Goal: Task Accomplishment & Management: Manage account settings

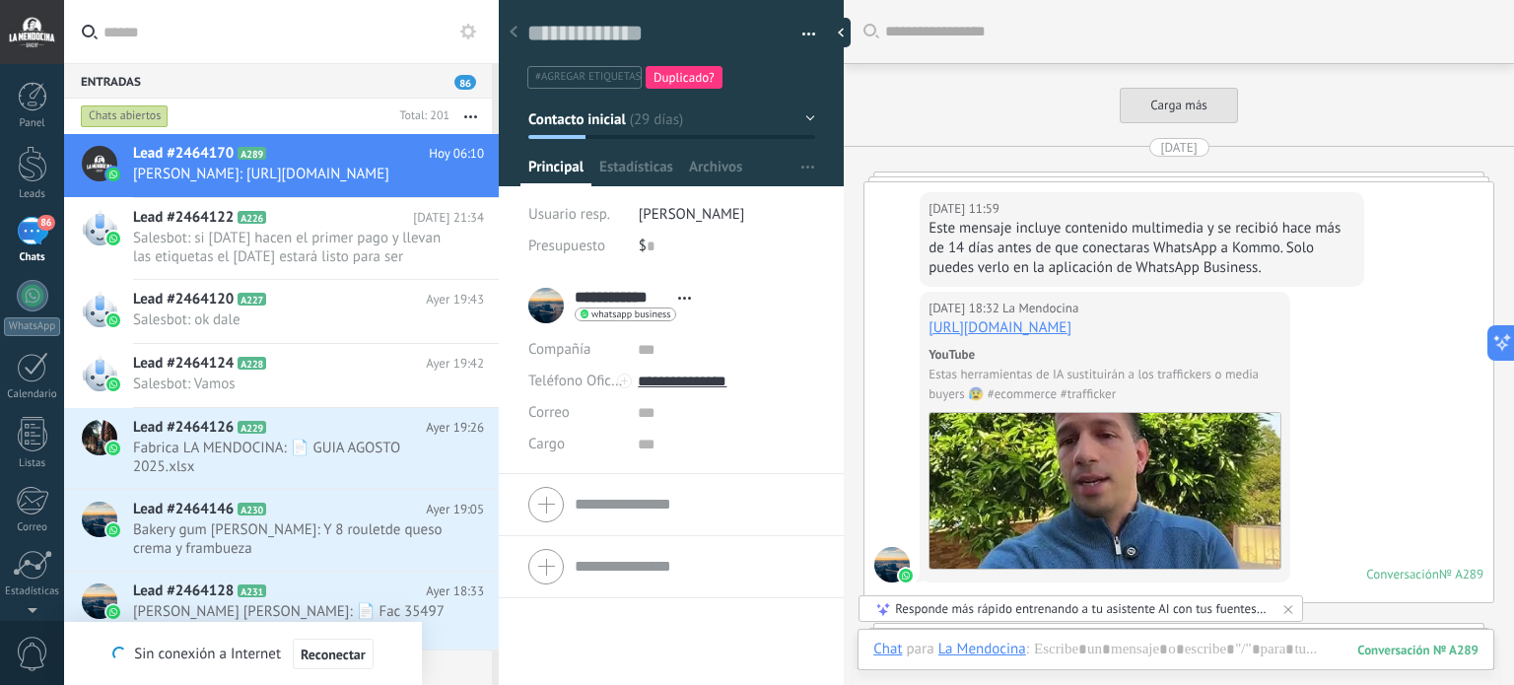
scroll to position [29, 0]
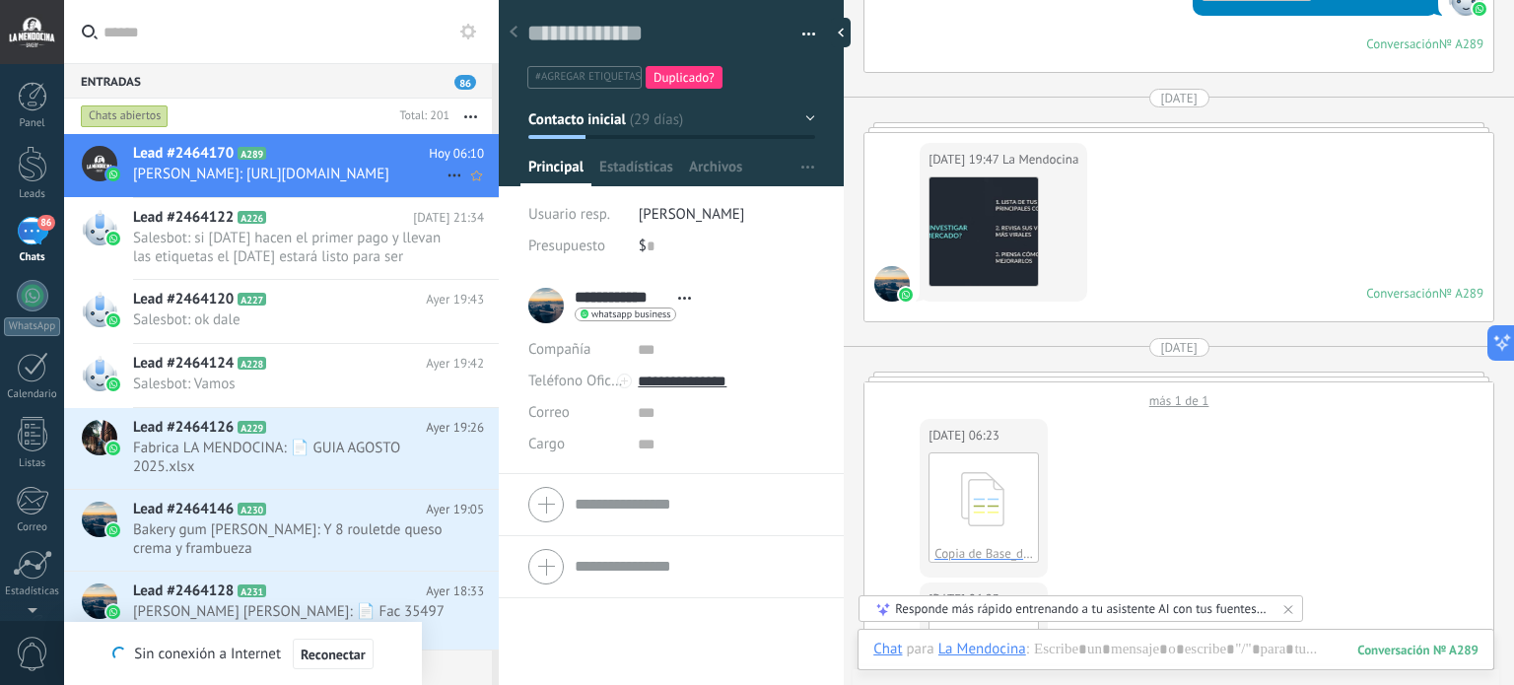
click at [309, 164] on div "Lead #2464170 A289 Hoy 06:10 Carlos Rodriguez: https://www.youtube.com/watch?v=…" at bounding box center [316, 165] width 366 height 62
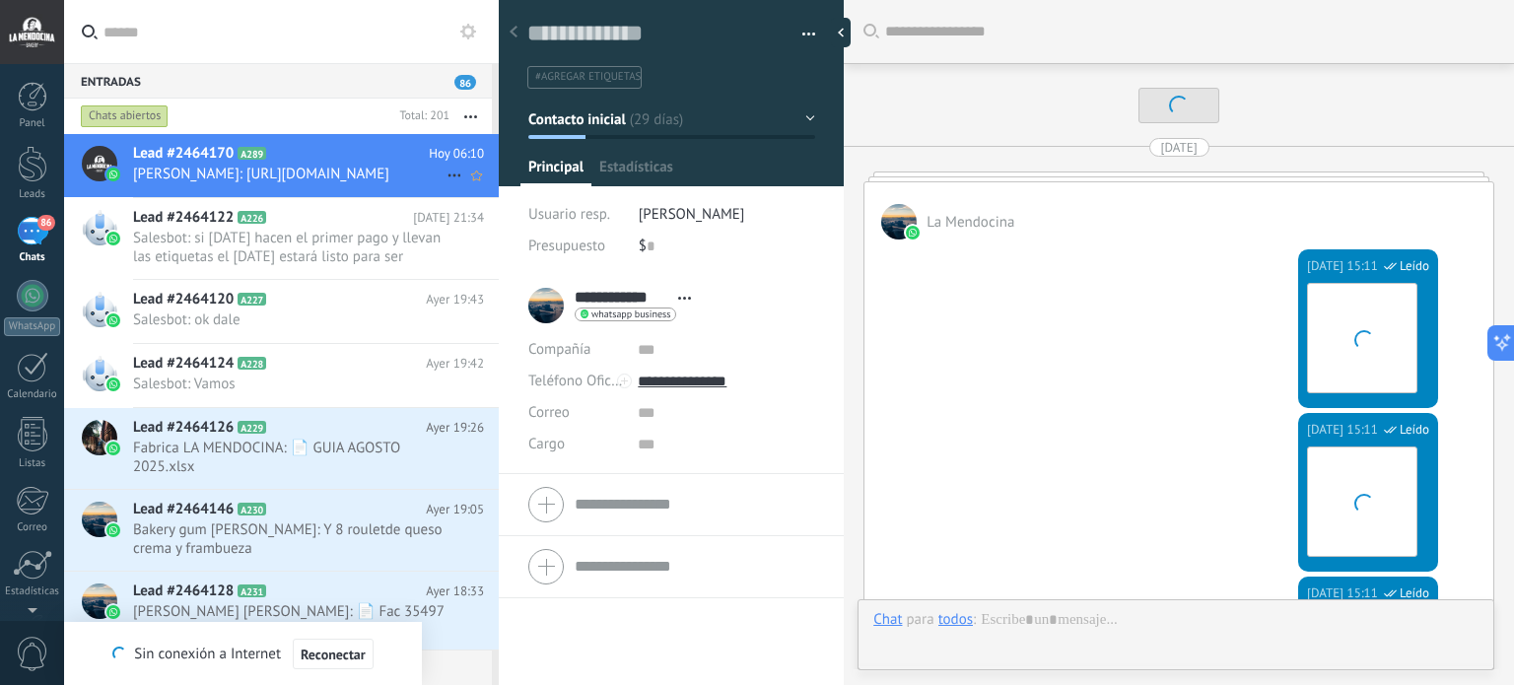
scroll to position [7331, 0]
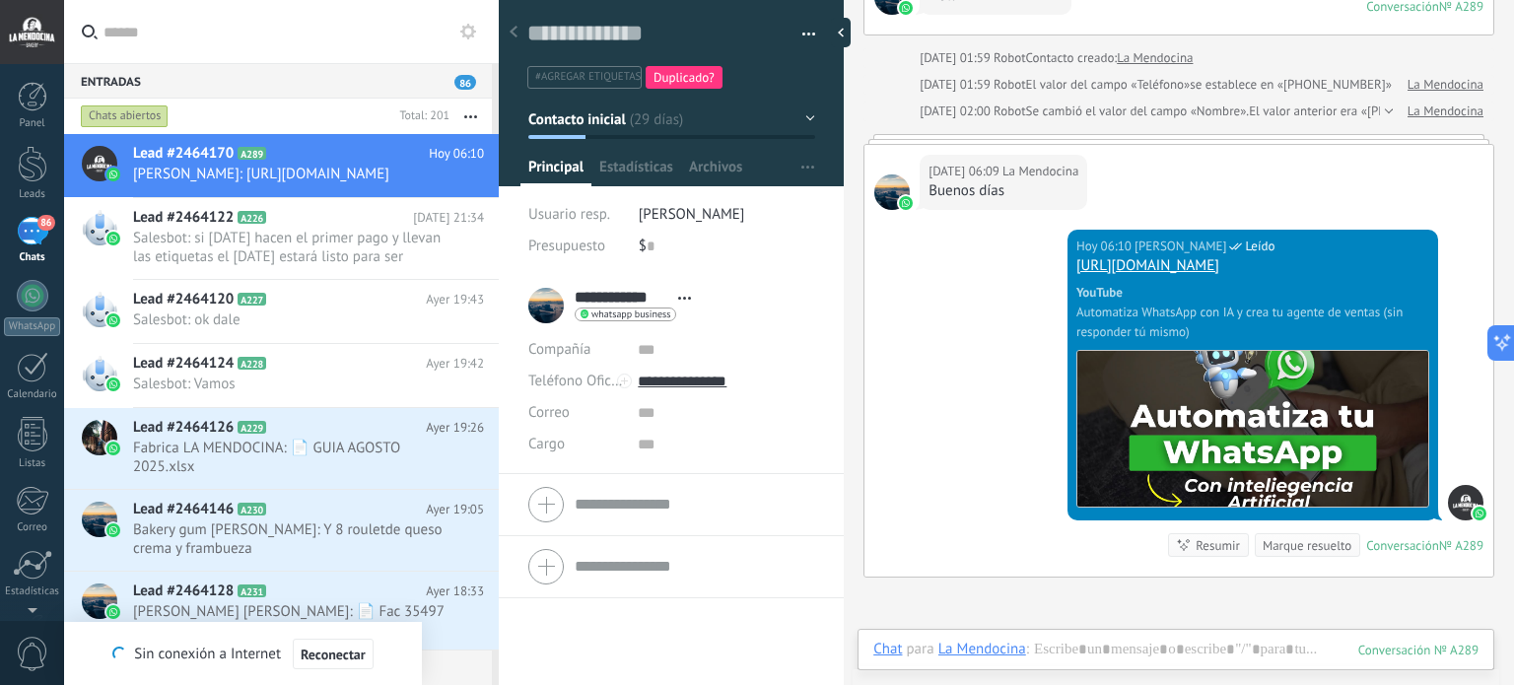
click at [512, 35] on icon at bounding box center [514, 32] width 8 height 12
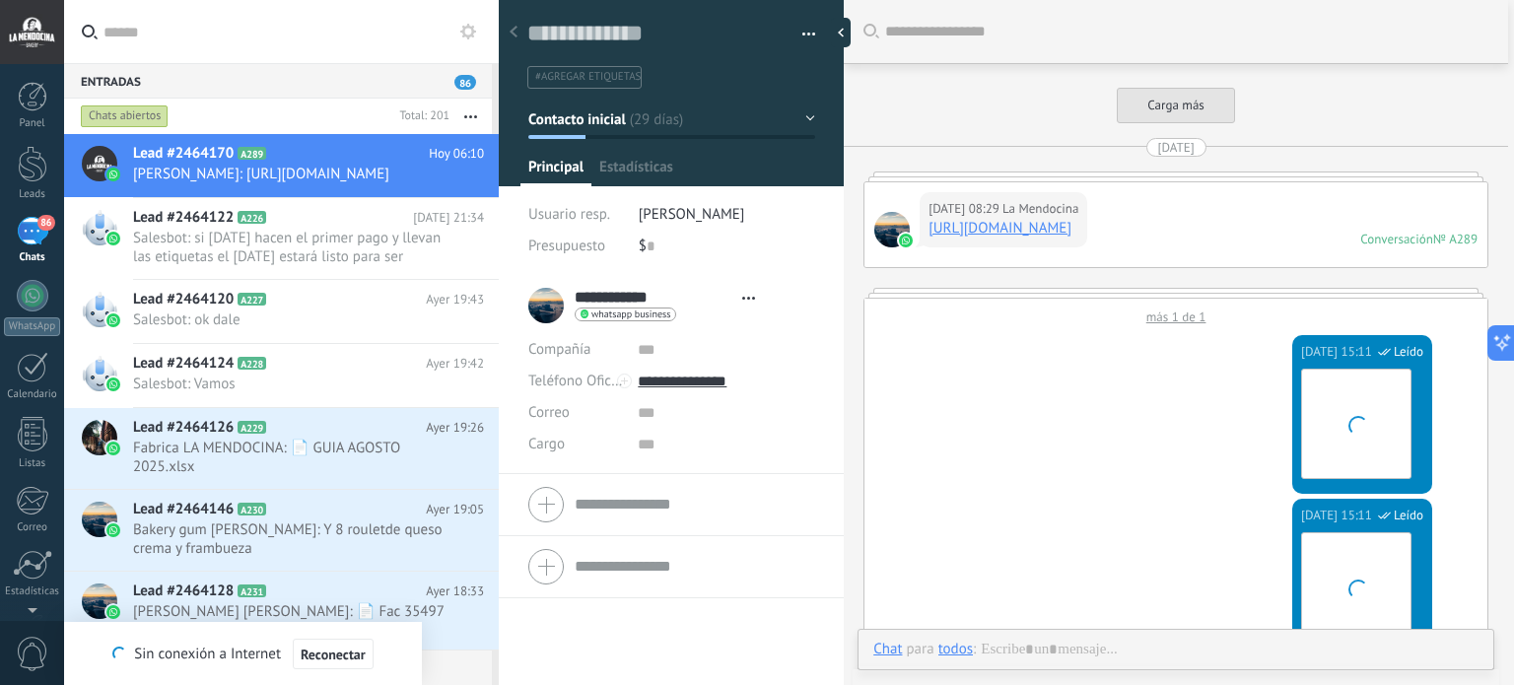
type textarea "**********"
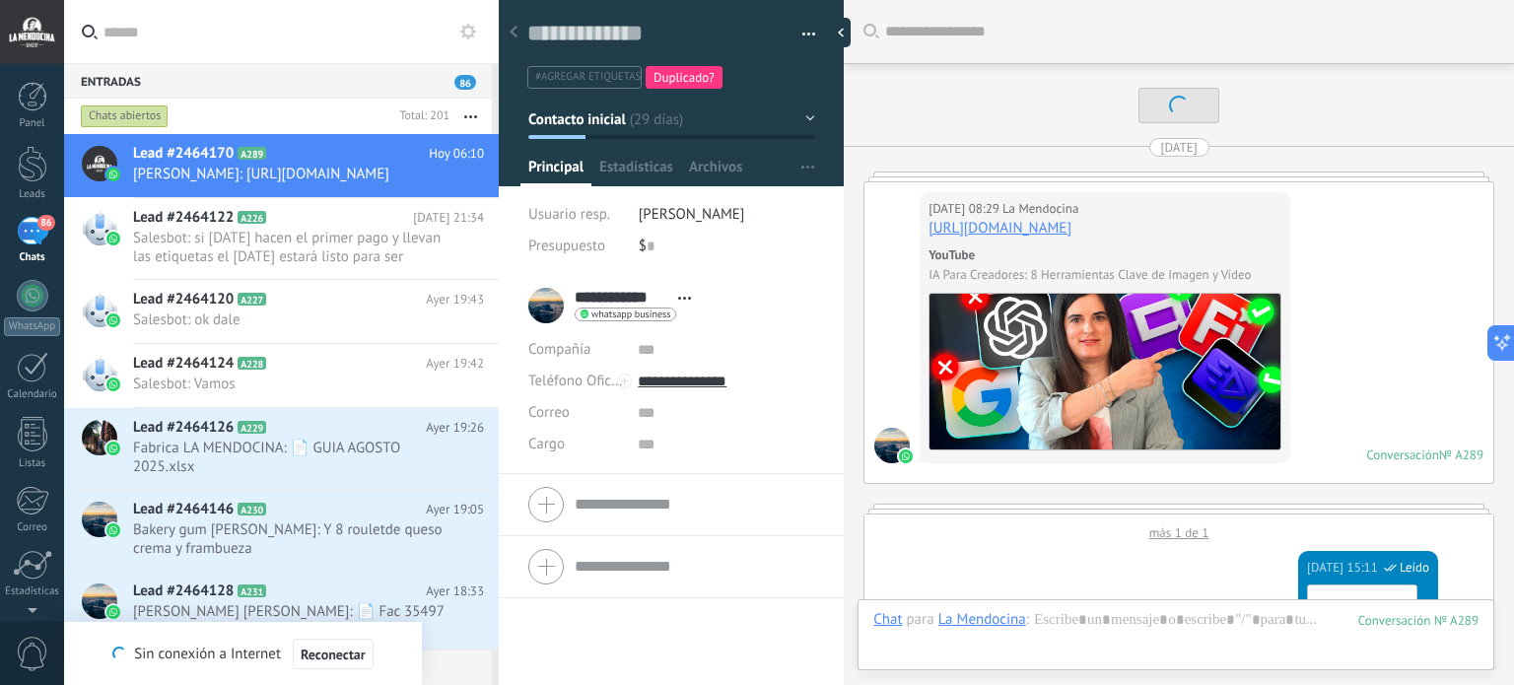
scroll to position [7606, 0]
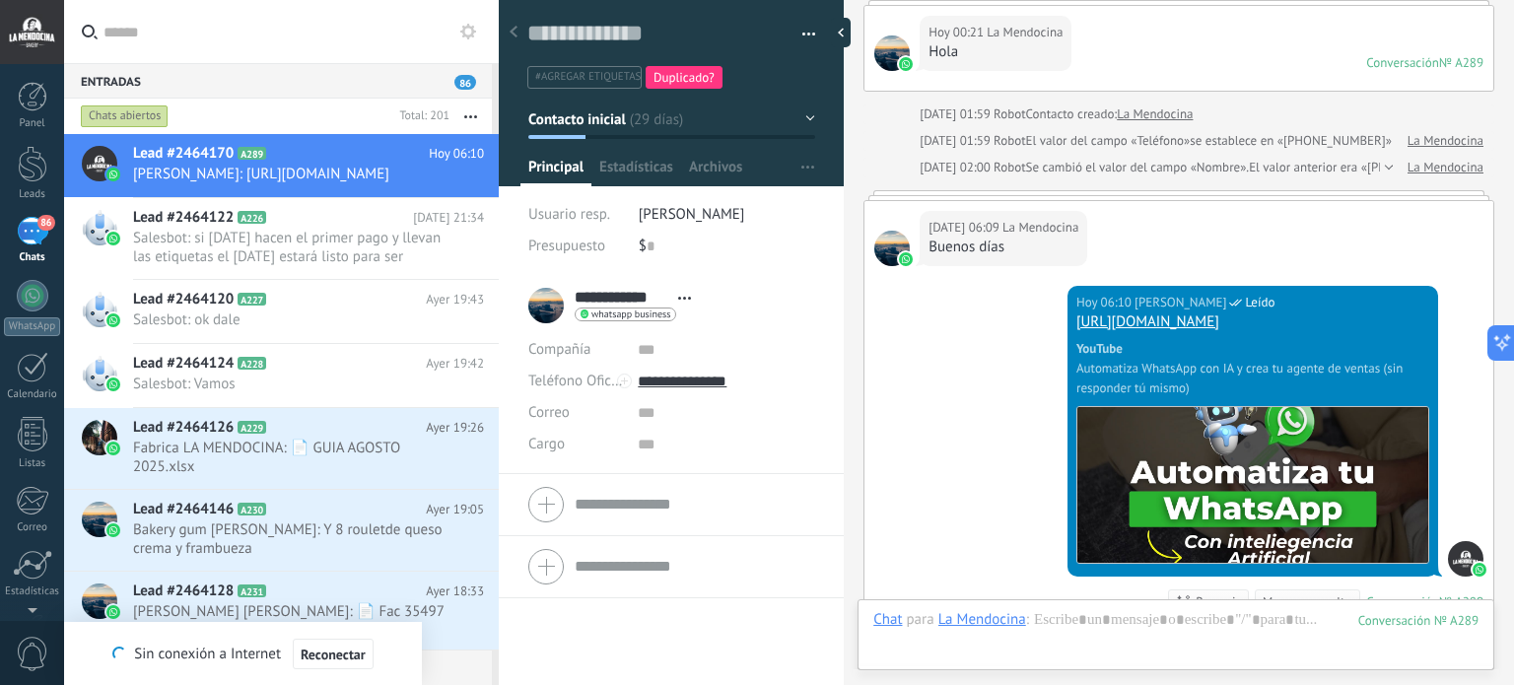
click at [222, 46] on input "text" at bounding box center [294, 31] width 380 height 63
click at [35, 31] on div at bounding box center [32, 32] width 64 height 64
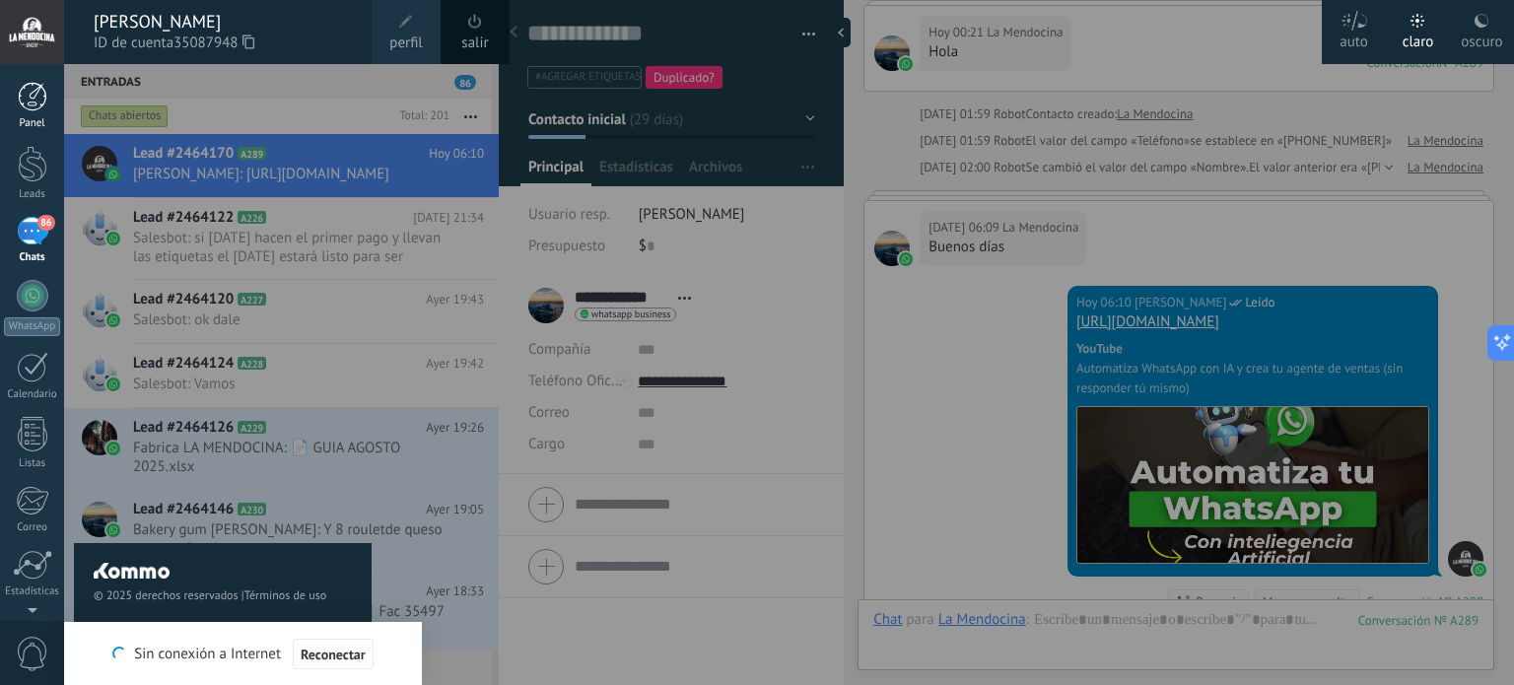
click at [34, 115] on link "Panel" at bounding box center [32, 106] width 64 height 48
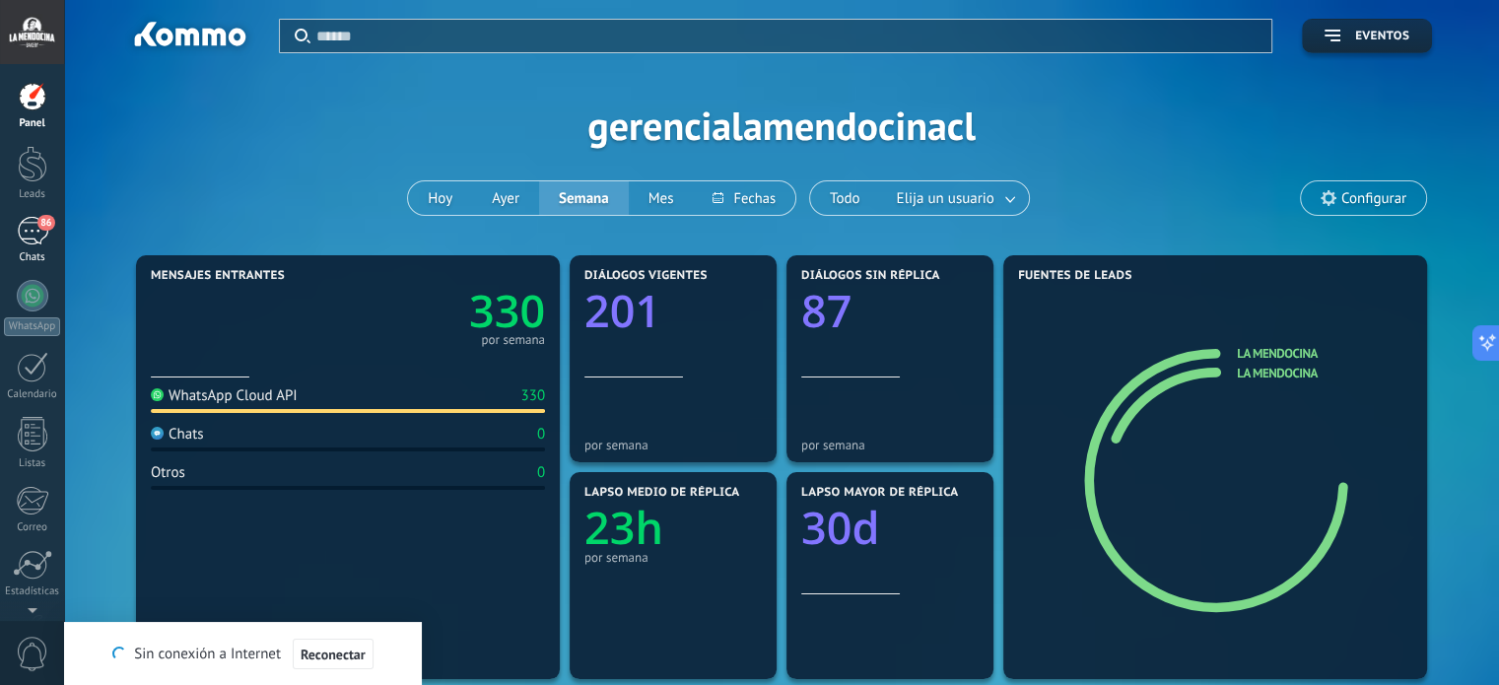
click at [28, 237] on div "86" at bounding box center [33, 231] width 32 height 29
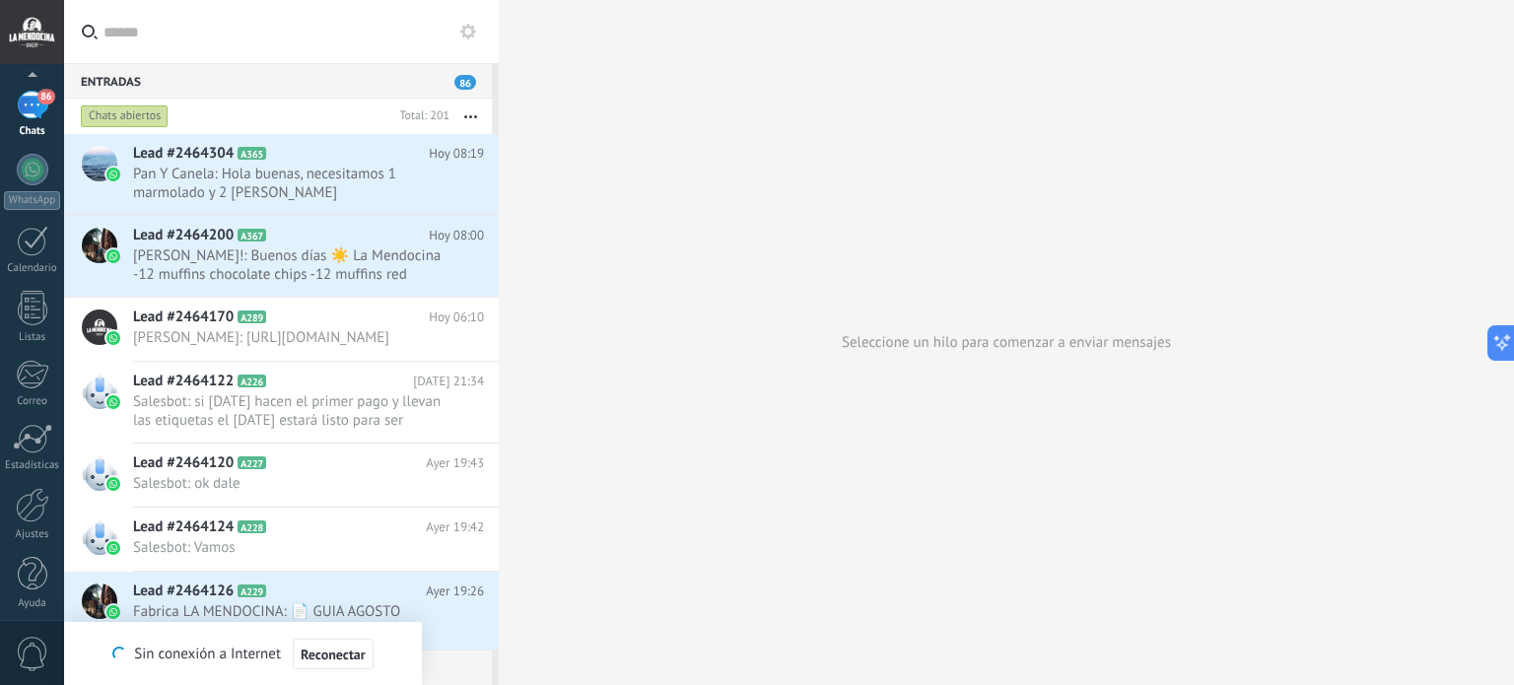
scroll to position [134, 0]
click at [32, 504] on div at bounding box center [33, 497] width 34 height 35
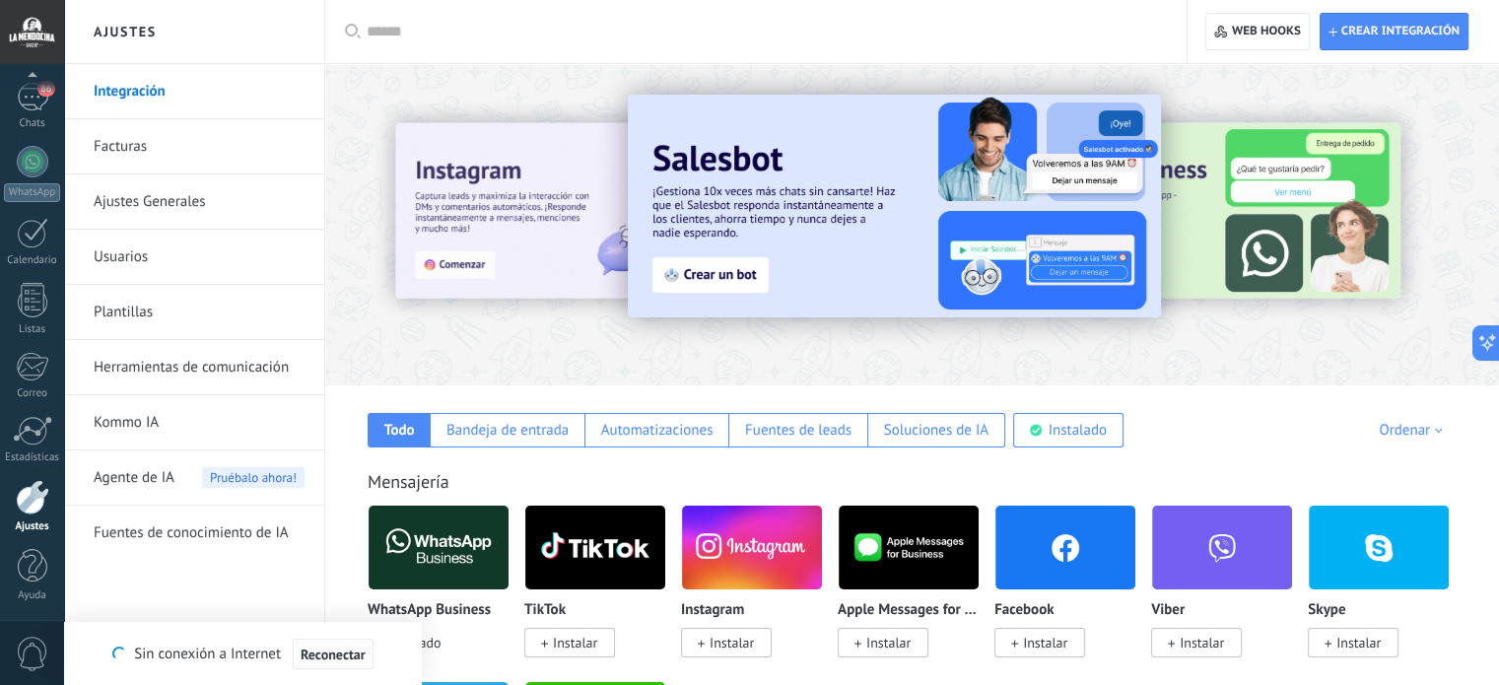
click at [357, 658] on span "Reconectar" at bounding box center [333, 655] width 65 height 14
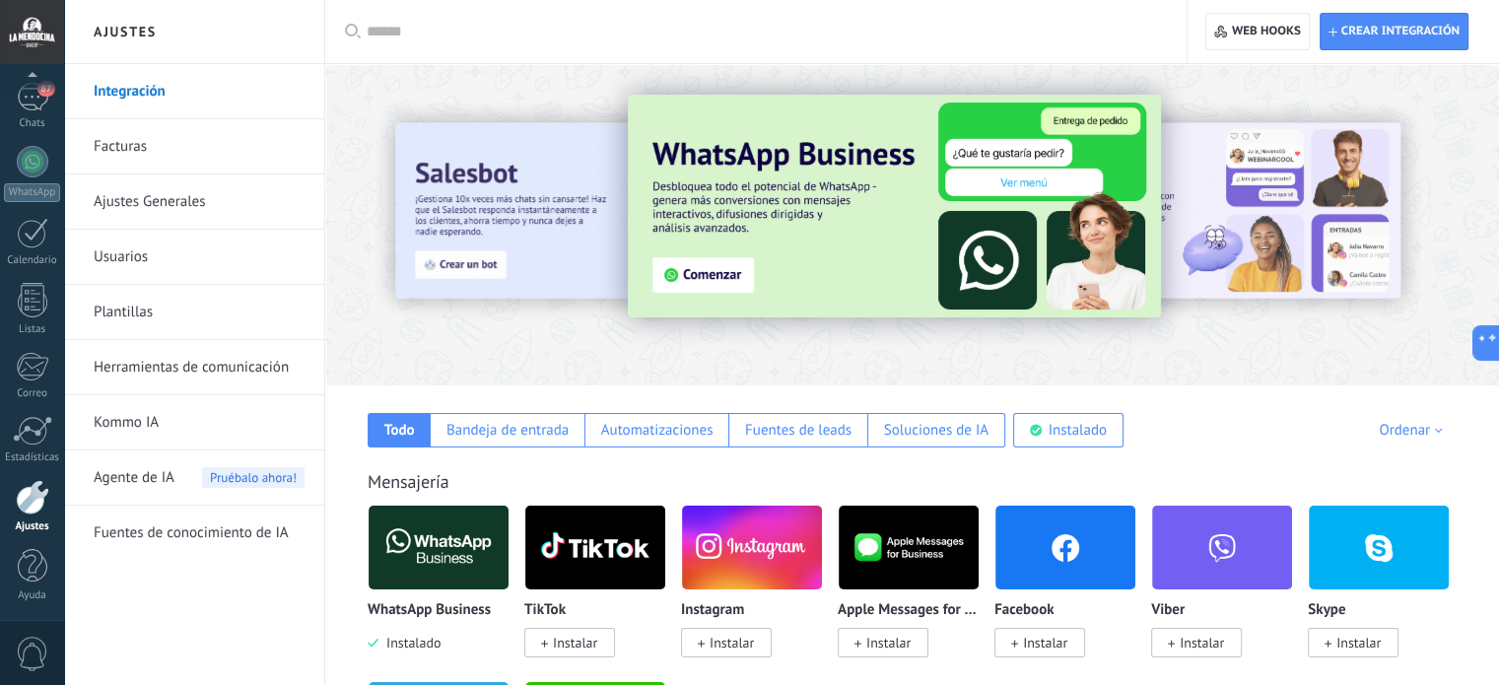
click at [138, 255] on link "Usuarios" at bounding box center [199, 257] width 211 height 55
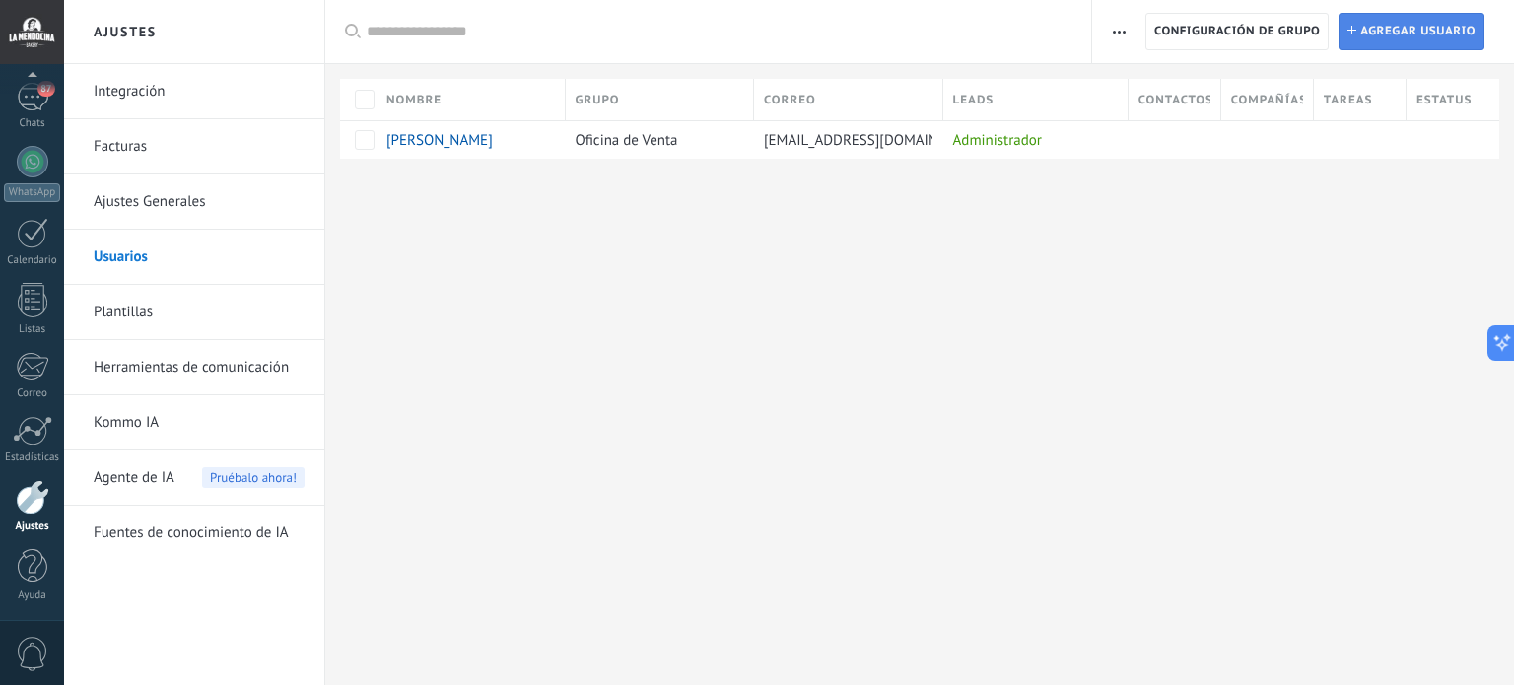
click at [1419, 37] on span "Agregar usuario" at bounding box center [1417, 31] width 115 height 35
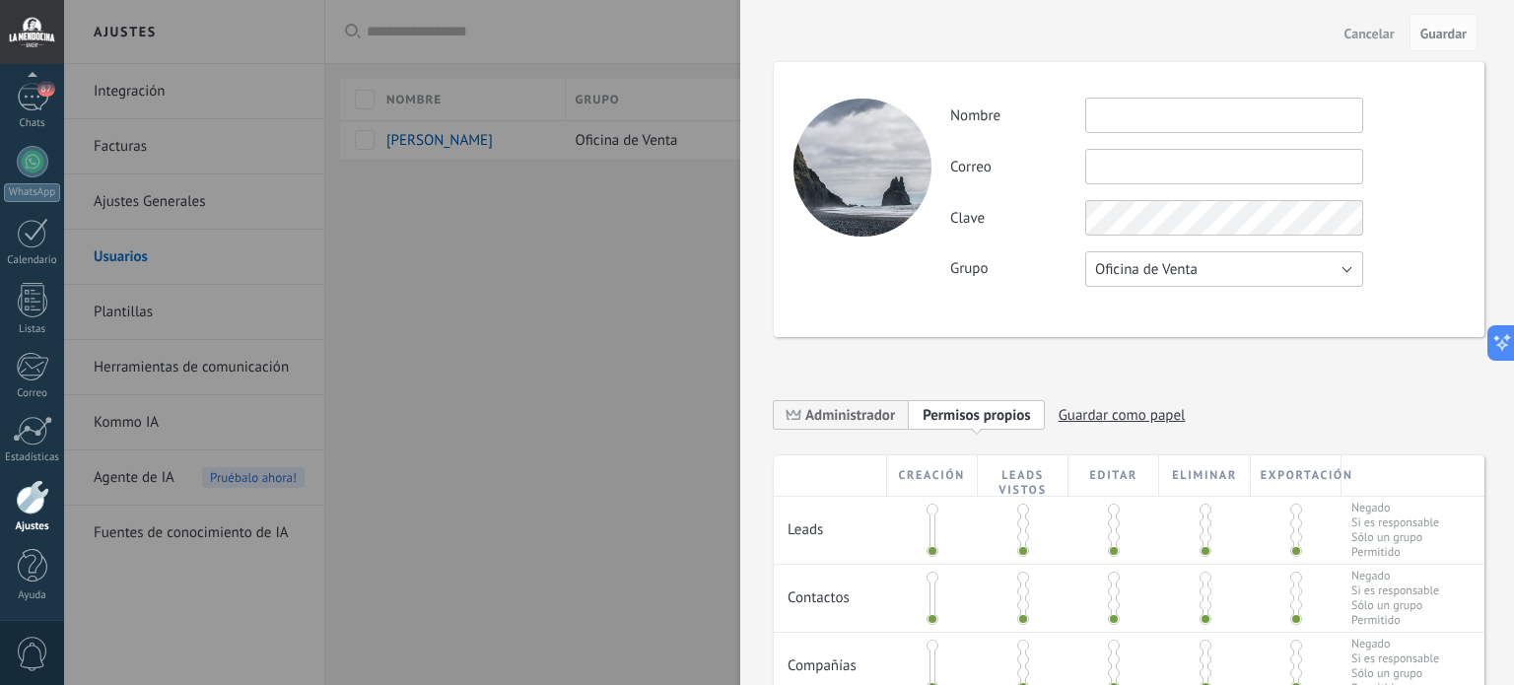
click at [1354, 267] on button "Oficina de Venta" at bounding box center [1224, 268] width 278 height 35
click at [1147, 266] on span "Oficina de Venta" at bounding box center [1215, 269] width 283 height 19
click at [1350, 267] on button "Oficina de Venta" at bounding box center [1224, 268] width 278 height 35
click at [856, 417] on span "Administrador" at bounding box center [850, 415] width 90 height 19
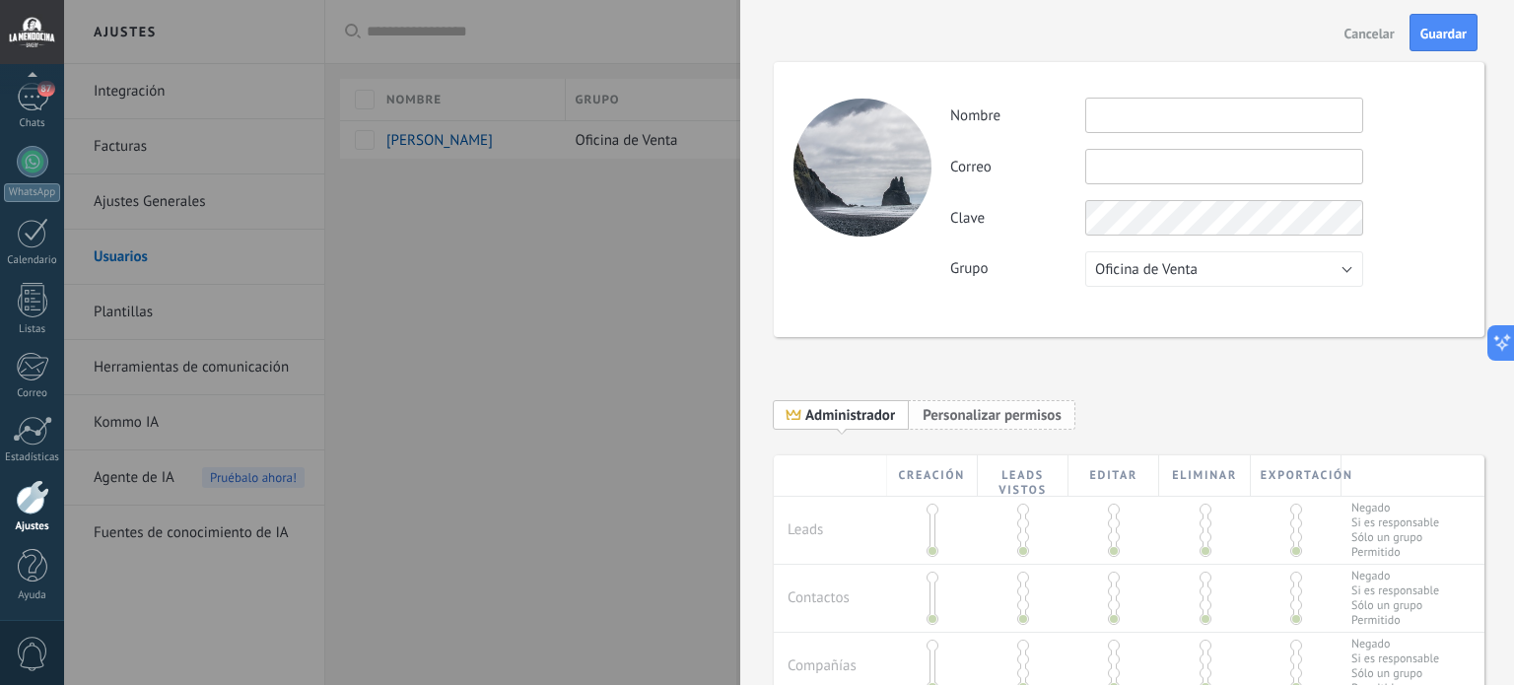
click at [976, 411] on span "Personalizar permisos" at bounding box center [992, 415] width 139 height 19
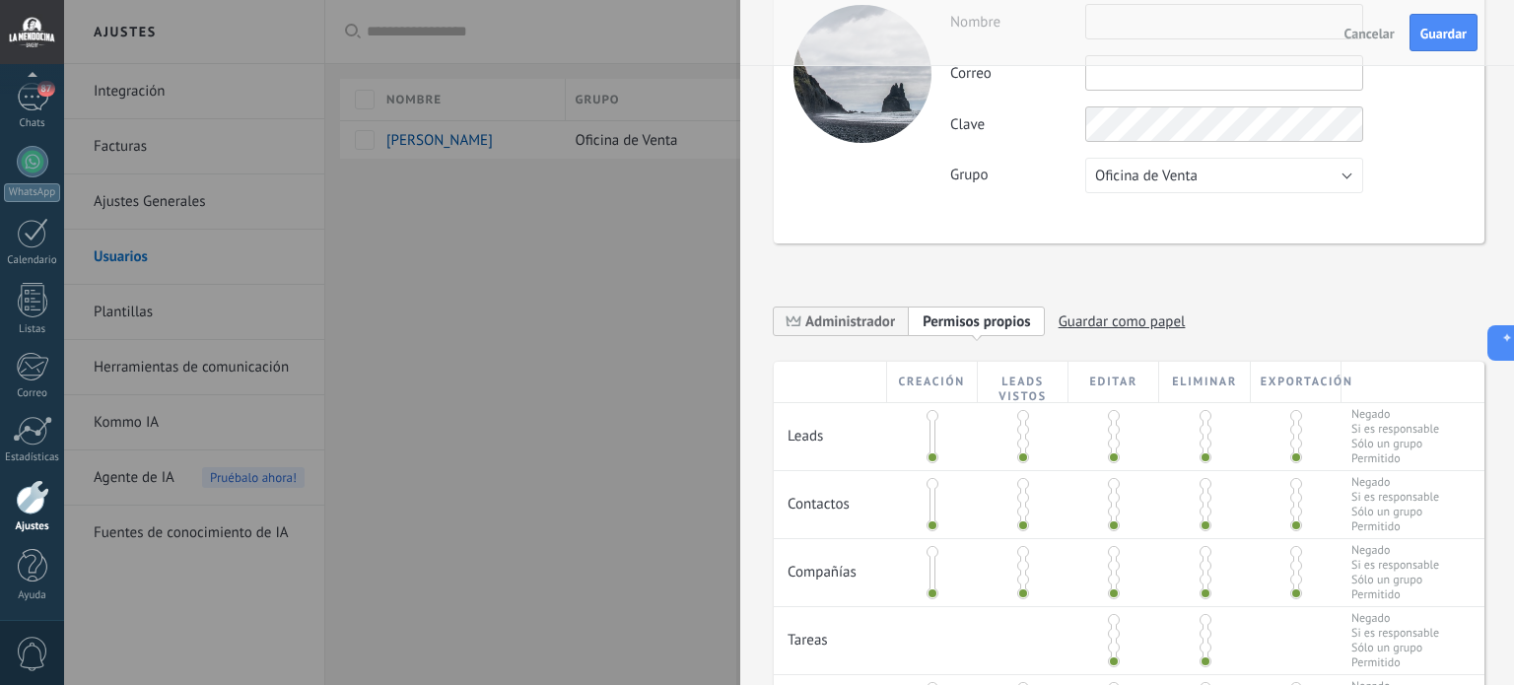
scroll to position [99, 0]
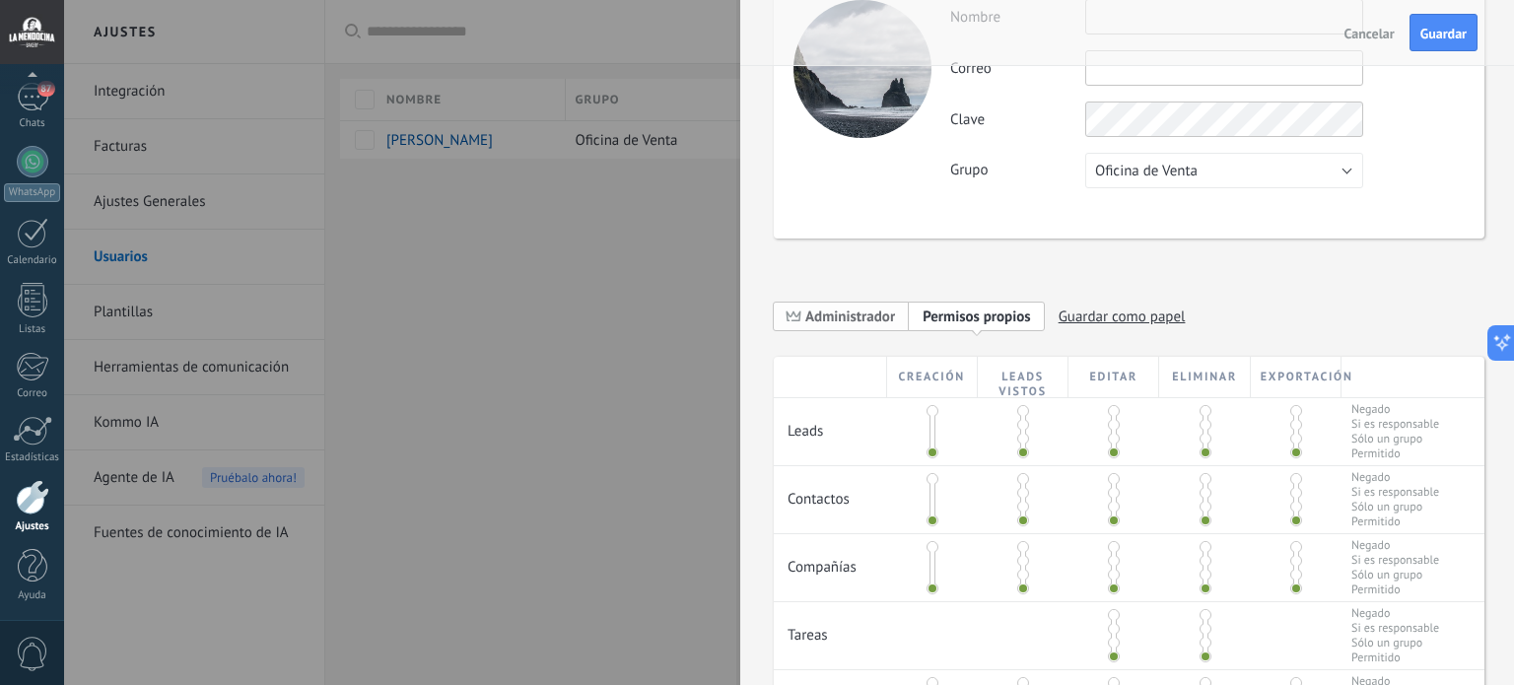
click at [869, 318] on span "Administrador" at bounding box center [850, 317] width 90 height 19
click at [1347, 165] on button "Oficina de Venta" at bounding box center [1224, 170] width 278 height 35
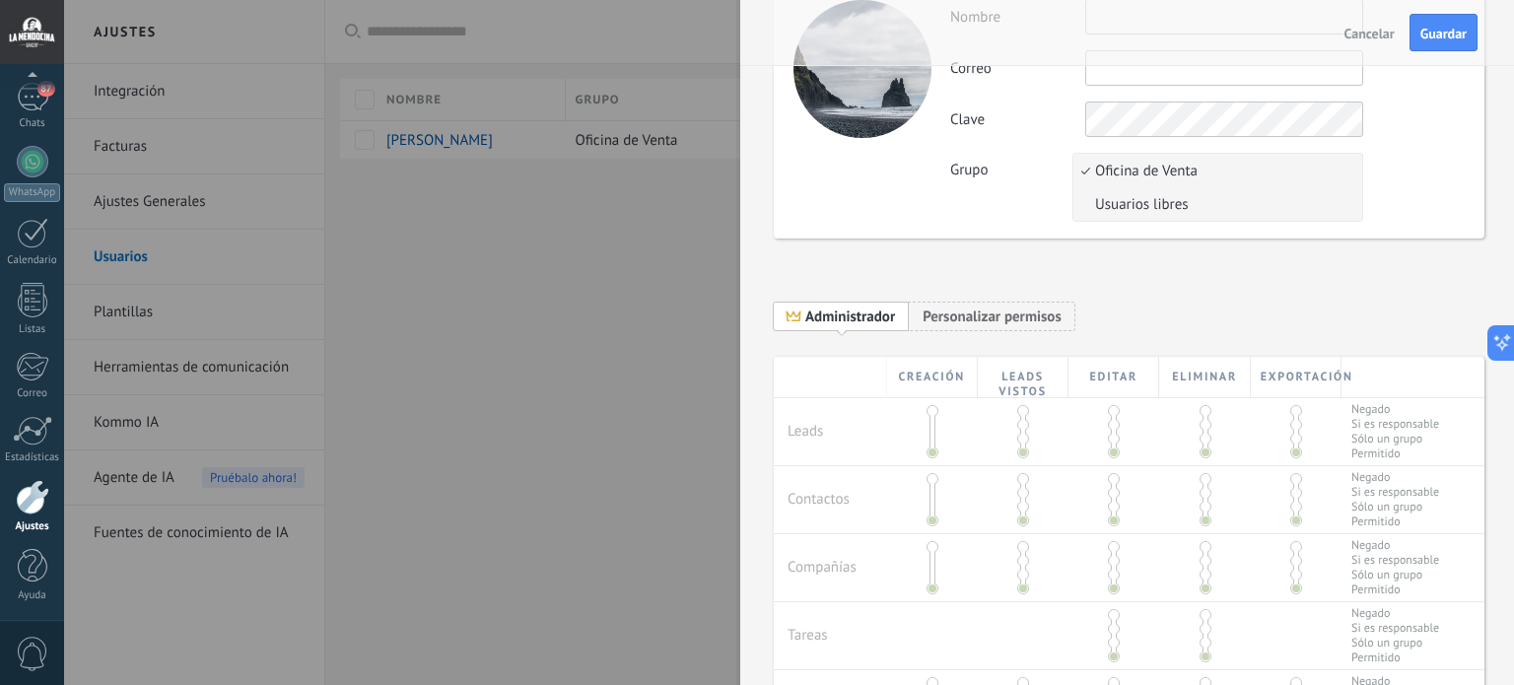
click at [1217, 208] on span "Usuarios libres" at bounding box center [1215, 204] width 283 height 19
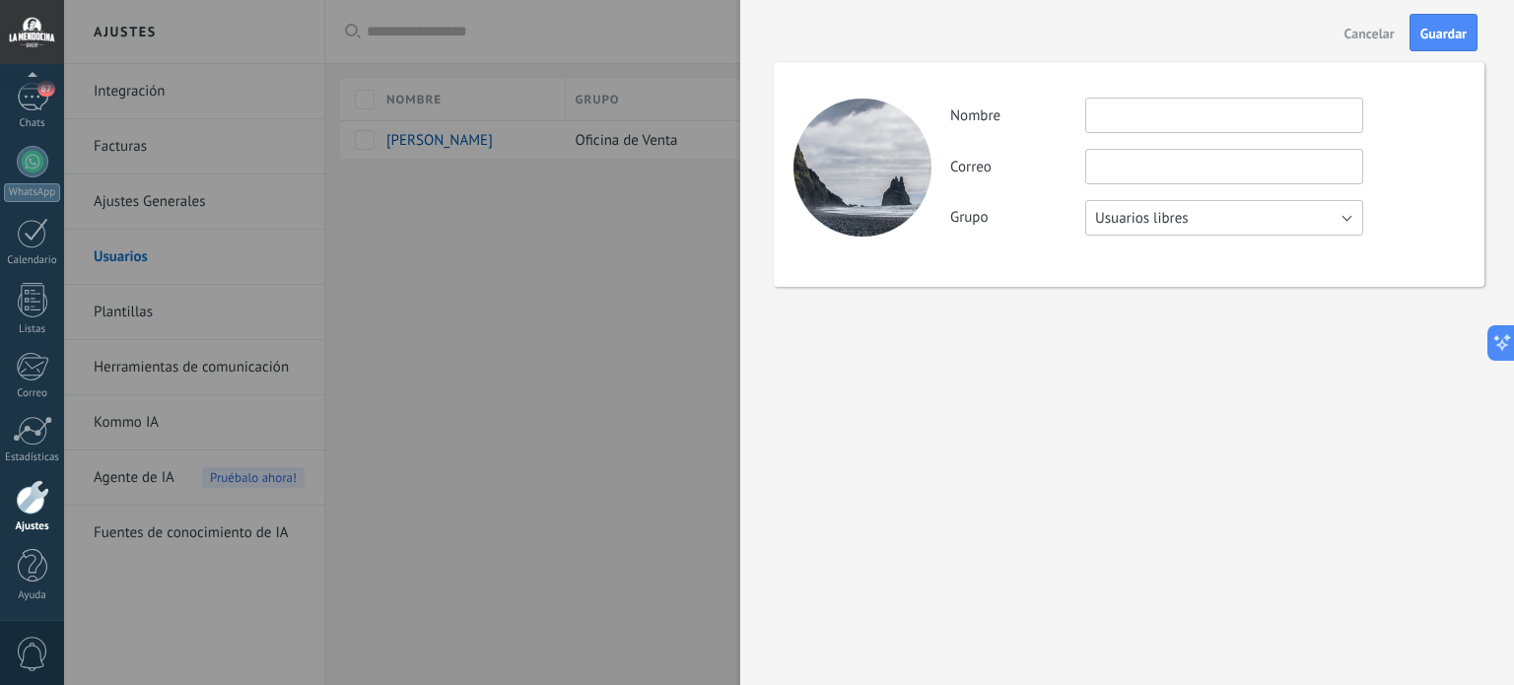
scroll to position [0, 0]
click at [1151, 117] on input "text" at bounding box center [1224, 115] width 278 height 35
click at [1374, 27] on span "Cancelar" at bounding box center [1370, 34] width 50 height 14
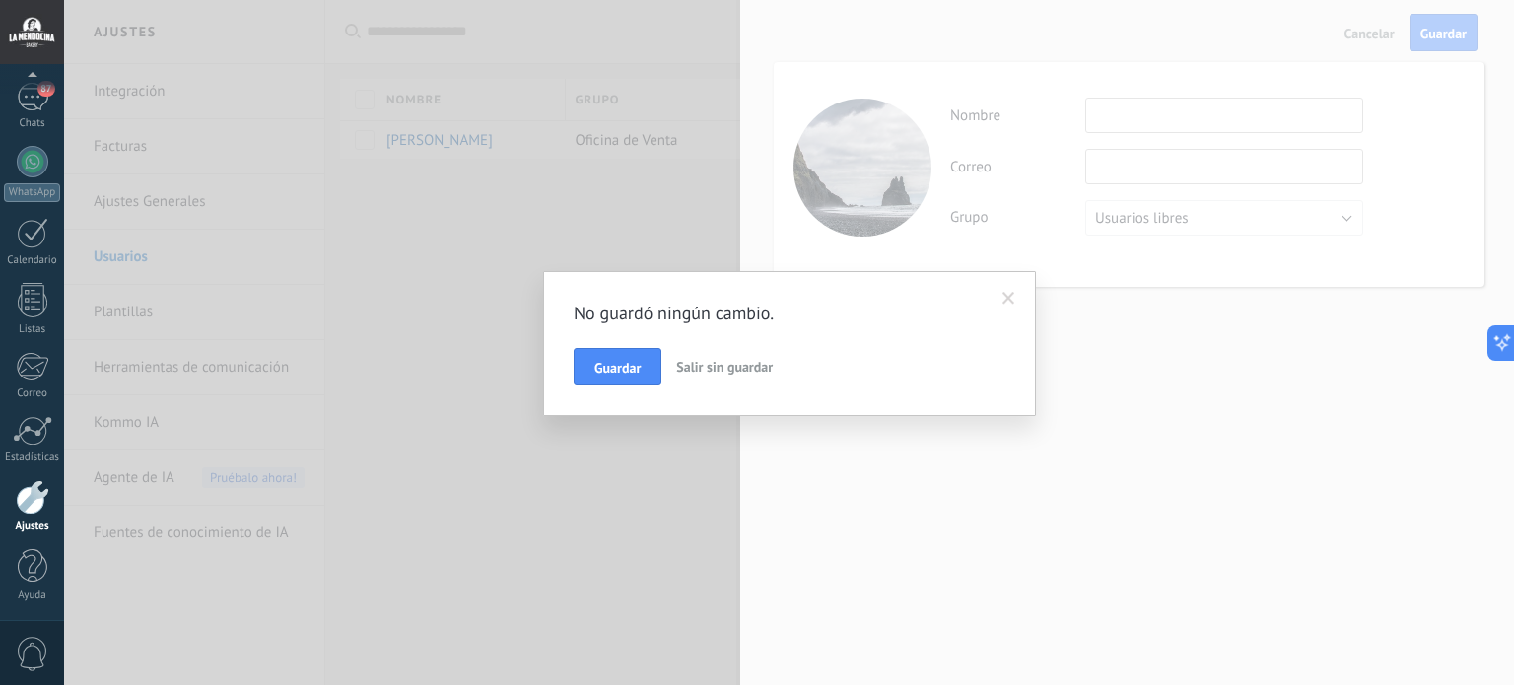
click at [694, 362] on span "Salir sin guardar" at bounding box center [724, 367] width 97 height 18
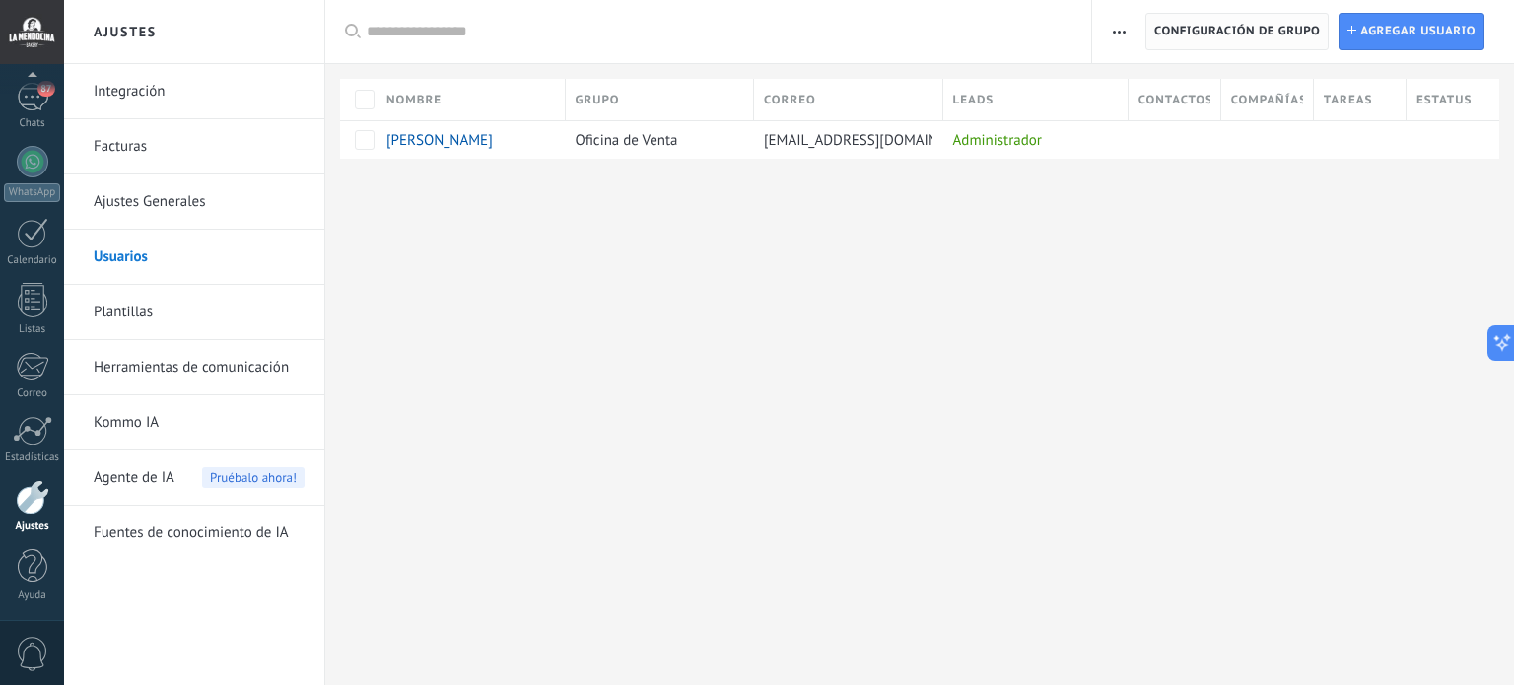
click at [1266, 30] on span "Configuración de grupo" at bounding box center [1237, 31] width 166 height 35
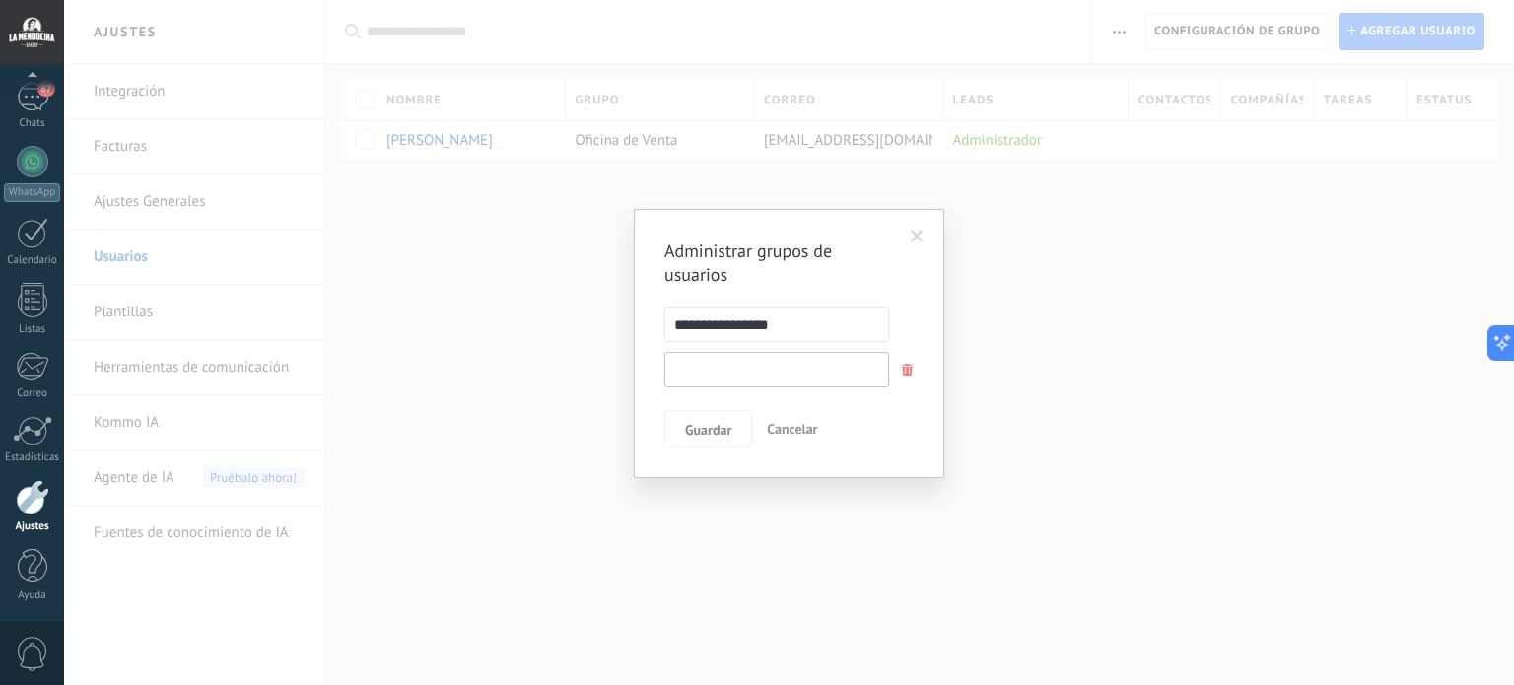
click at [756, 369] on input "text" at bounding box center [776, 369] width 225 height 35
click at [922, 232] on span at bounding box center [917, 237] width 13 height 14
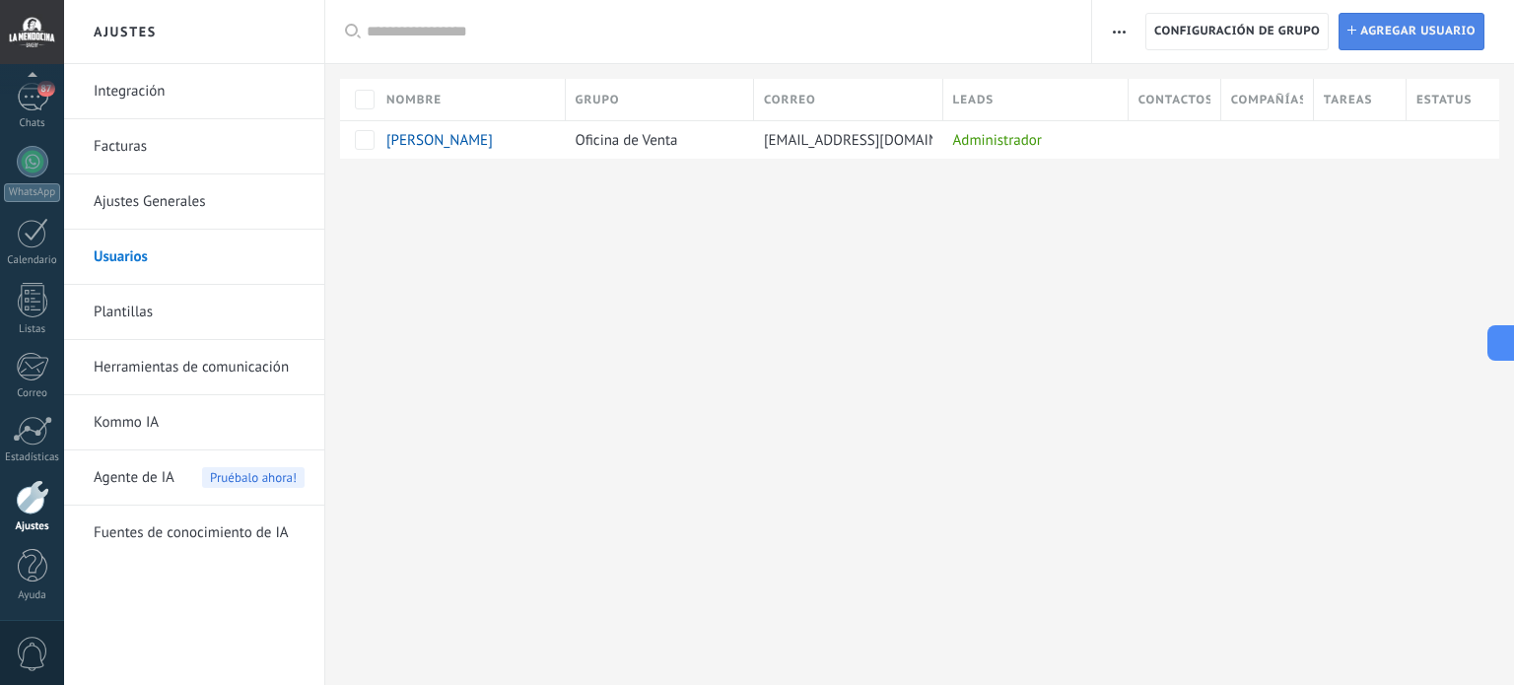
click at [1421, 34] on span "Agregar usuario" at bounding box center [1417, 31] width 115 height 35
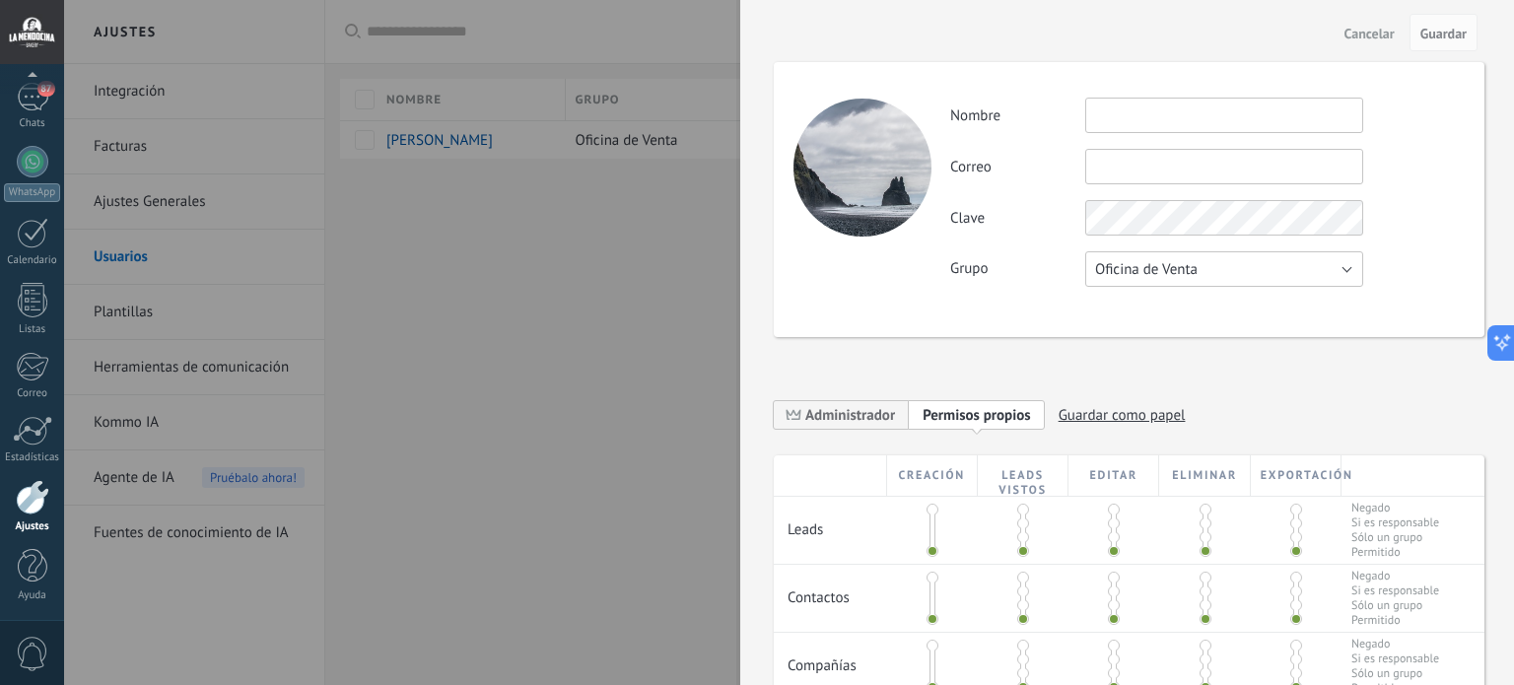
click at [1350, 264] on button "Oficina de Venta" at bounding box center [1224, 268] width 278 height 35
click at [1199, 300] on span "Usuarios libres" at bounding box center [1215, 303] width 283 height 19
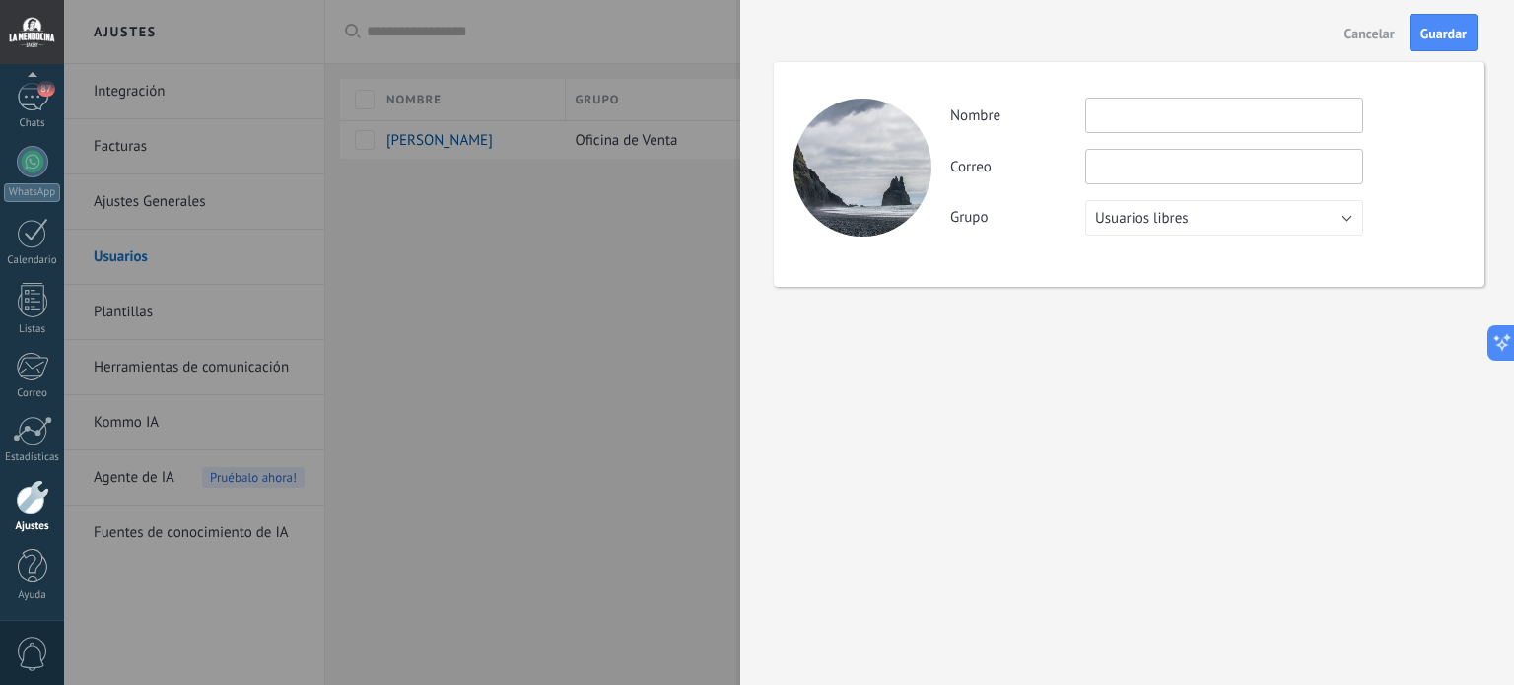
click at [1205, 125] on input "text" at bounding box center [1224, 115] width 278 height 35
type input "*****"
click at [1446, 32] on span "Guardar" at bounding box center [1444, 34] width 46 height 14
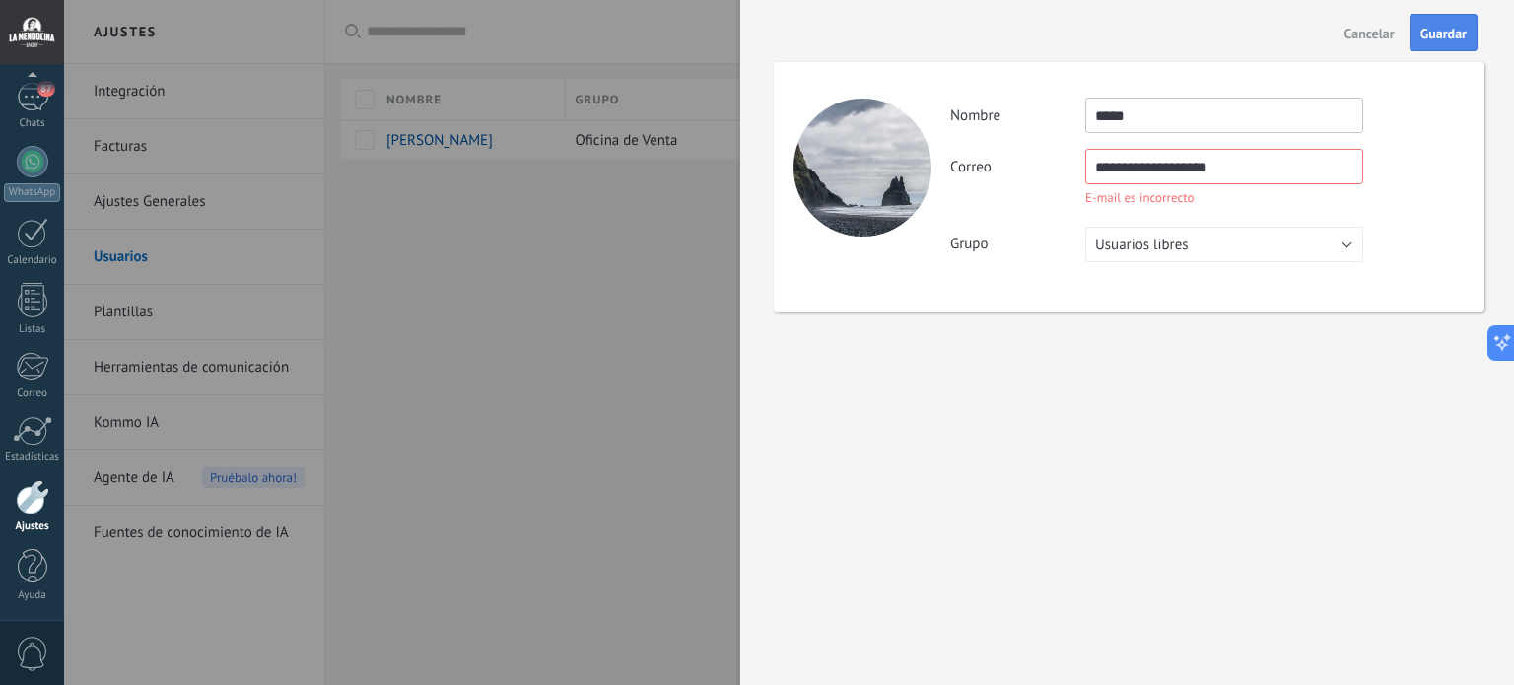
type input "**********"
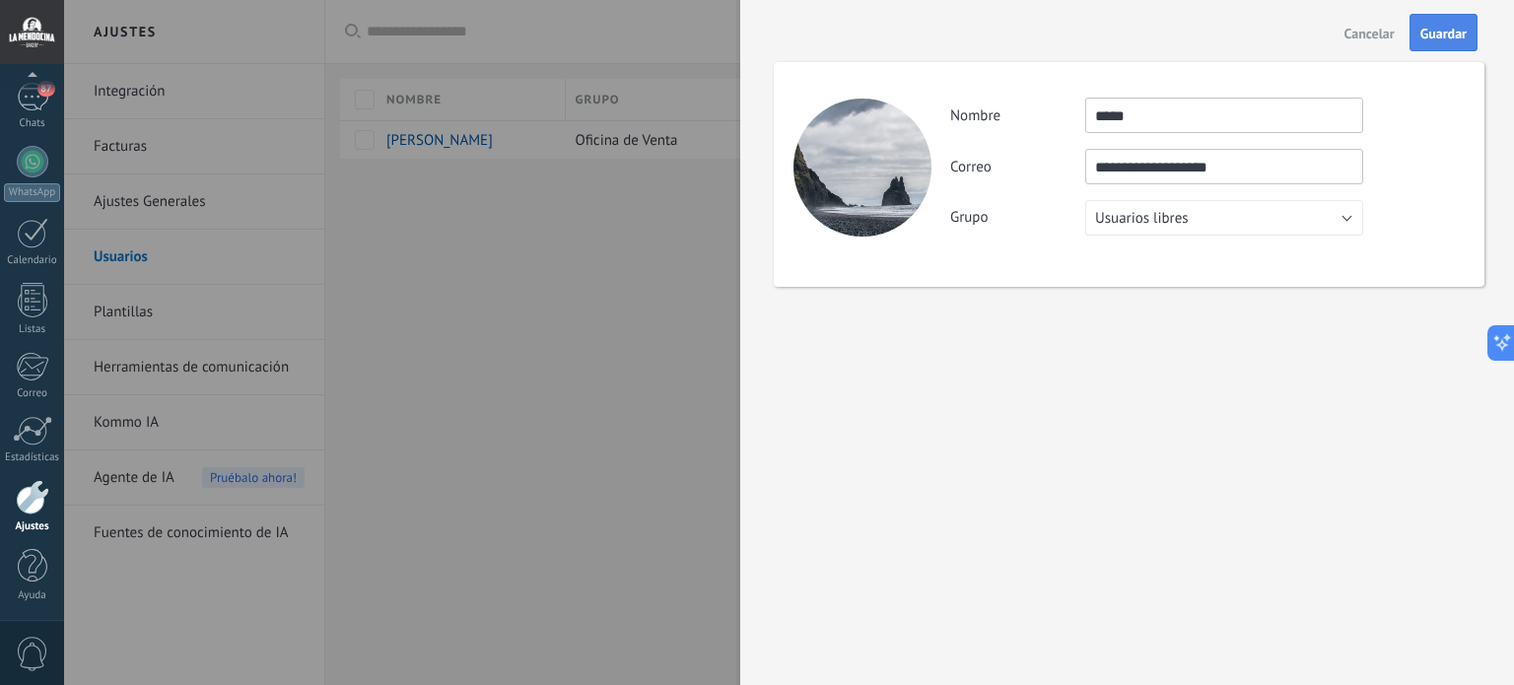
click at [1464, 31] on span "Guardar" at bounding box center [1444, 34] width 46 height 14
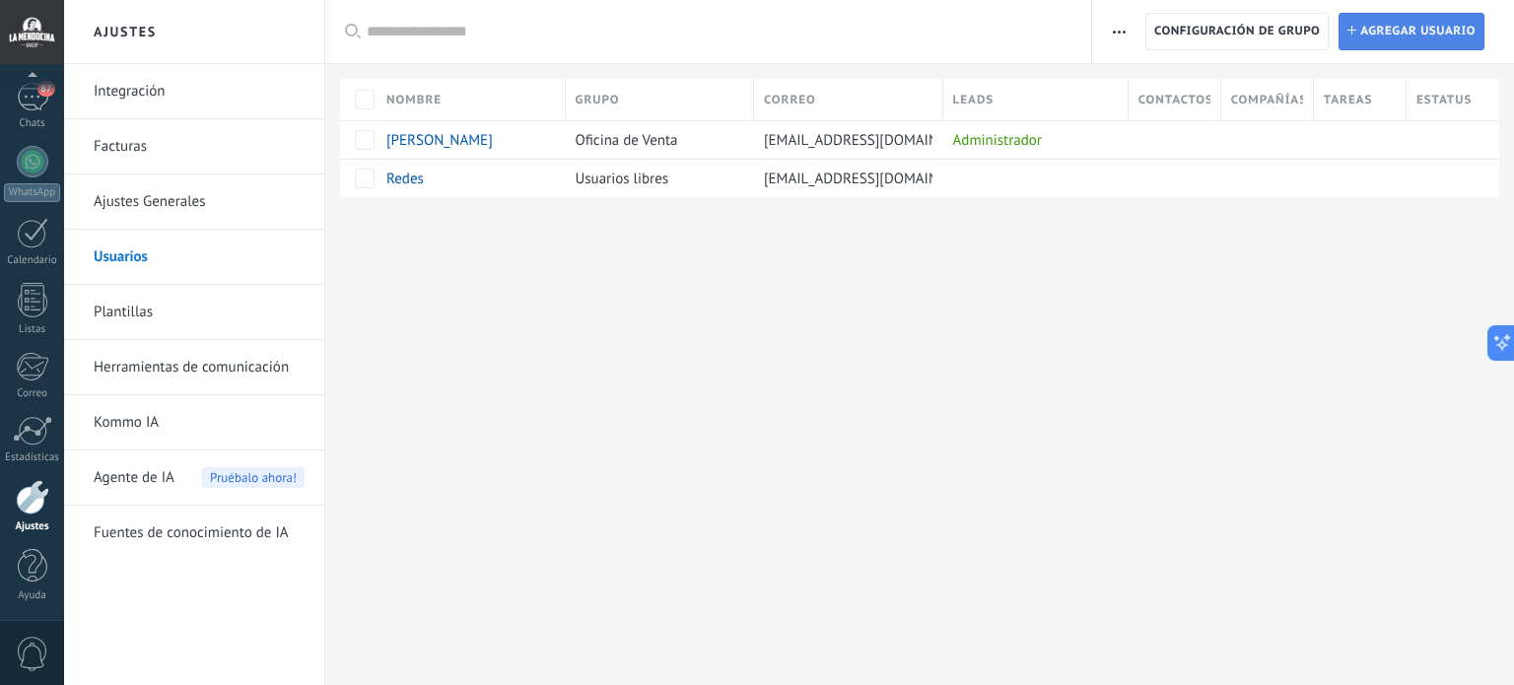
click at [1428, 26] on span "Agregar usuario" at bounding box center [1417, 31] width 115 height 35
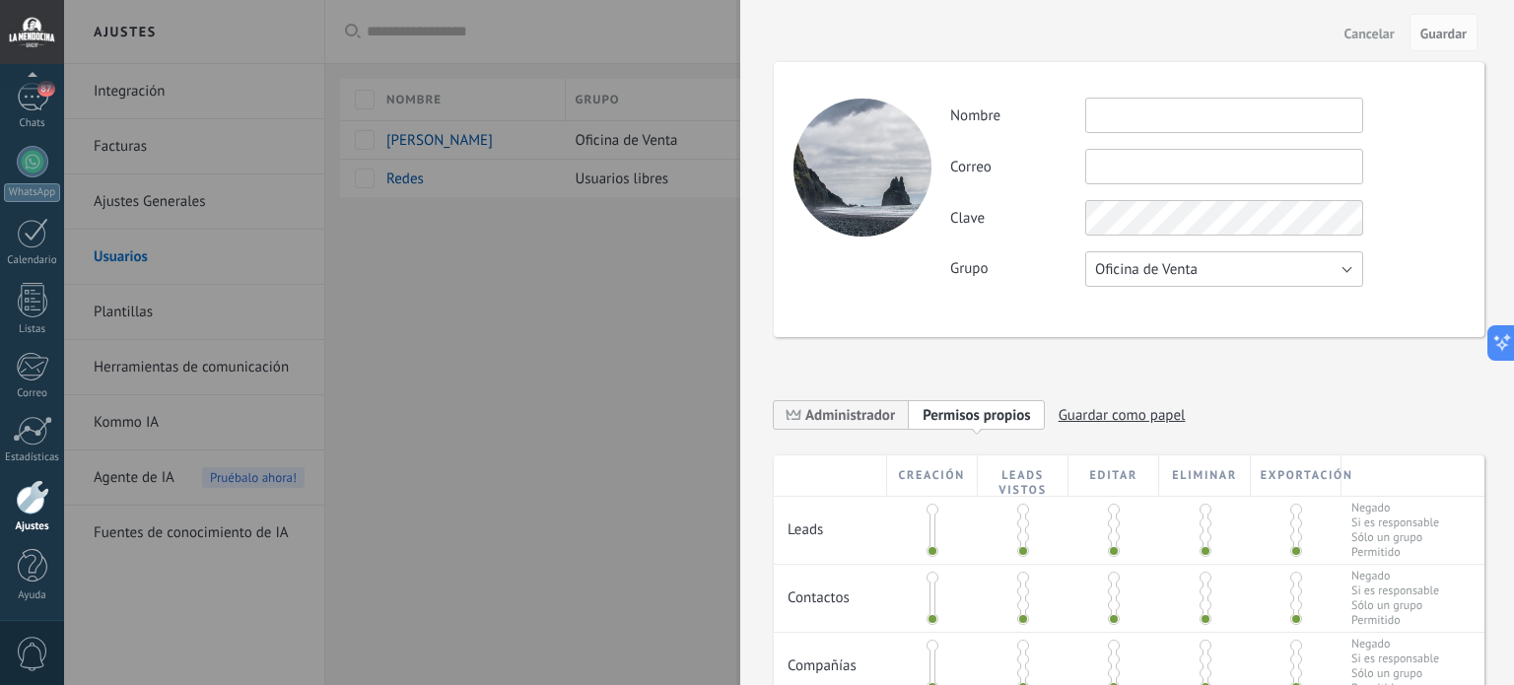
click at [1345, 262] on button "Oficina de Venta" at bounding box center [1224, 268] width 278 height 35
click at [1156, 303] on span "Usuarios libres" at bounding box center [1215, 303] width 283 height 19
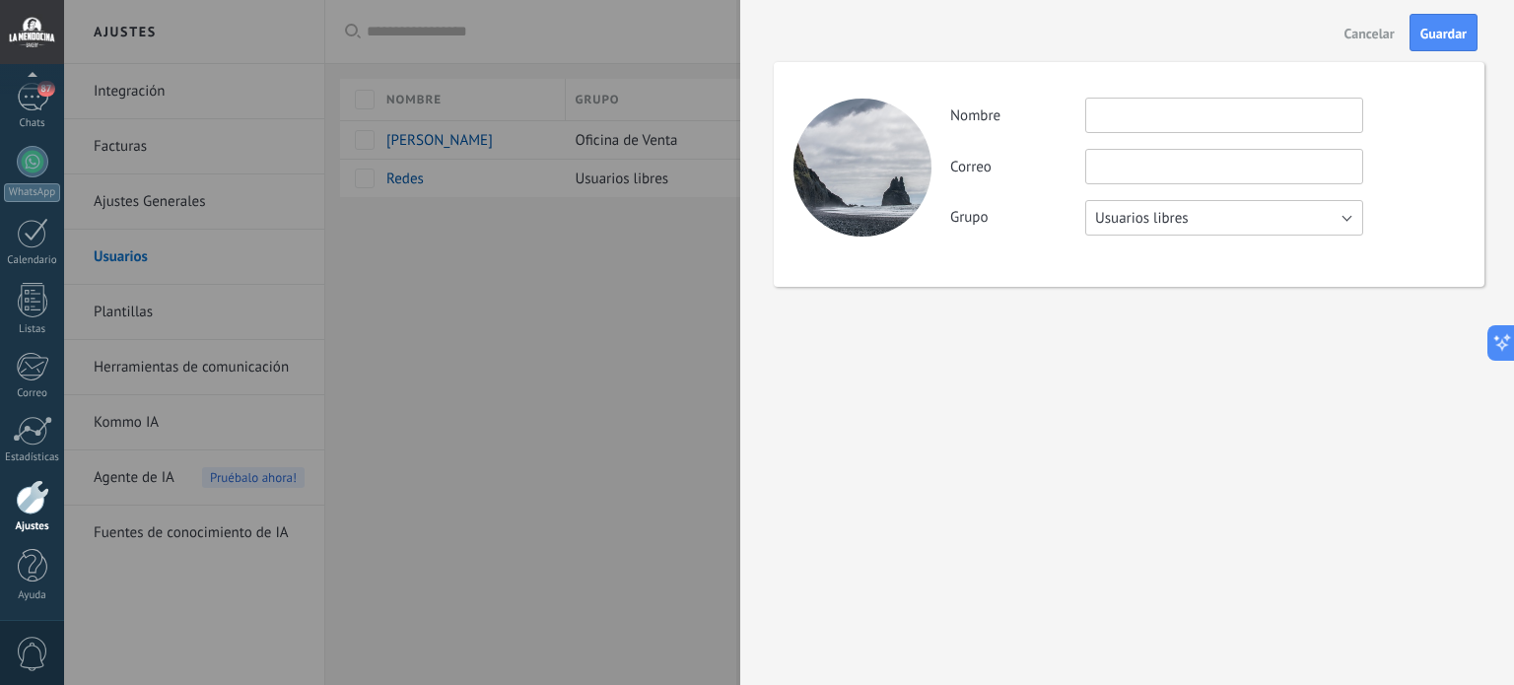
click at [1350, 213] on button "Usuarios libres" at bounding box center [1224, 217] width 278 height 35
click at [1151, 116] on input "text" at bounding box center [1224, 115] width 278 height 35
click at [1344, 210] on button "Usuarios libres" at bounding box center [1224, 217] width 278 height 35
click at [1259, 225] on span "Oficina de Venta" at bounding box center [1215, 218] width 283 height 19
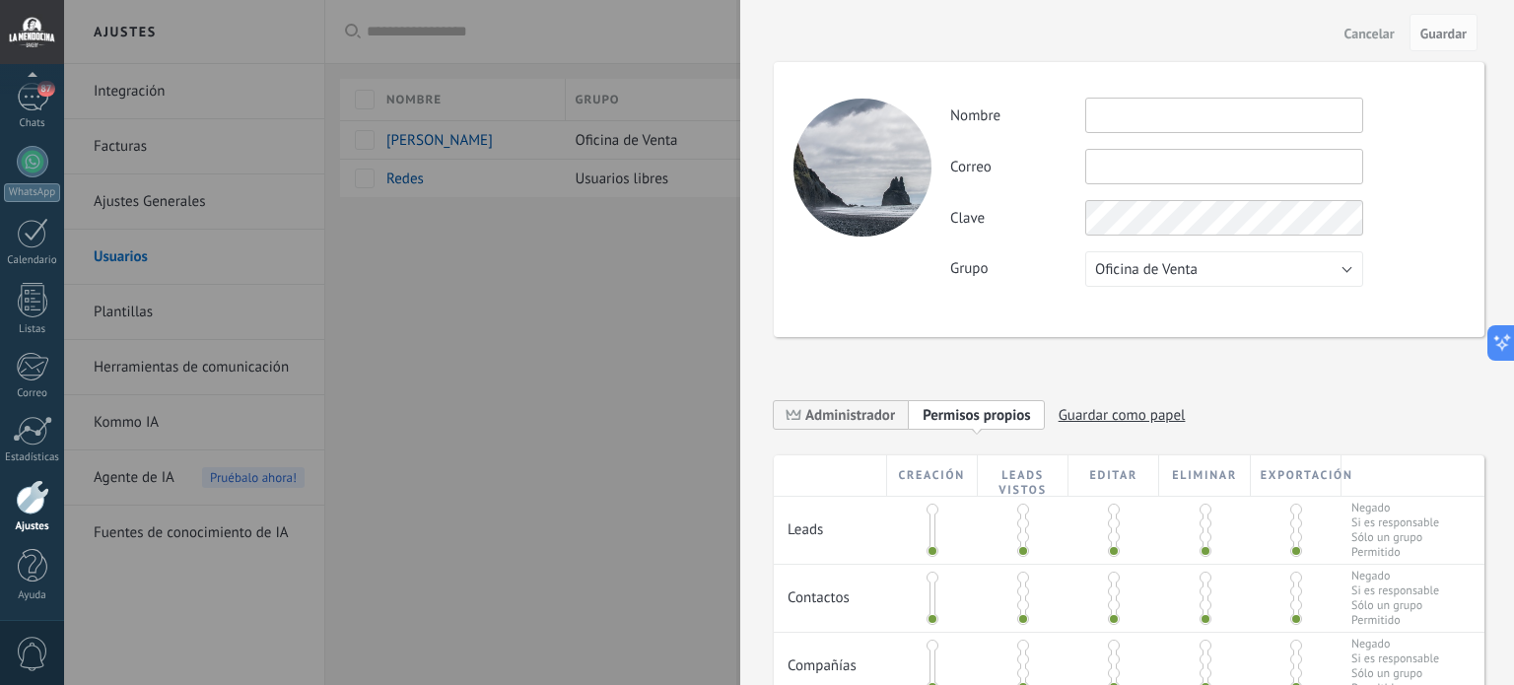
click at [1165, 117] on input "text" at bounding box center [1224, 115] width 278 height 35
type input "**********"
click at [1155, 173] on input "text" at bounding box center [1224, 166] width 278 height 35
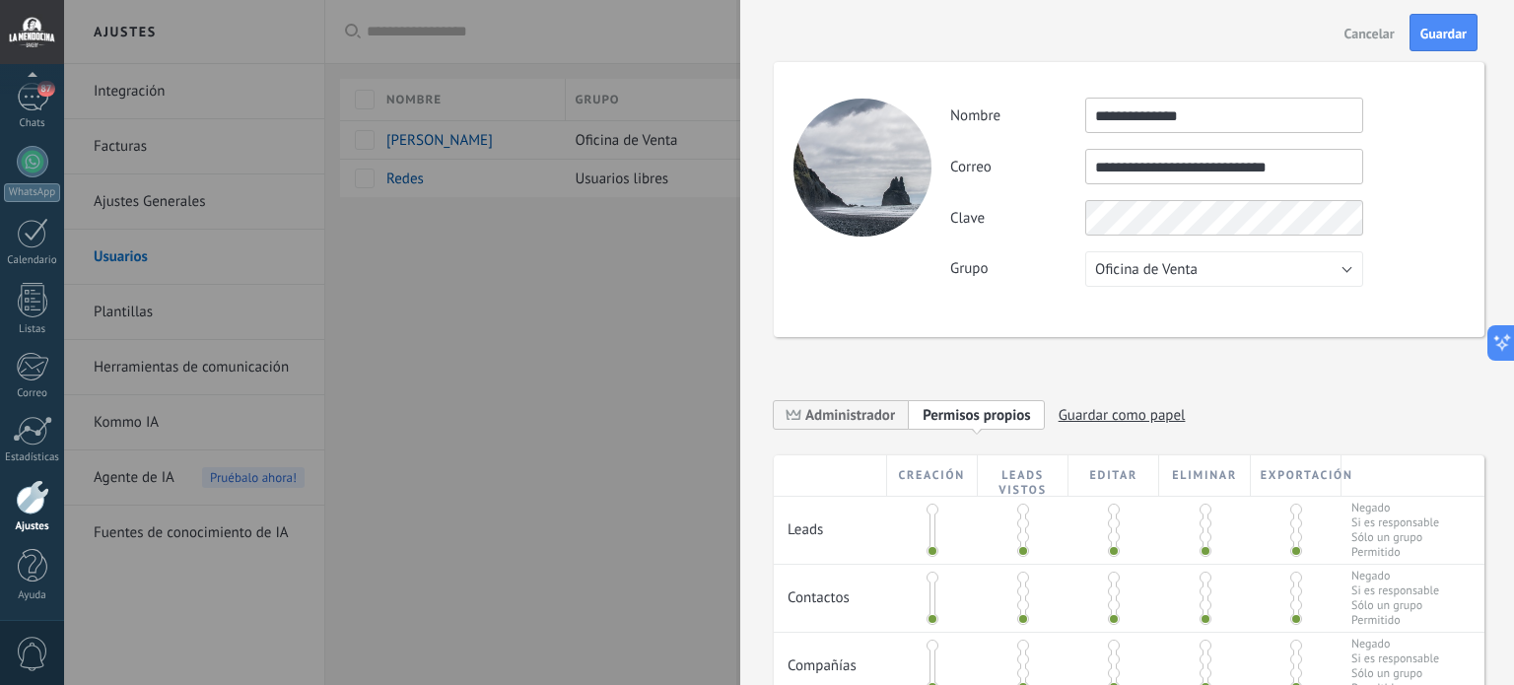
drag, startPoint x: 1185, startPoint y: 165, endPoint x: 1143, endPoint y: 165, distance: 42.4
click at [1143, 165] on input "**********" at bounding box center [1224, 166] width 278 height 35
click at [1097, 167] on input "**********" at bounding box center [1224, 166] width 278 height 35
paste input "*******"
type input "**********"
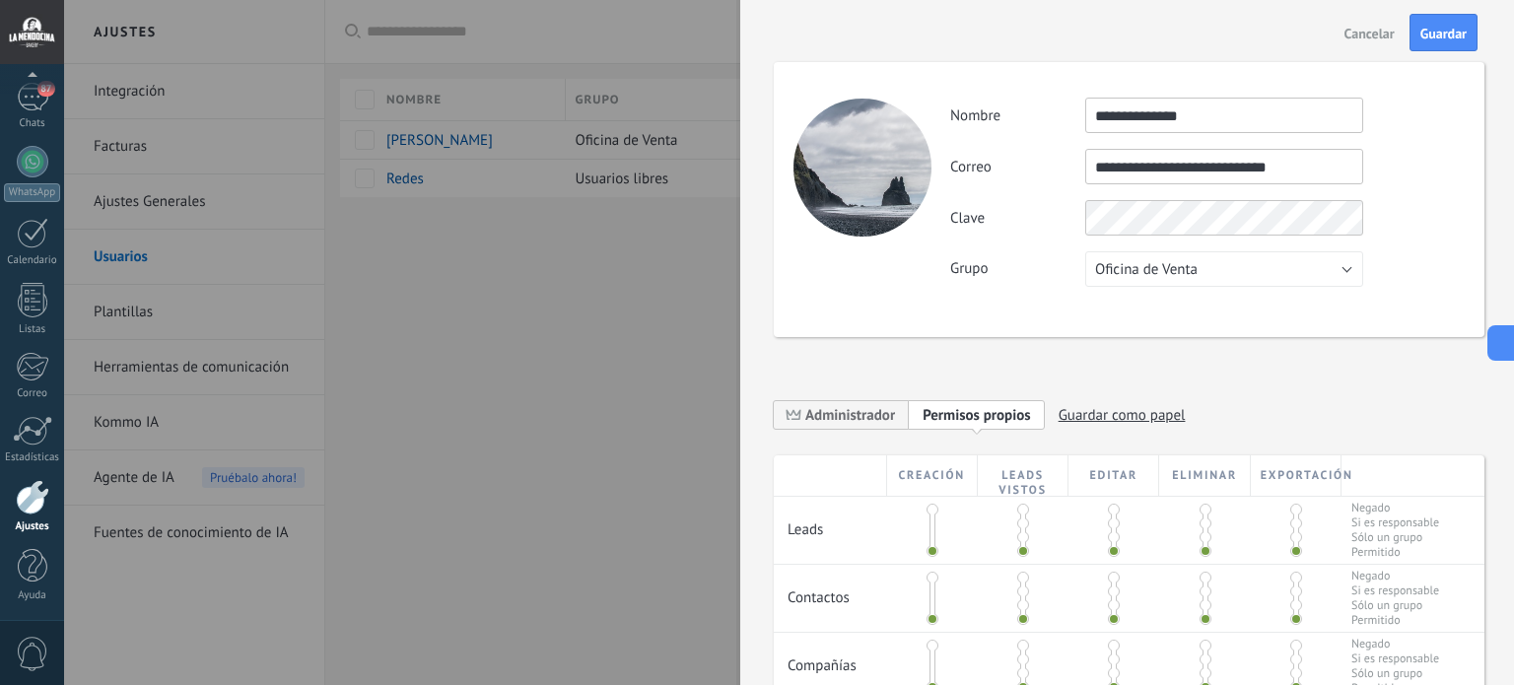
click at [1421, 197] on div "**********" at bounding box center [1207, 192] width 514 height 189
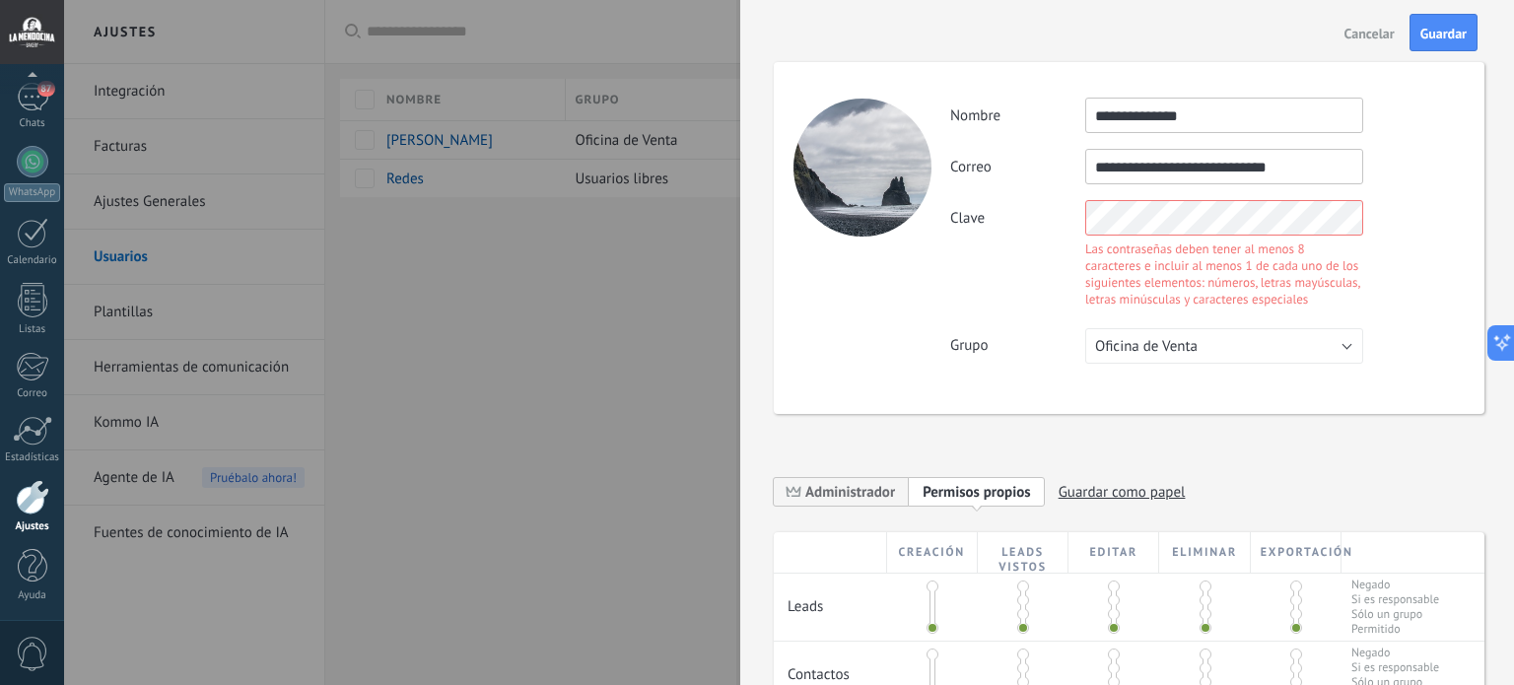
click at [962, 218] on div "Clave Las contraseñas deben tener al menos 8 caracteres e incluir al menos 1 de…" at bounding box center [1207, 256] width 514 height 112
click at [1408, 184] on div "**********" at bounding box center [1207, 231] width 514 height 266
click at [997, 218] on div "Clave Las contraseñas deben tener al menos 8 caracteres e incluir al menos 1 de…" at bounding box center [1207, 256] width 514 height 112
click at [1417, 210] on div "Clave Las contraseñas deben tener al menos 8 caracteres e incluir al menos 1 de…" at bounding box center [1207, 256] width 514 height 112
click at [1400, 194] on div "**********" at bounding box center [1207, 231] width 514 height 266
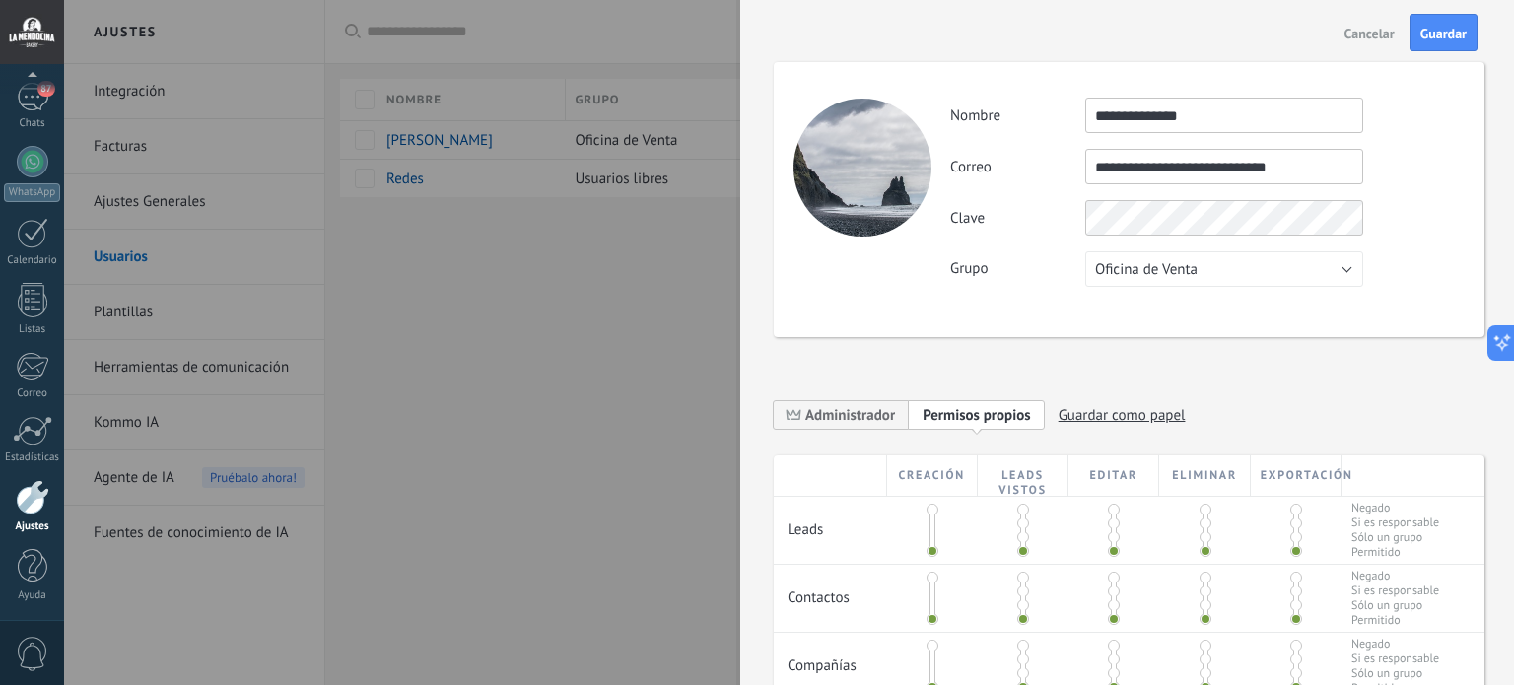
click at [1424, 145] on div "**********" at bounding box center [1207, 192] width 514 height 189
click at [1037, 225] on div "Clave" at bounding box center [1207, 217] width 514 height 35
click at [987, 230] on div "Clave" at bounding box center [1207, 217] width 514 height 35
click at [1453, 27] on span "Guardar" at bounding box center [1444, 34] width 46 height 14
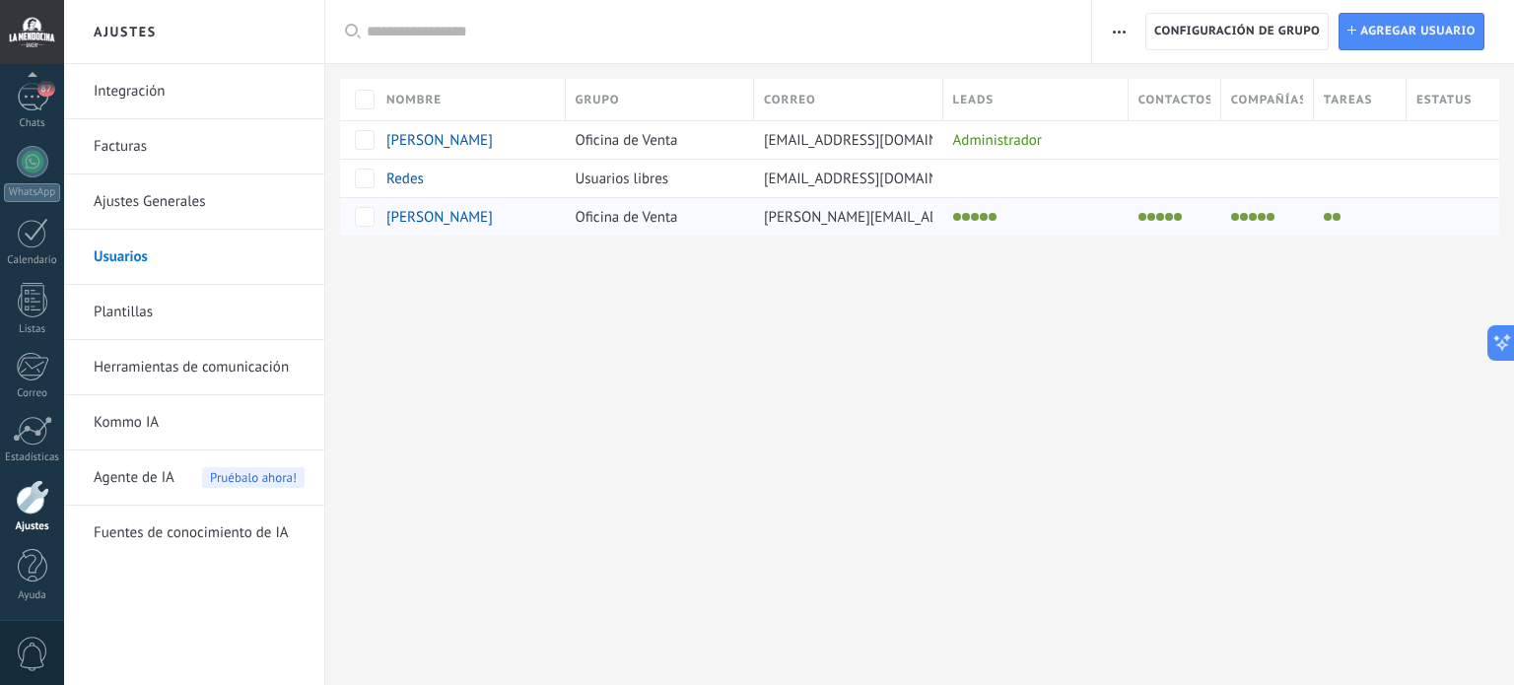
click at [410, 213] on span "[PERSON_NAME]" at bounding box center [439, 217] width 106 height 19
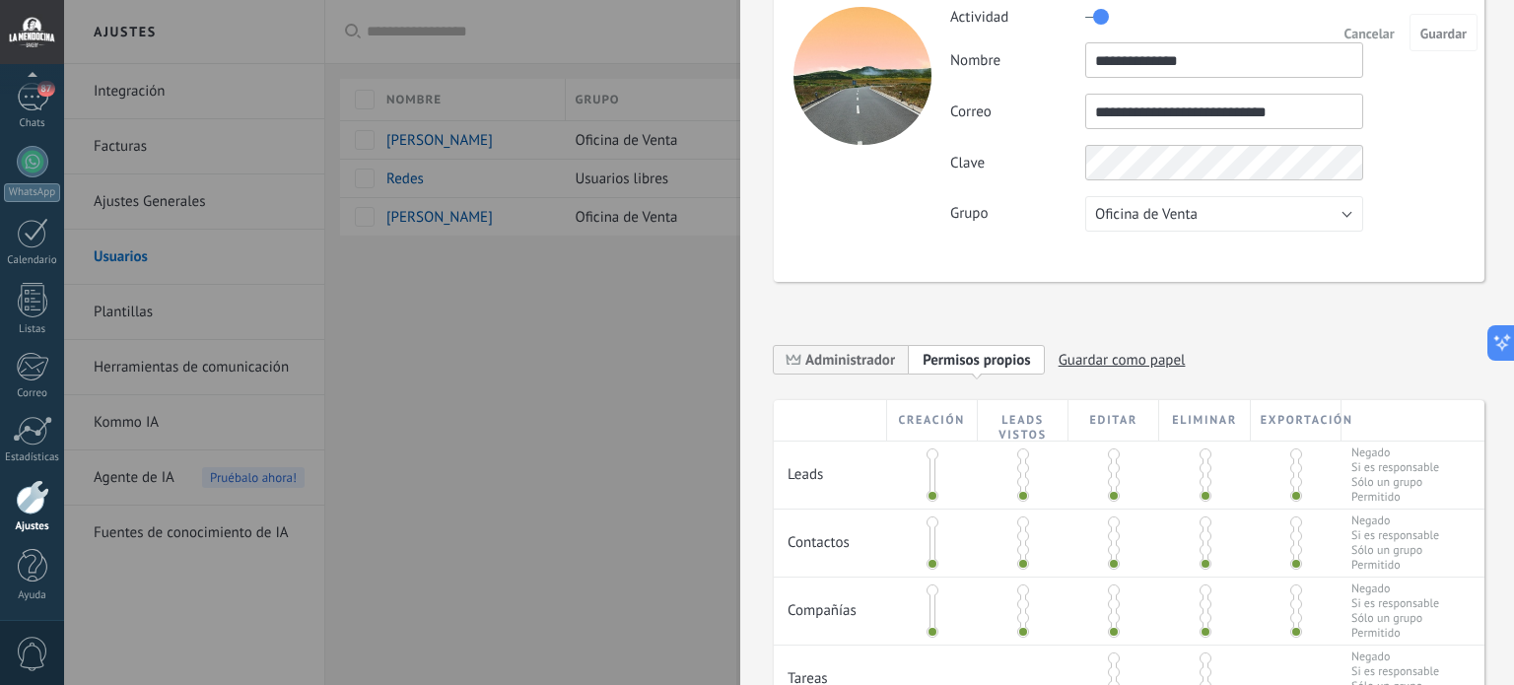
scroll to position [99, 0]
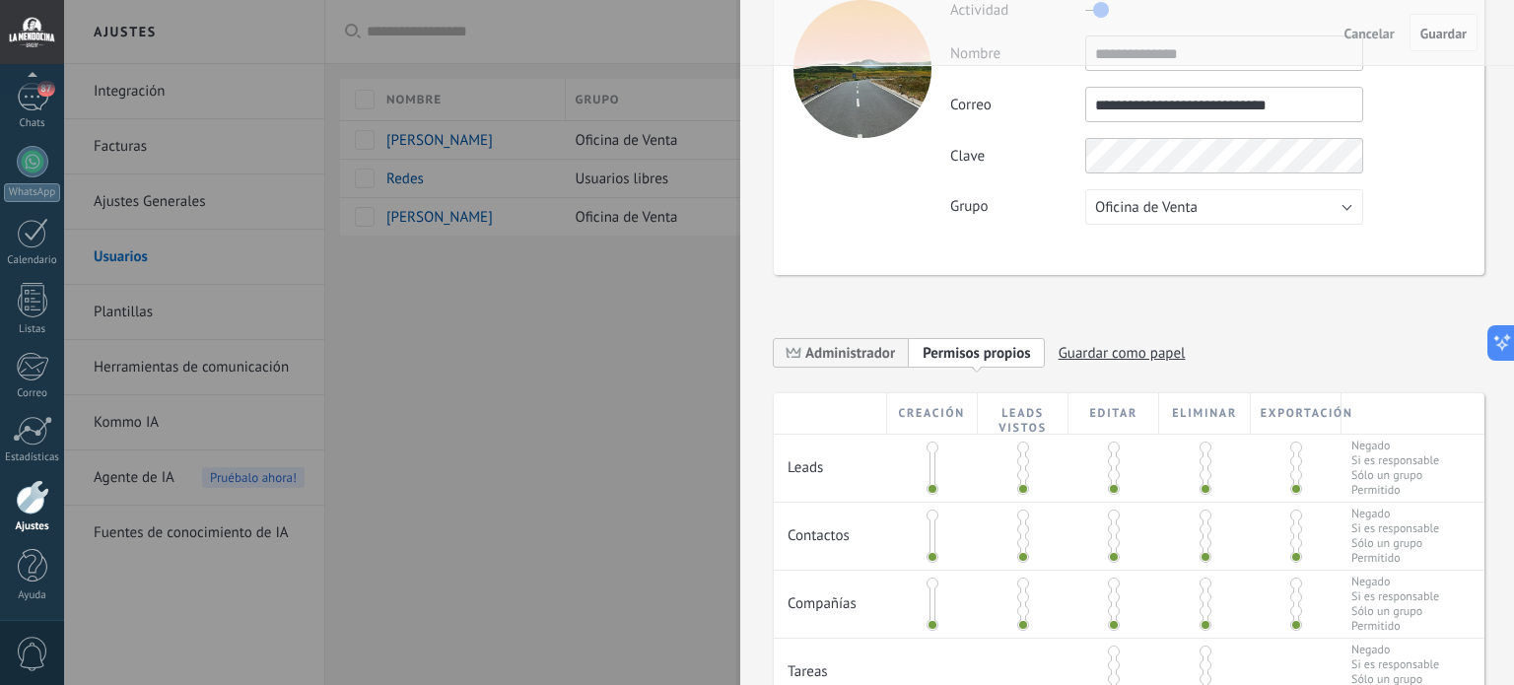
click at [1457, 27] on span "Guardar" at bounding box center [1444, 34] width 46 height 14
click at [1458, 27] on span "Guardar" at bounding box center [1444, 34] width 46 height 14
click at [1447, 33] on span "Guardar" at bounding box center [1444, 34] width 46 height 14
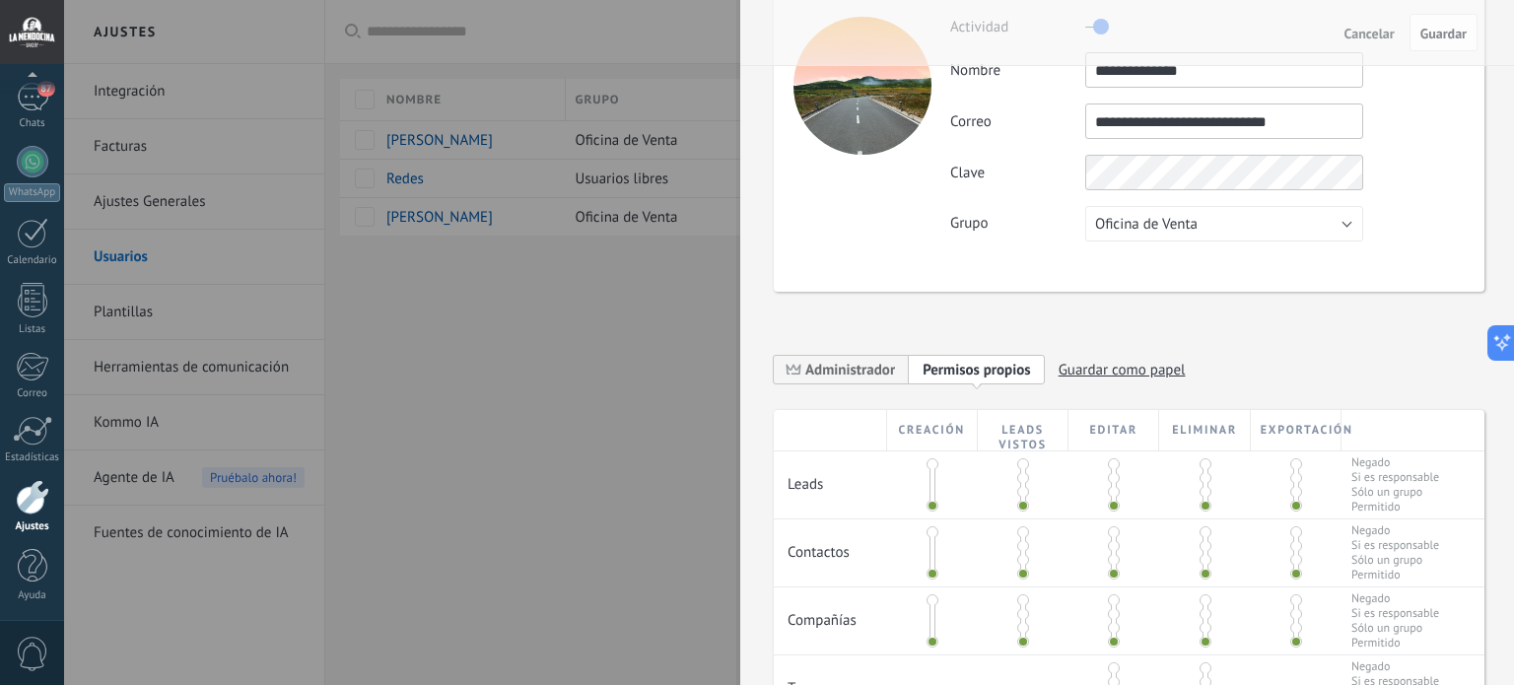
scroll to position [0, 0]
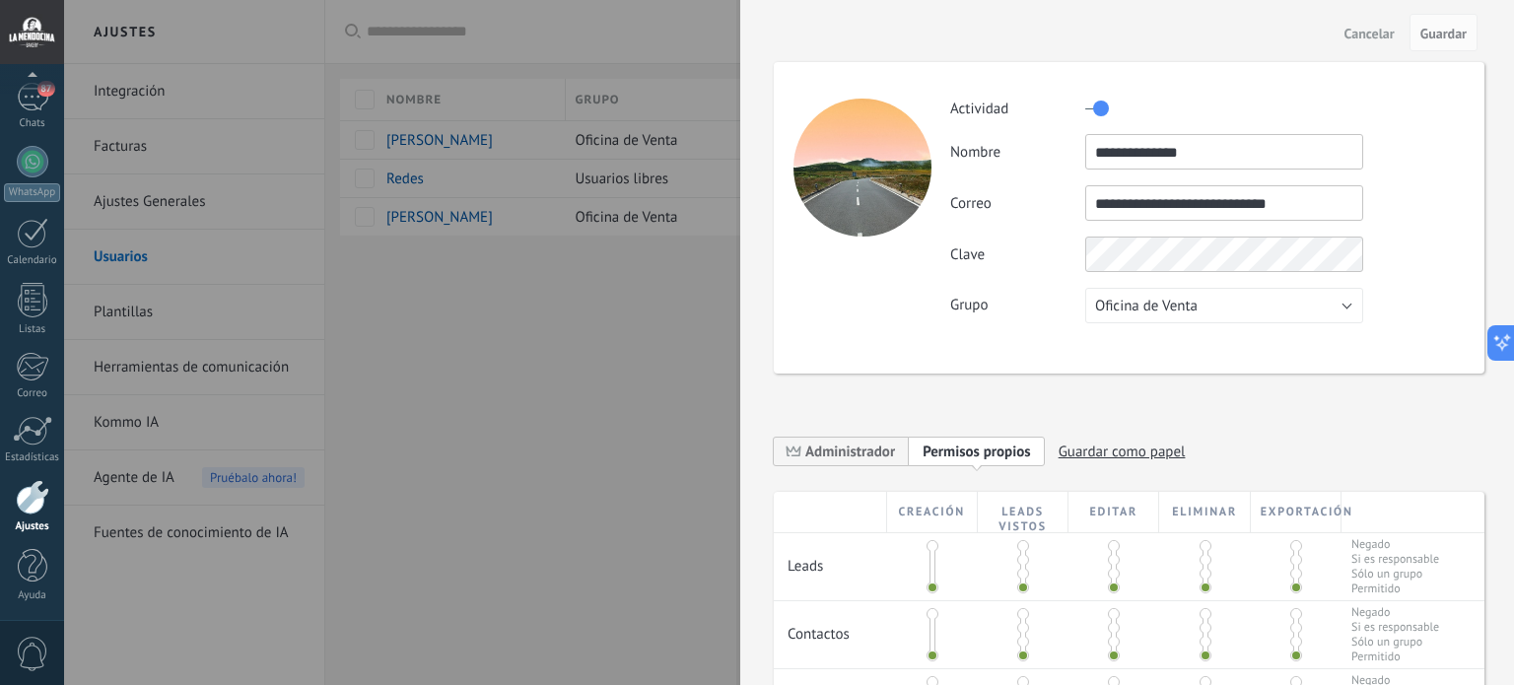
click at [1107, 455] on span "Guardar como papel" at bounding box center [1122, 452] width 127 height 31
drag, startPoint x: 993, startPoint y: 448, endPoint x: 873, endPoint y: 454, distance: 119.5
click at [873, 454] on div "**********" at bounding box center [936, 456] width 325 height 39
type input "*******"
click at [1361, 441] on div "**********" at bounding box center [1129, 457] width 711 height 69
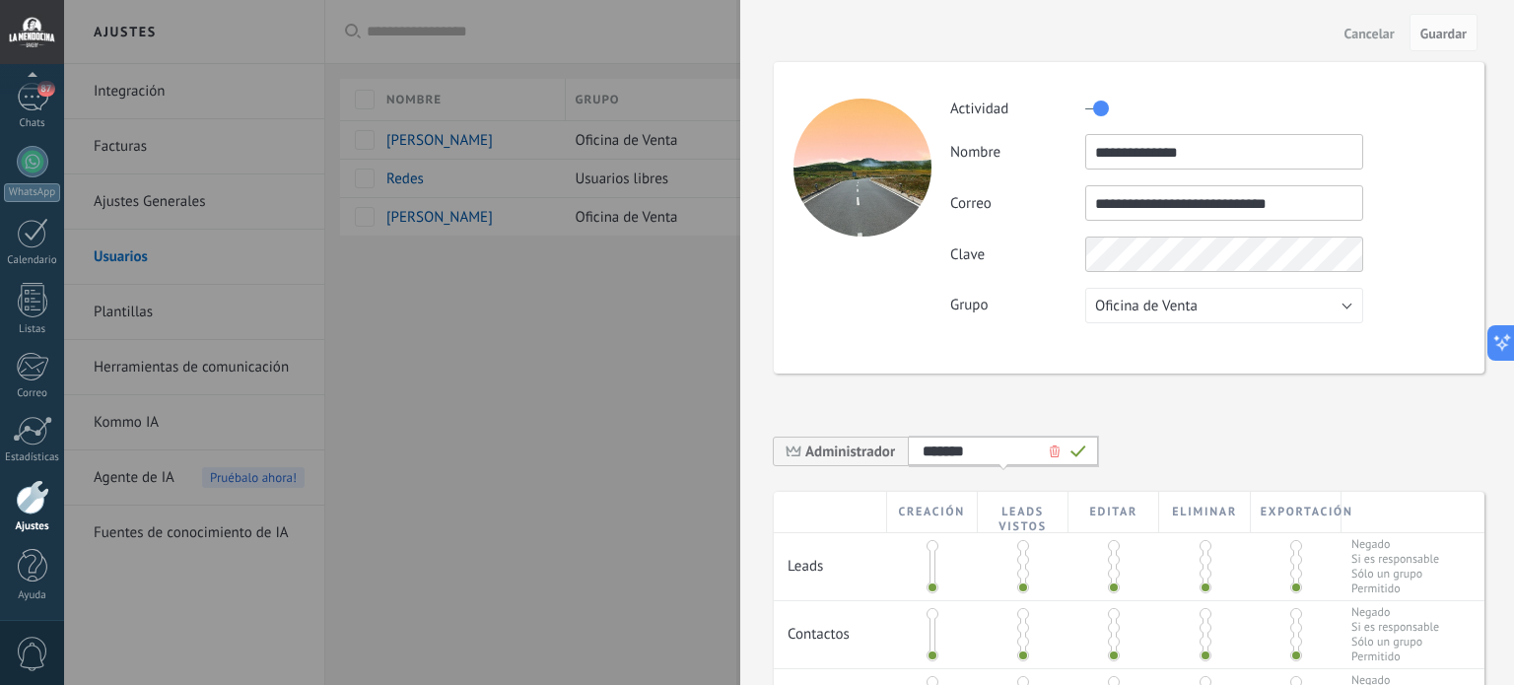
click at [1216, 443] on div "**********" at bounding box center [1129, 457] width 711 height 69
click at [1261, 448] on div "**********" at bounding box center [1129, 457] width 711 height 69
click at [945, 445] on input at bounding box center [981, 452] width 116 height 16
type input "*******"
click at [887, 449] on span "Administrador" at bounding box center [850, 452] width 90 height 19
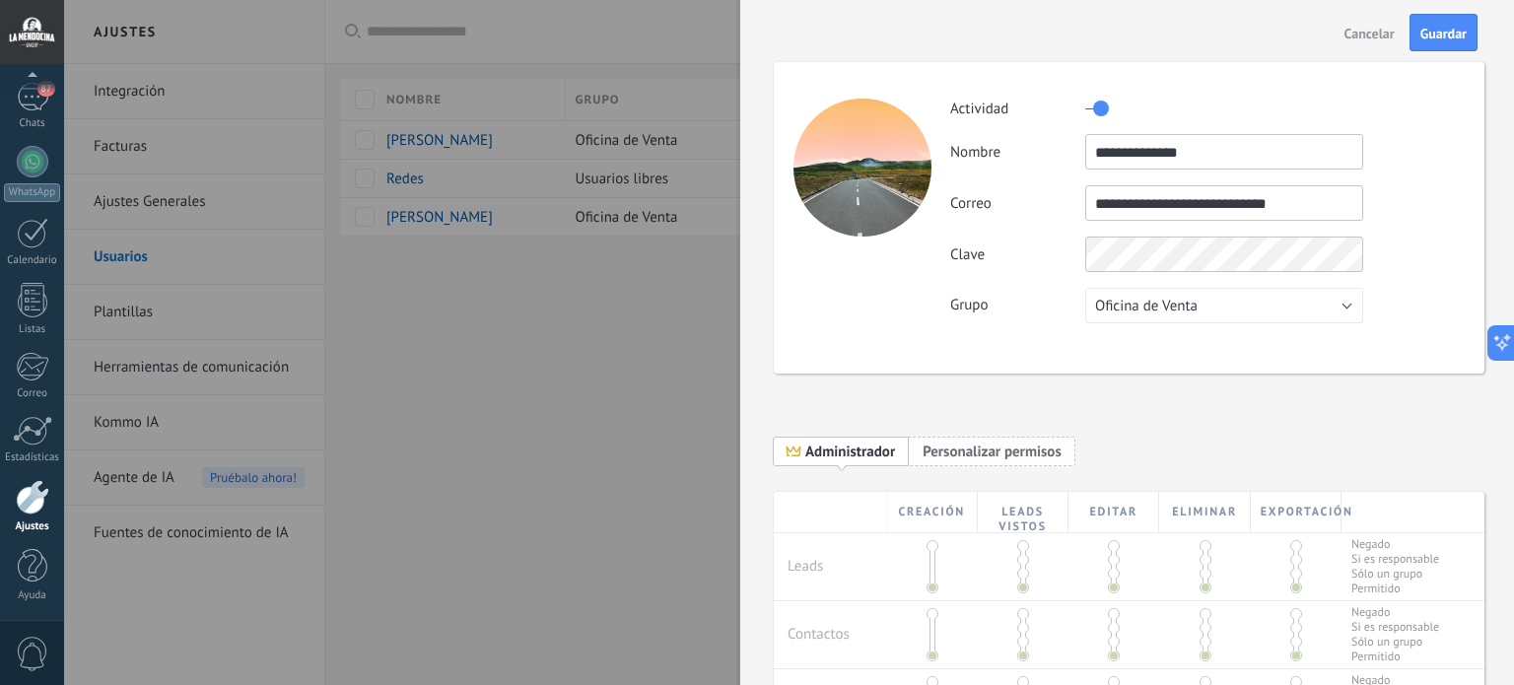
click at [947, 450] on span "Personalizar permisos" at bounding box center [992, 452] width 139 height 19
click at [986, 452] on span "Permisos propios" at bounding box center [977, 452] width 108 height 19
click at [1097, 452] on span "Guardar como papel" at bounding box center [1122, 452] width 127 height 31
click at [974, 452] on input at bounding box center [981, 452] width 116 height 16
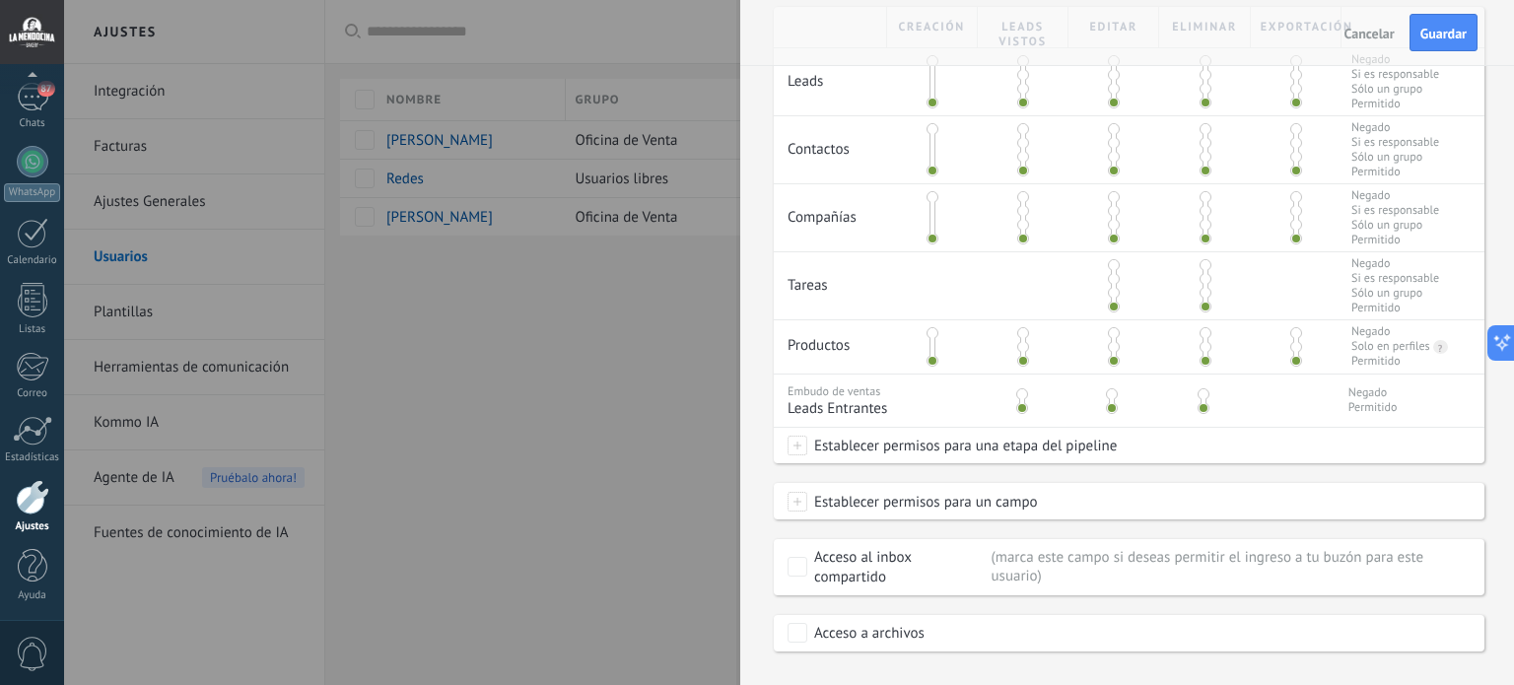
scroll to position [423, 0]
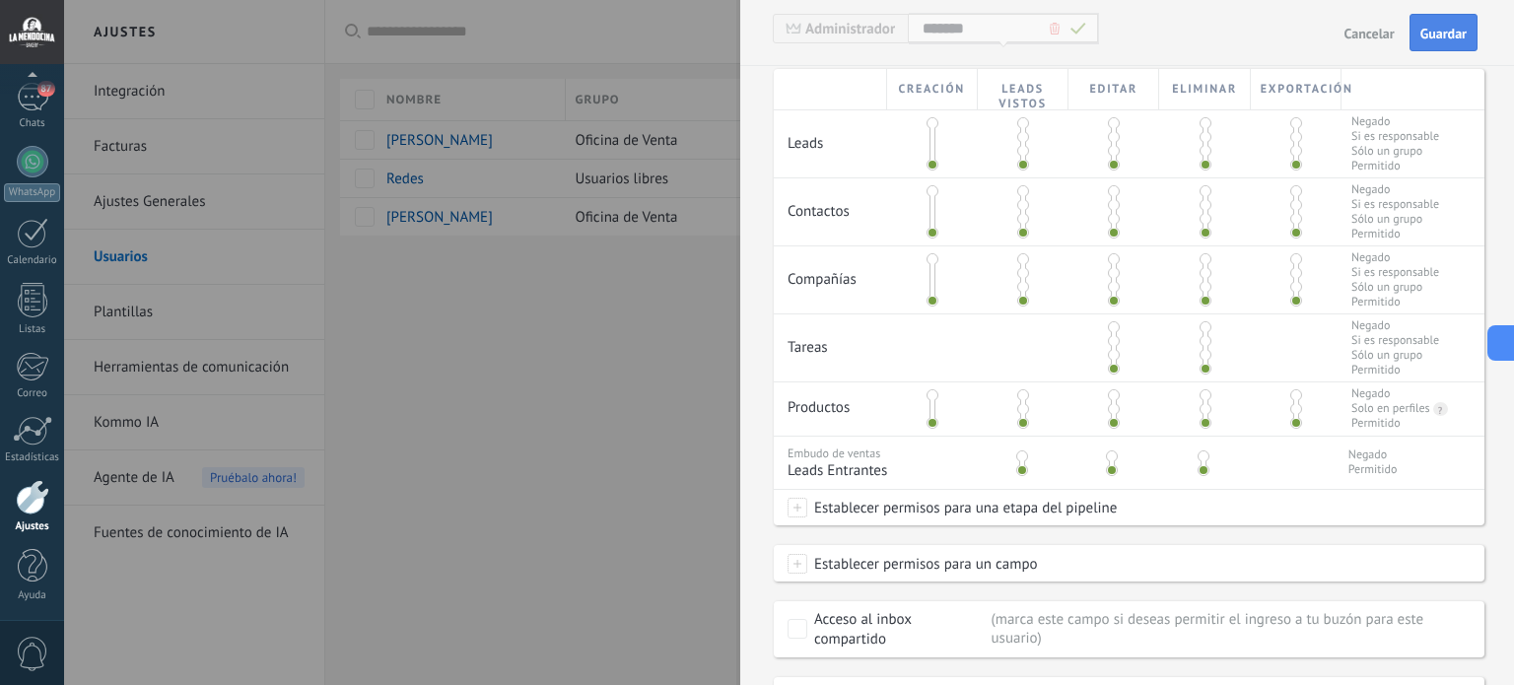
type input "*******"
click at [1456, 36] on span "Guardar" at bounding box center [1444, 34] width 46 height 14
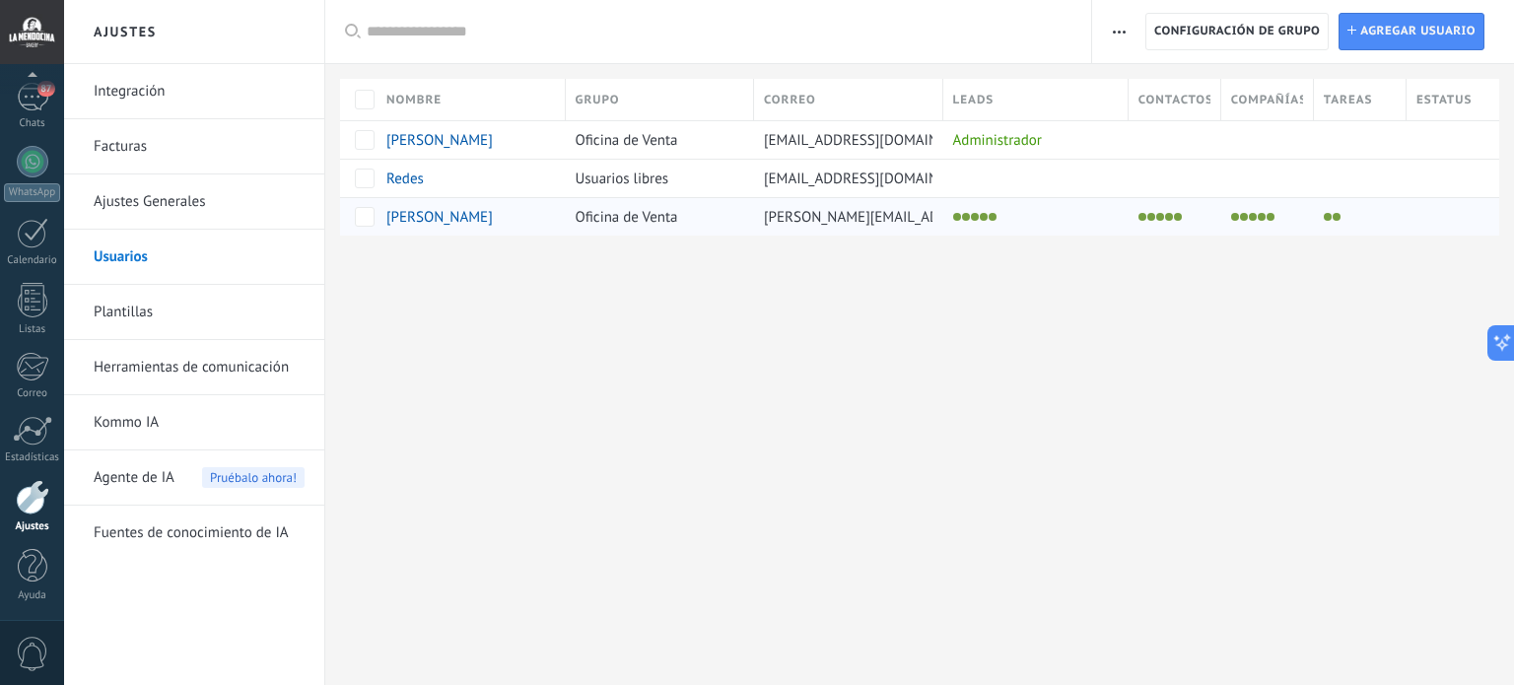
click at [422, 221] on span "[PERSON_NAME]" at bounding box center [439, 217] width 106 height 19
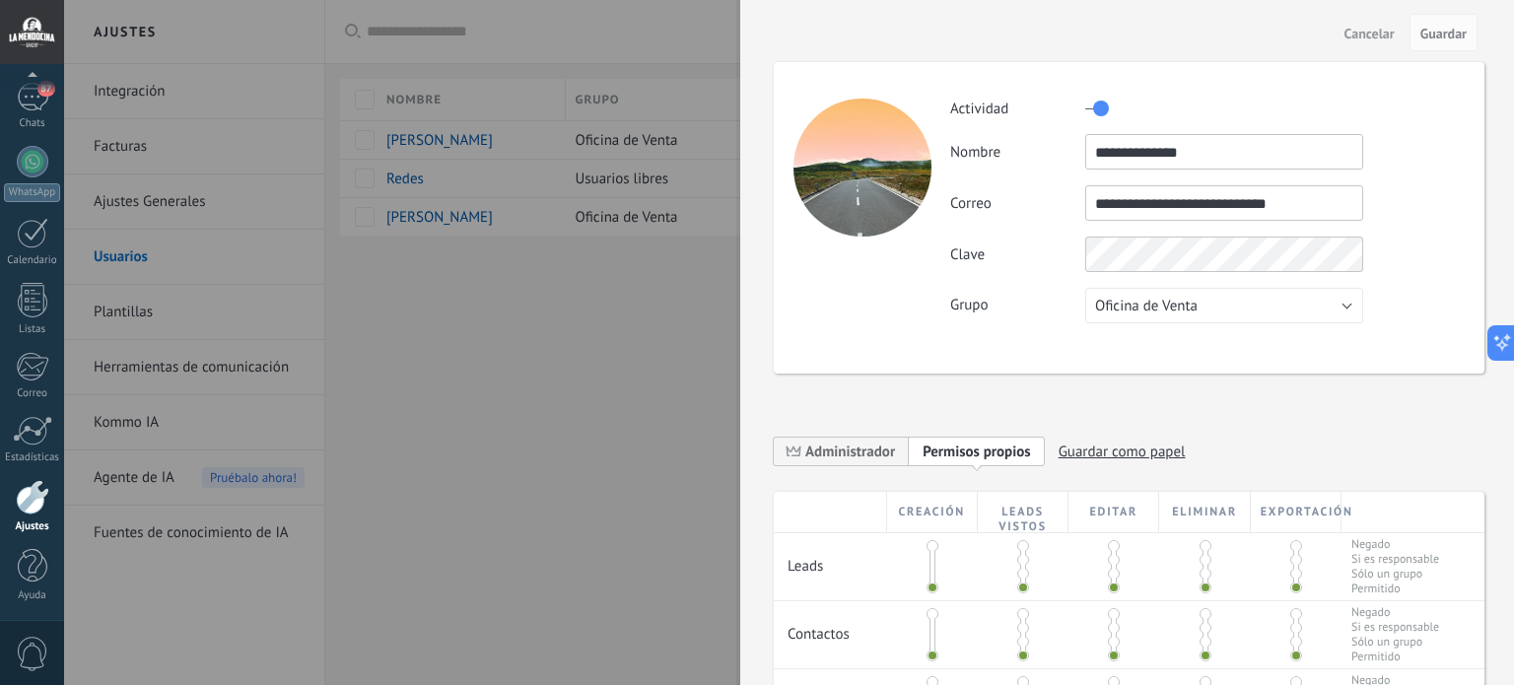
click at [1018, 568] on span at bounding box center [1023, 574] width 12 height 12
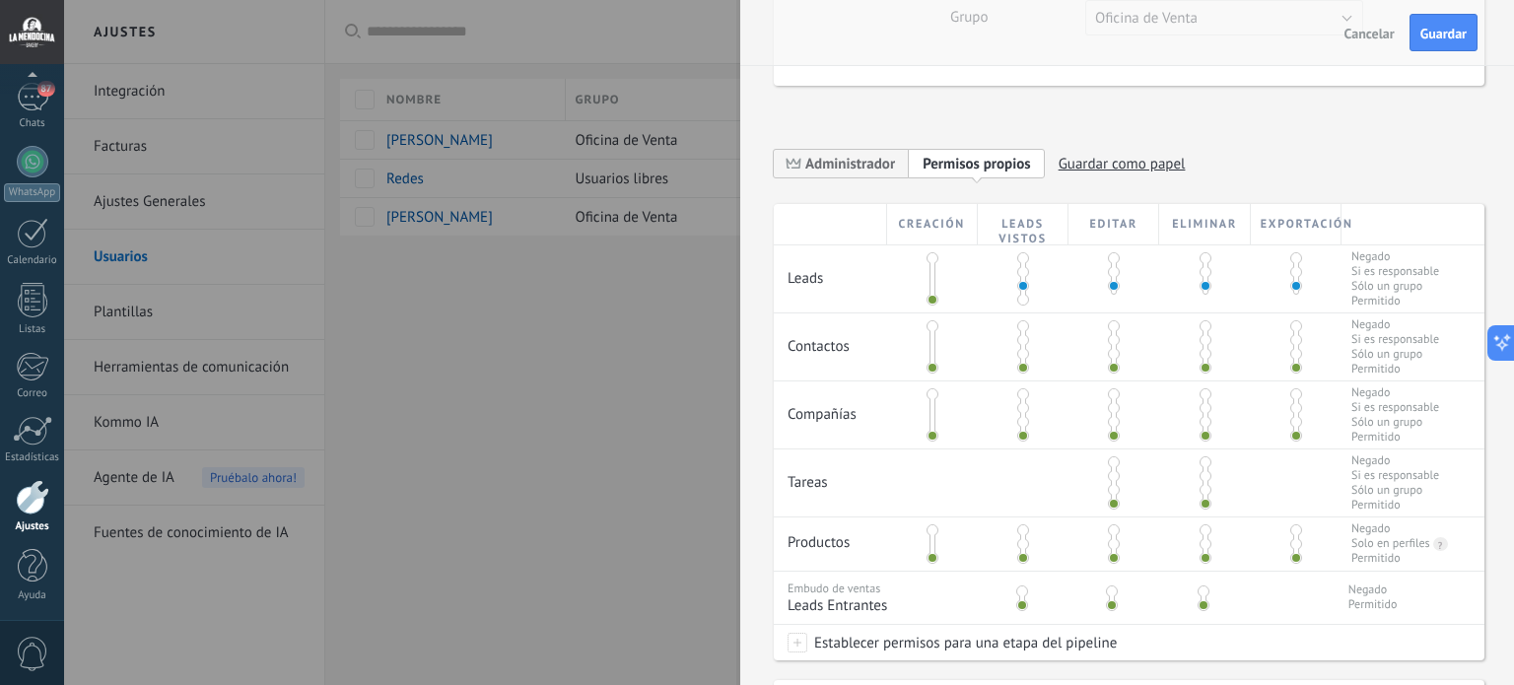
scroll to position [296, 0]
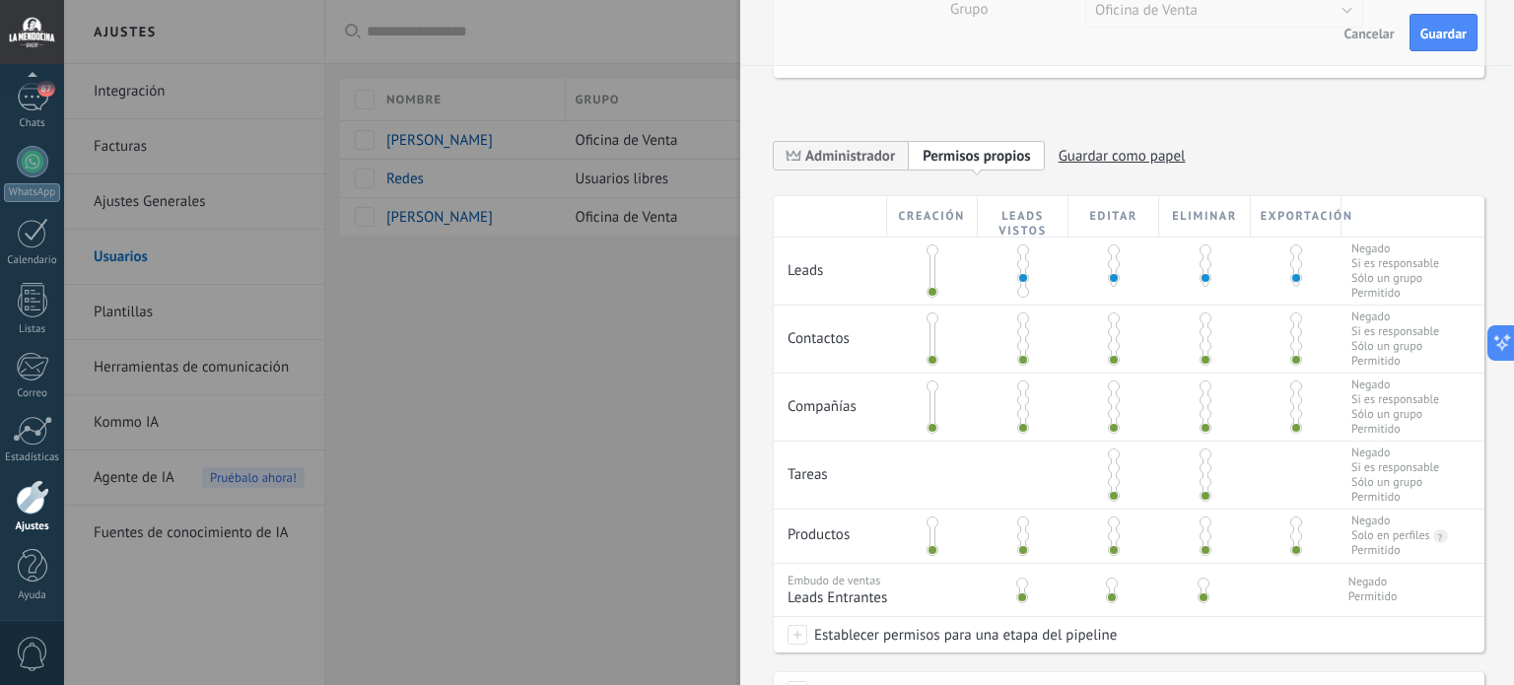
click at [931, 280] on span at bounding box center [933, 278] width 12 height 12
click at [933, 249] on span at bounding box center [933, 250] width 12 height 12
click at [1018, 286] on span at bounding box center [1023, 292] width 12 height 12
click at [931, 288] on span at bounding box center [933, 292] width 12 height 12
click at [1110, 287] on span at bounding box center [1114, 292] width 12 height 12
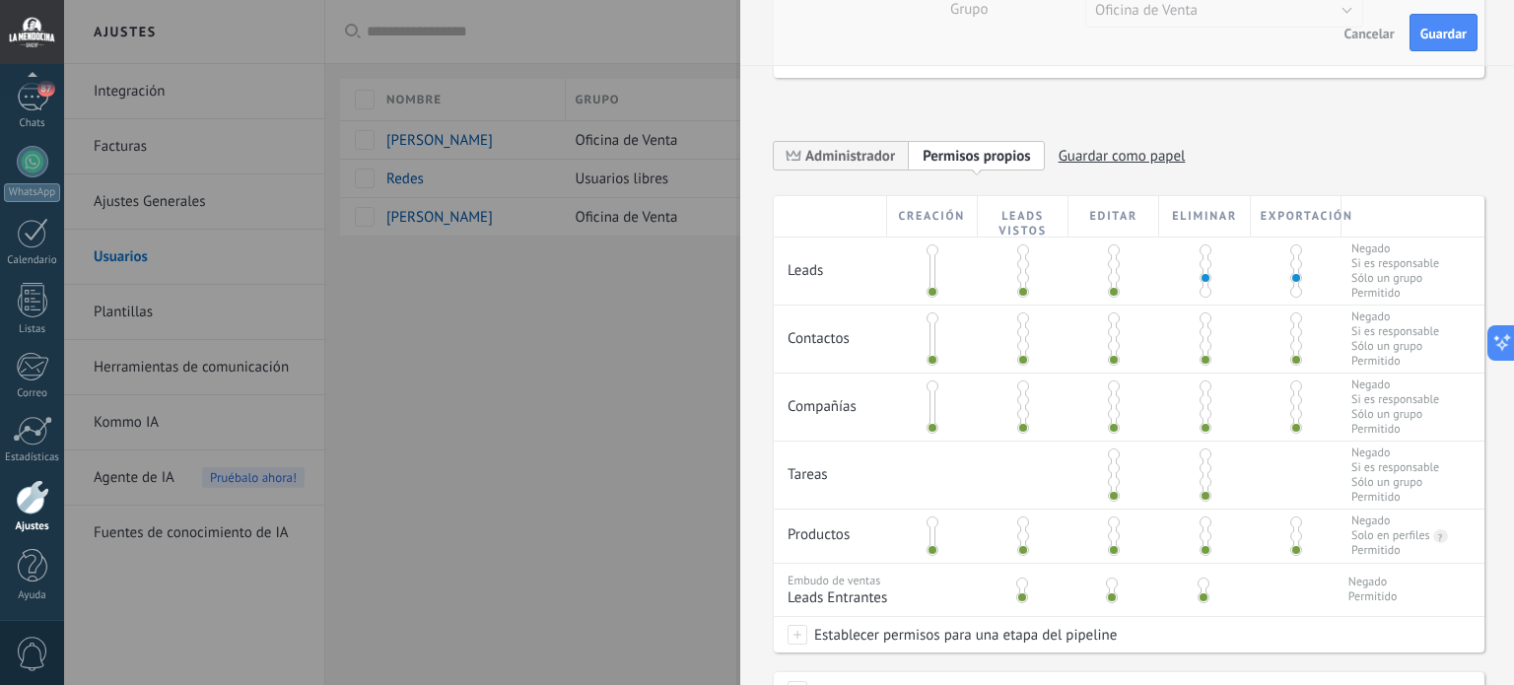
click at [1109, 251] on span at bounding box center [1114, 250] width 12 height 12
click at [1290, 250] on span at bounding box center [1296, 250] width 12 height 12
click at [1290, 318] on span at bounding box center [1296, 319] width 12 height 12
click at [1200, 318] on span at bounding box center [1206, 319] width 12 height 12
click at [1110, 318] on span at bounding box center [1114, 319] width 12 height 12
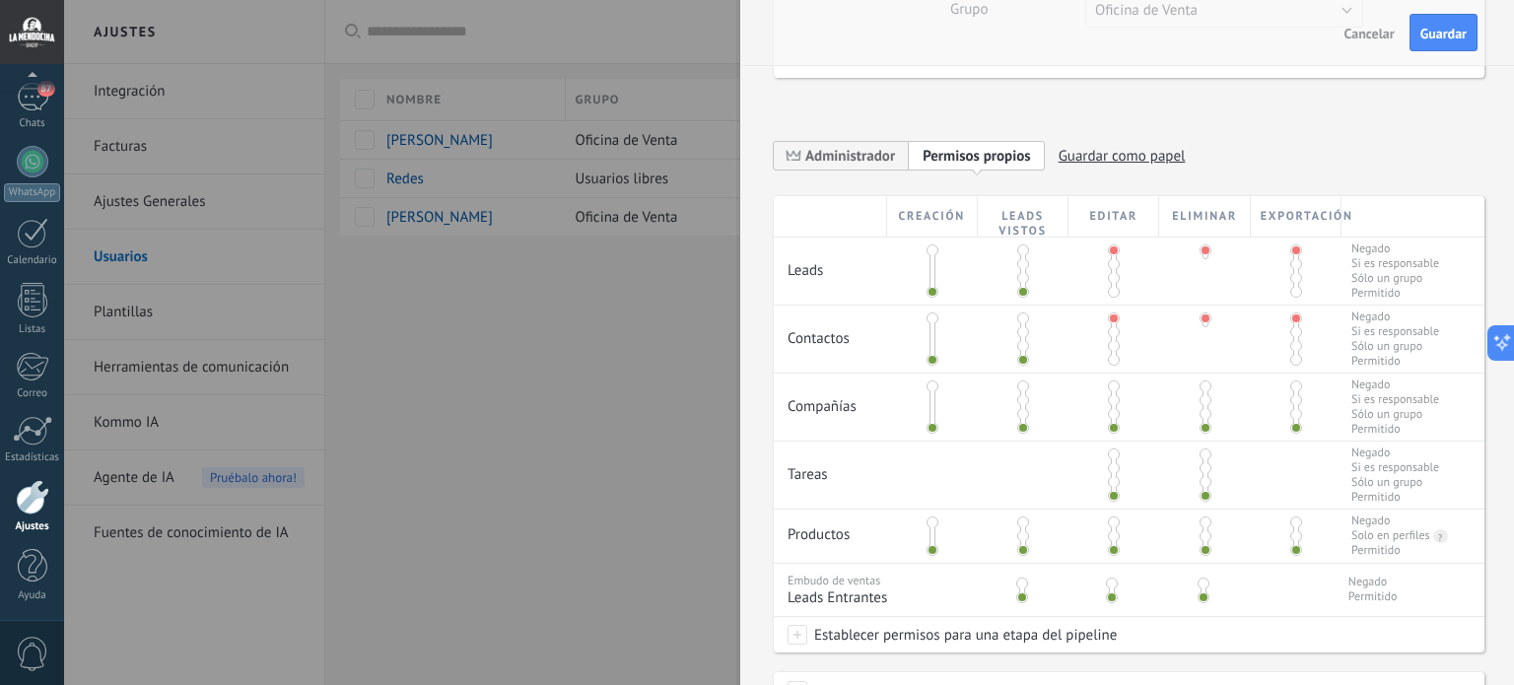
click at [1291, 388] on span at bounding box center [1296, 387] width 12 height 12
click at [1206, 385] on span at bounding box center [1206, 387] width 12 height 12
click at [1112, 385] on span at bounding box center [1114, 387] width 12 height 12
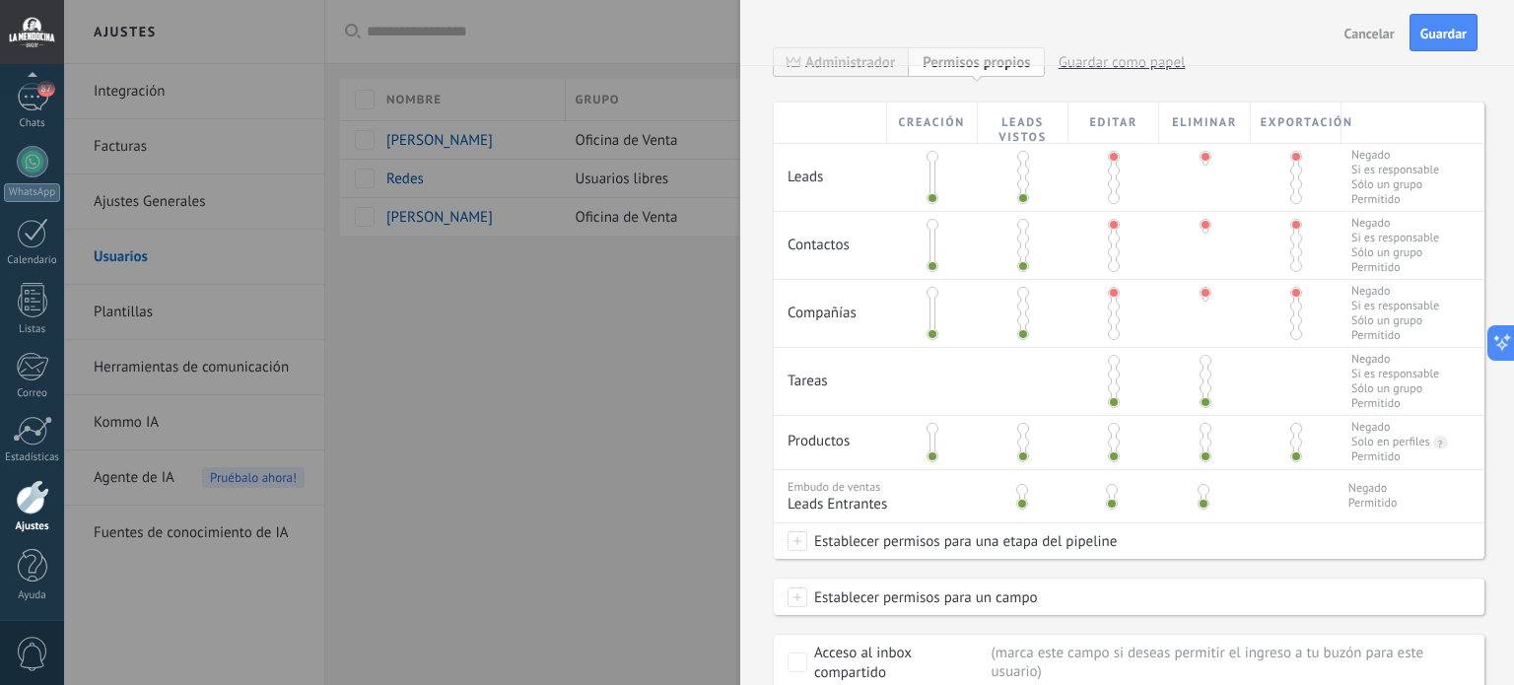
scroll to position [394, 0]
click at [1200, 373] on span at bounding box center [1206, 370] width 12 height 12
click at [1111, 374] on span at bounding box center [1114, 370] width 12 height 12
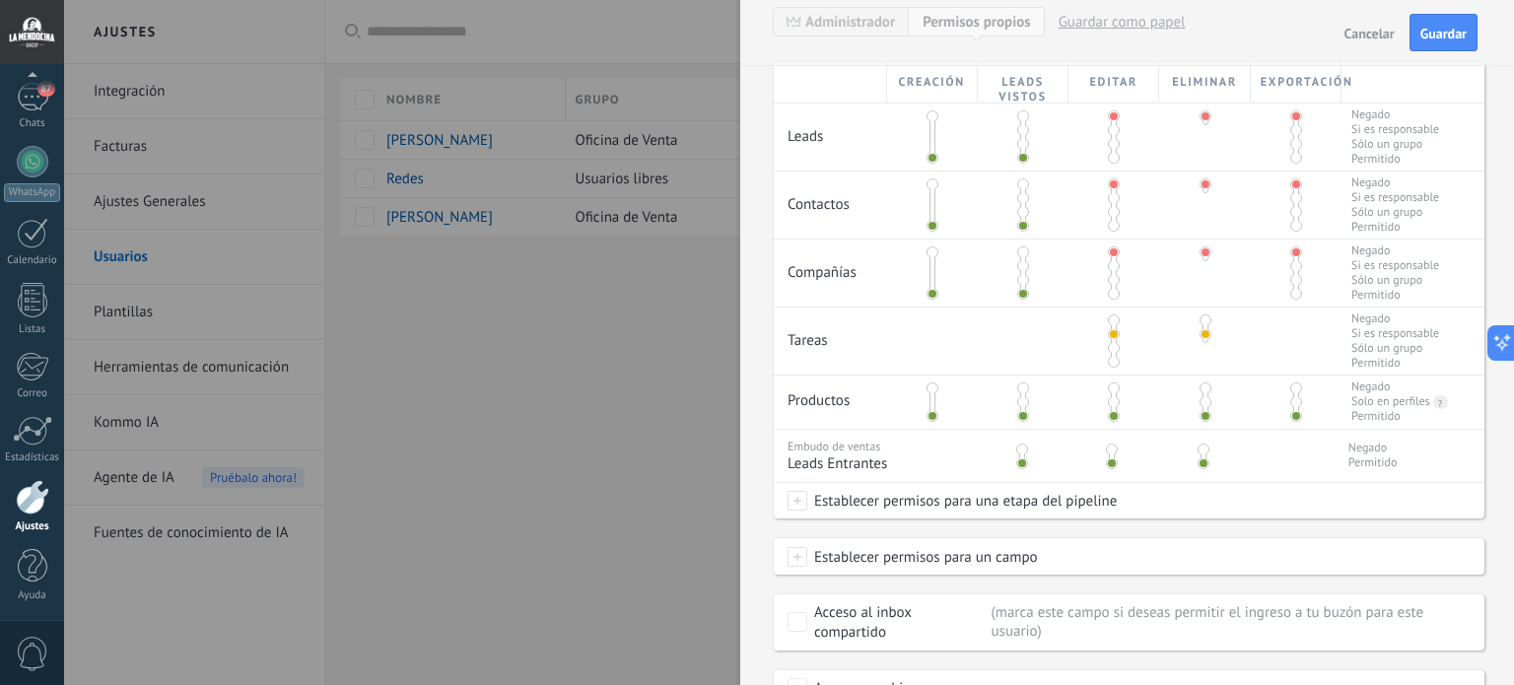
scroll to position [493, 0]
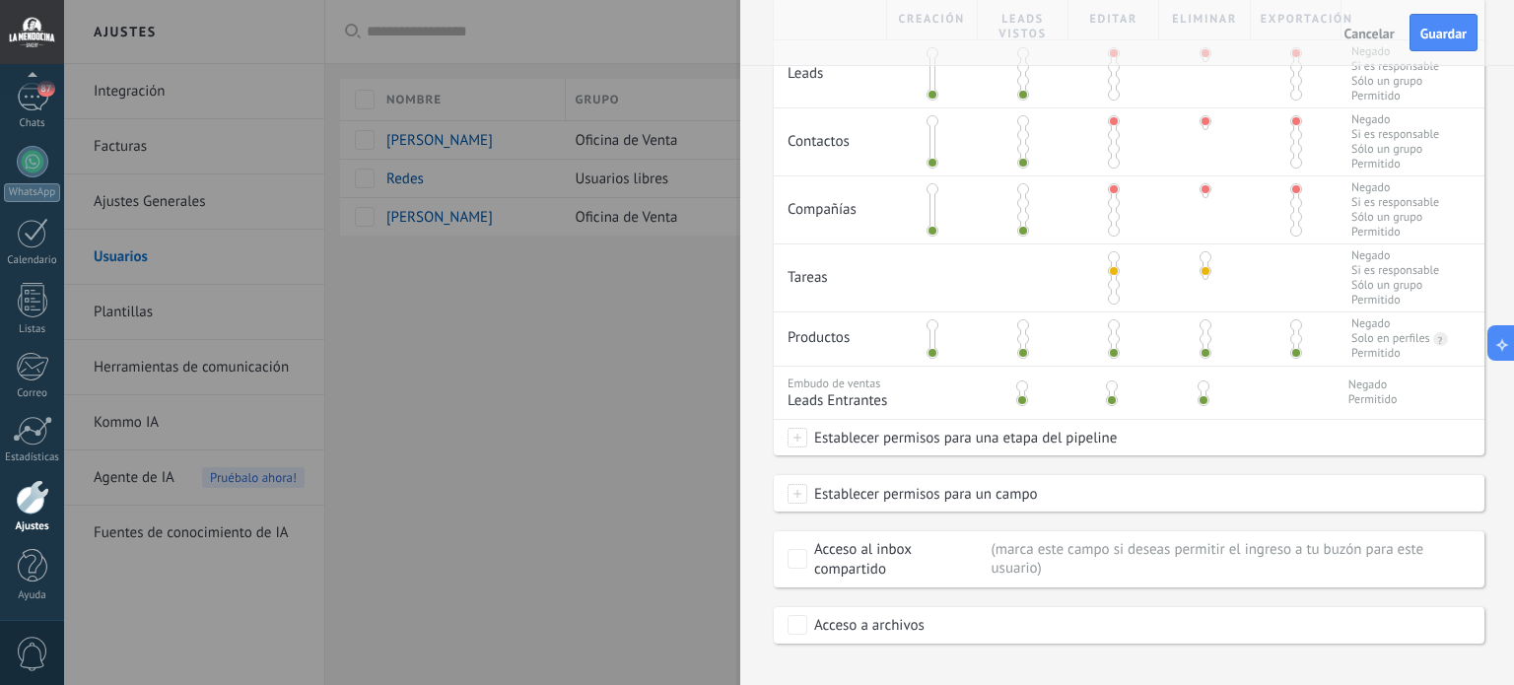
click at [1108, 287] on span at bounding box center [1114, 285] width 12 height 12
click at [1113, 271] on span at bounding box center [1114, 271] width 12 height 12
click at [930, 326] on span at bounding box center [933, 325] width 12 height 12
click at [1110, 324] on span at bounding box center [1114, 325] width 12 height 12
click at [1294, 339] on span at bounding box center [1296, 339] width 12 height 12
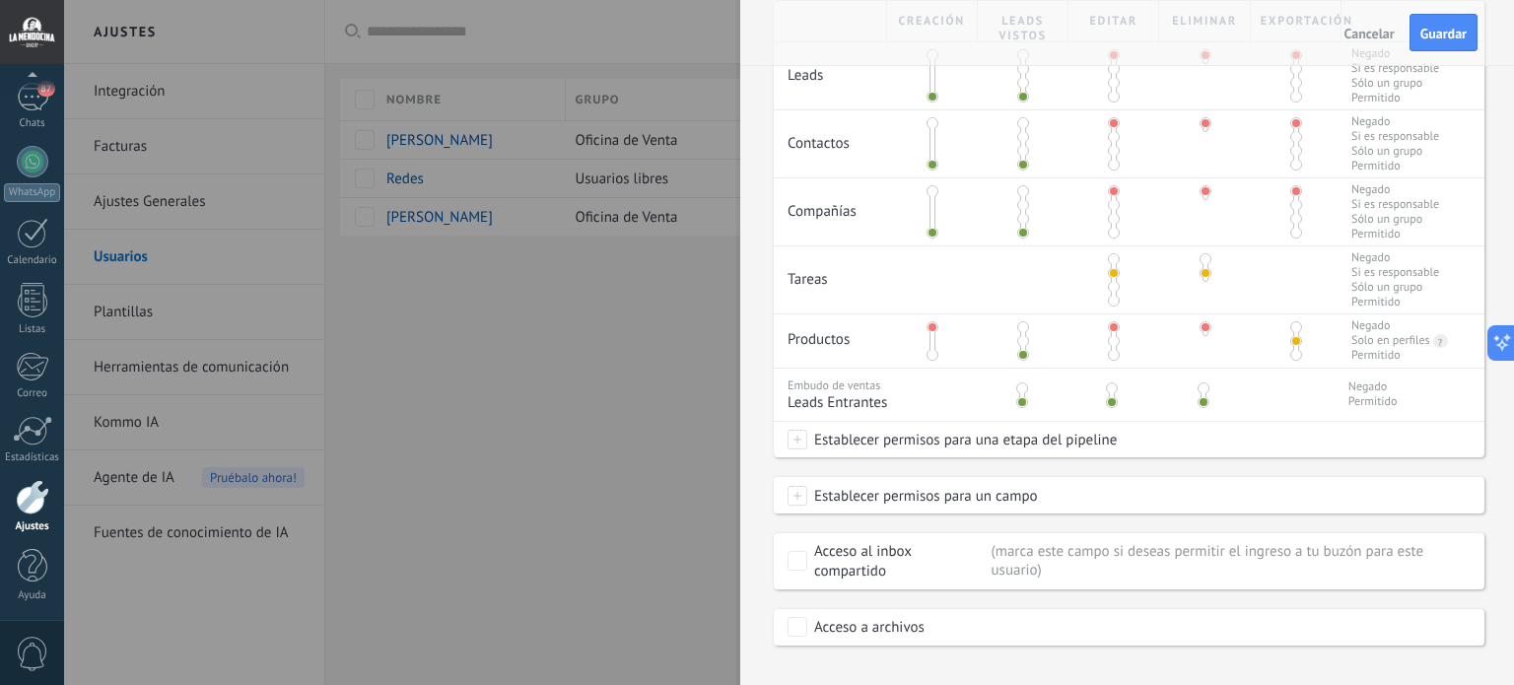
scroll to position [521, 0]
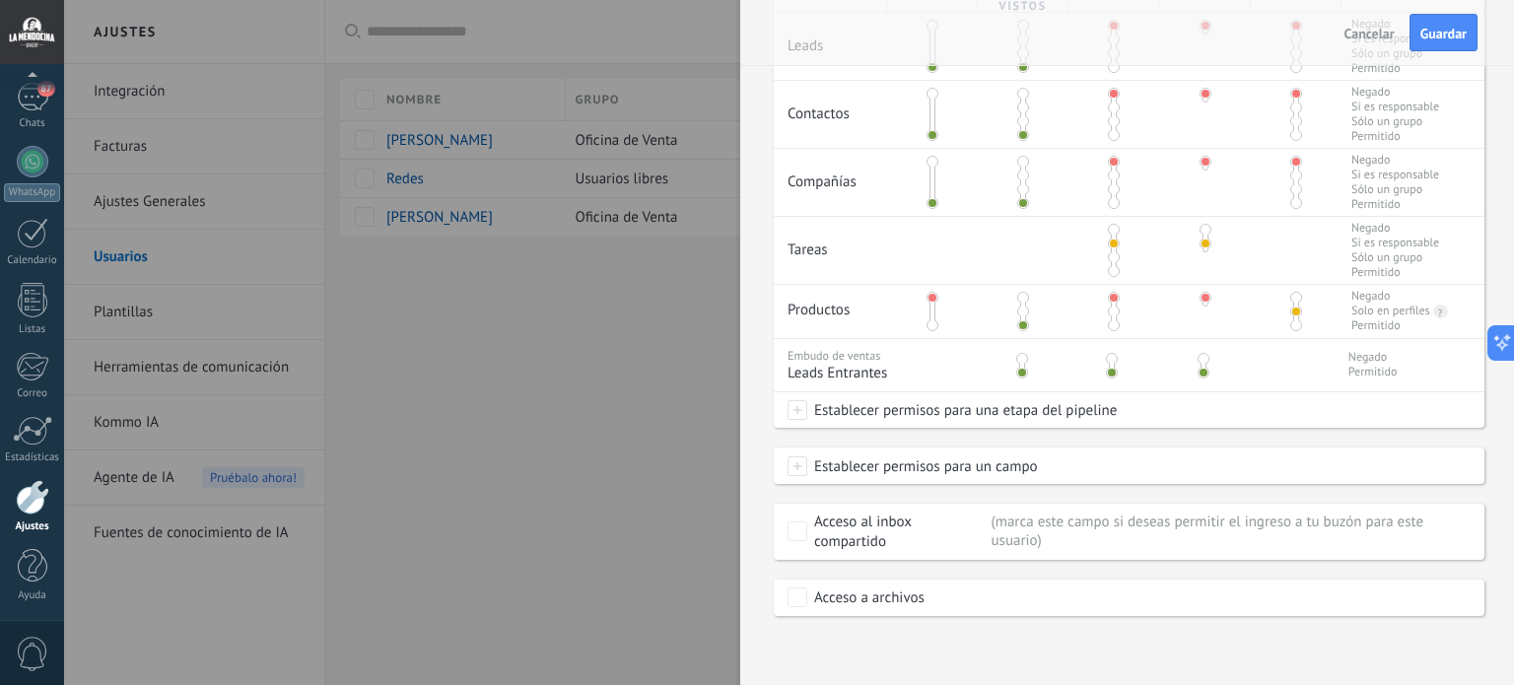
click at [1110, 360] on span at bounding box center [1112, 359] width 12 height 12
click at [1021, 372] on span at bounding box center [1022, 373] width 12 height 12
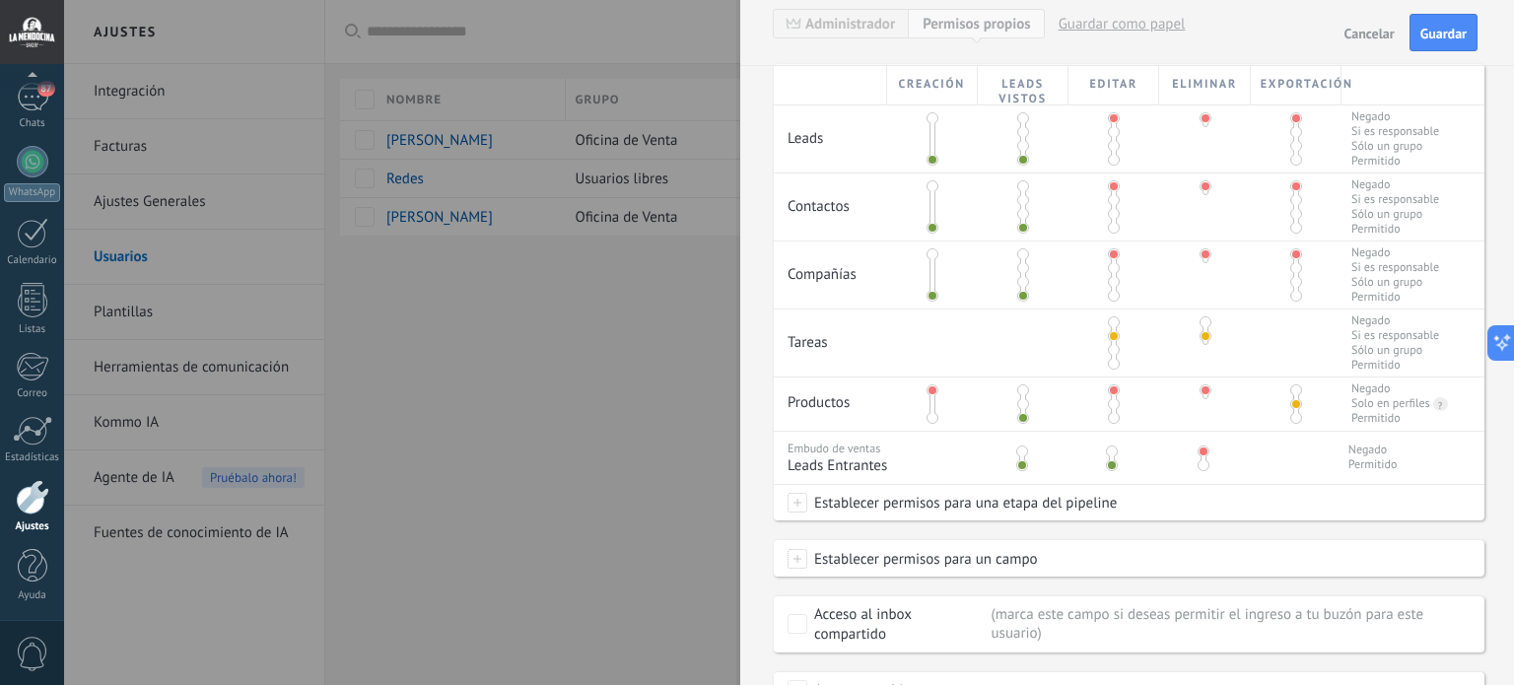
scroll to position [423, 0]
click at [1022, 459] on span at bounding box center [1022, 457] width 12 height 12
click at [1199, 459] on span at bounding box center [1204, 457] width 12 height 12
click at [1106, 471] on span at bounding box center [1112, 470] width 12 height 12
click at [1201, 472] on span at bounding box center [1204, 470] width 12 height 12
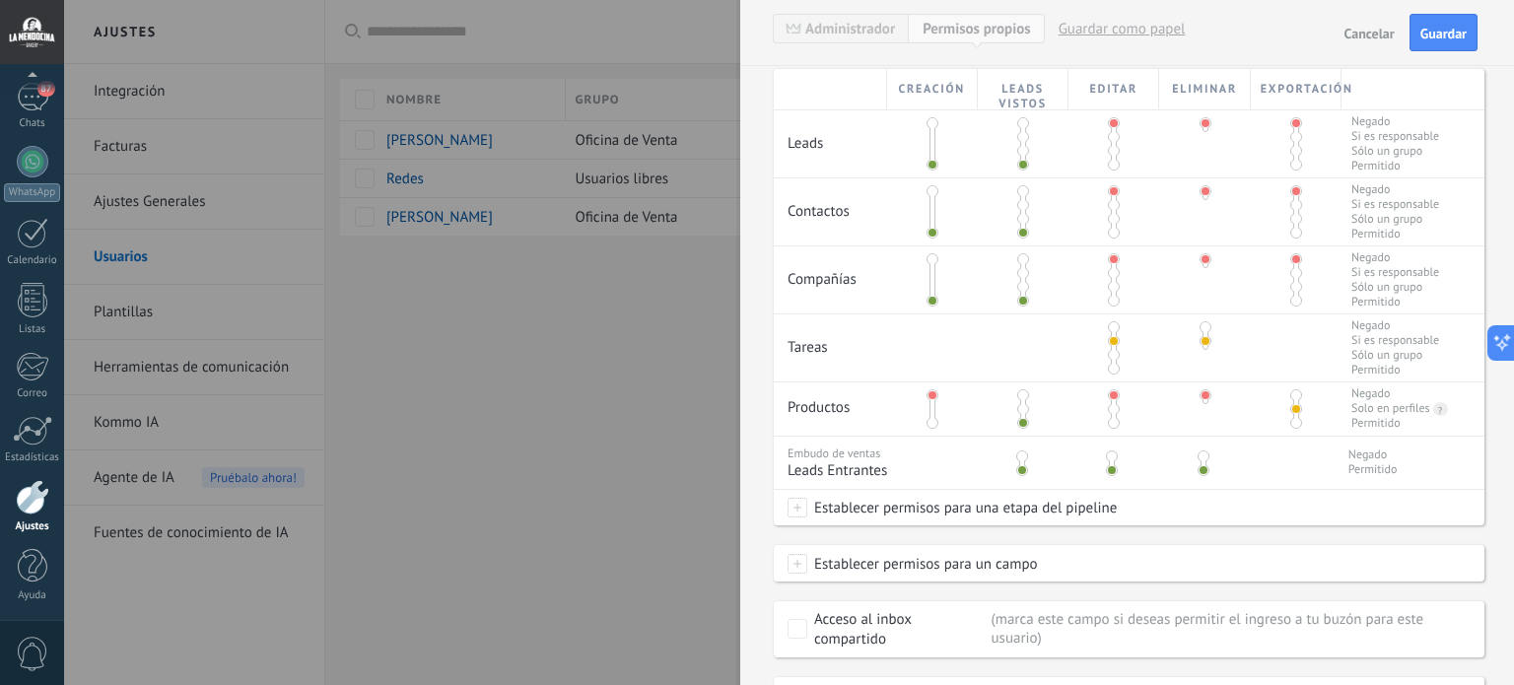
click at [1021, 458] on span at bounding box center [1022, 457] width 12 height 12
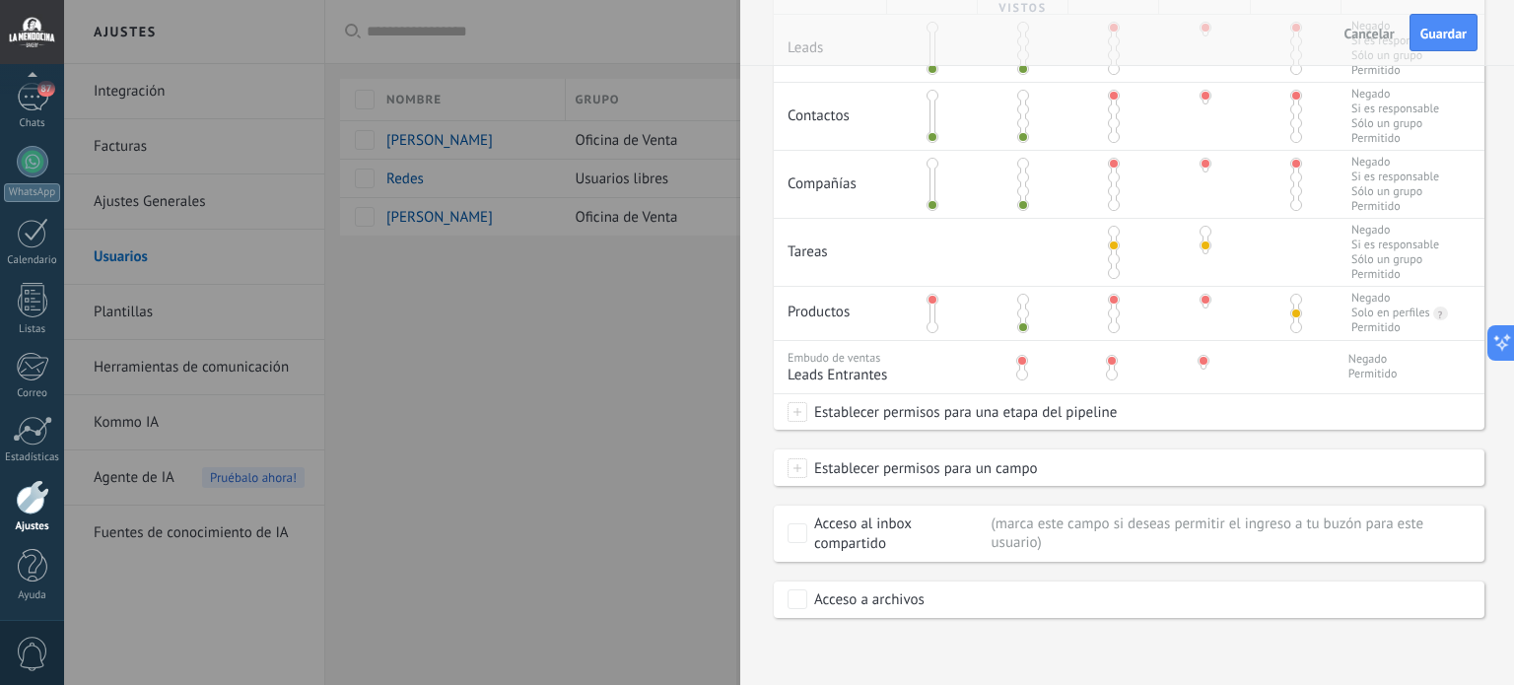
scroll to position [521, 0]
click at [1452, 32] on span "Guardar" at bounding box center [1444, 34] width 46 height 14
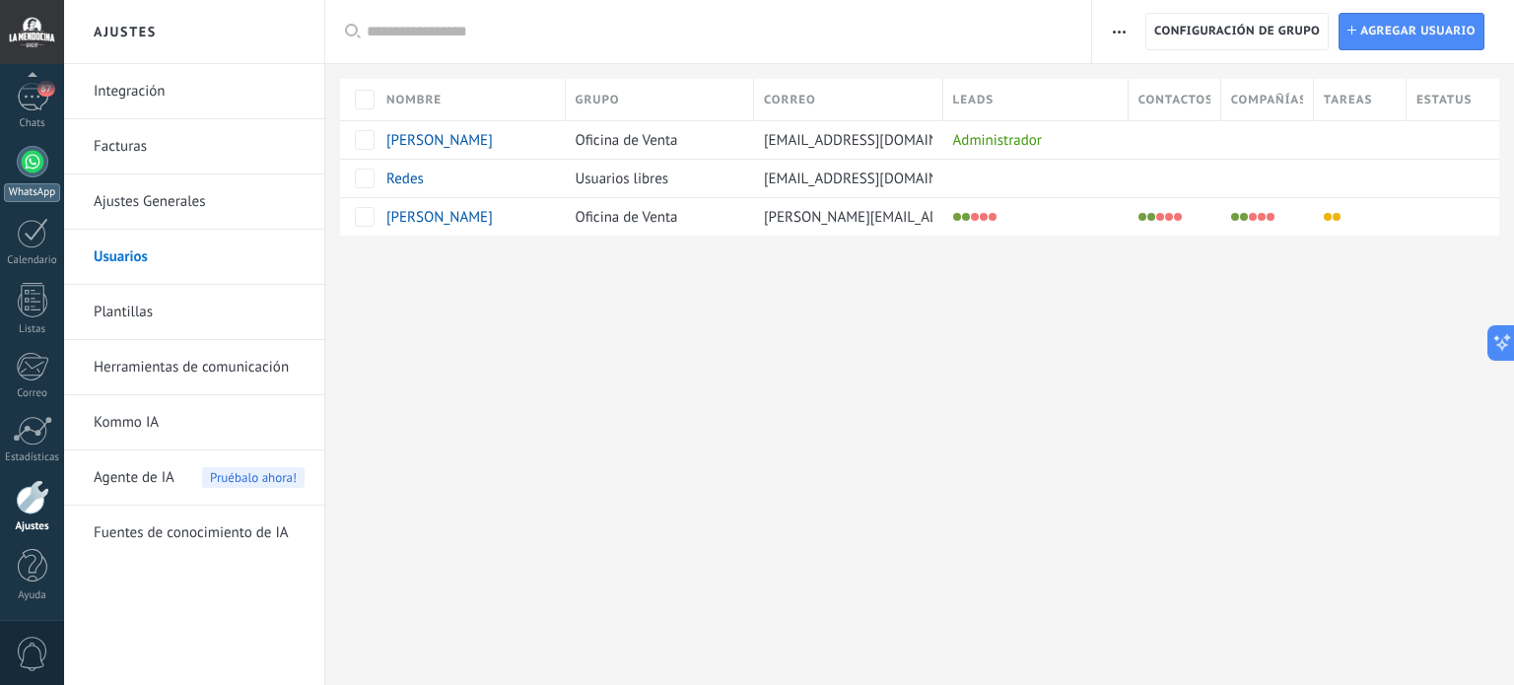
click at [35, 165] on div at bounding box center [33, 162] width 32 height 32
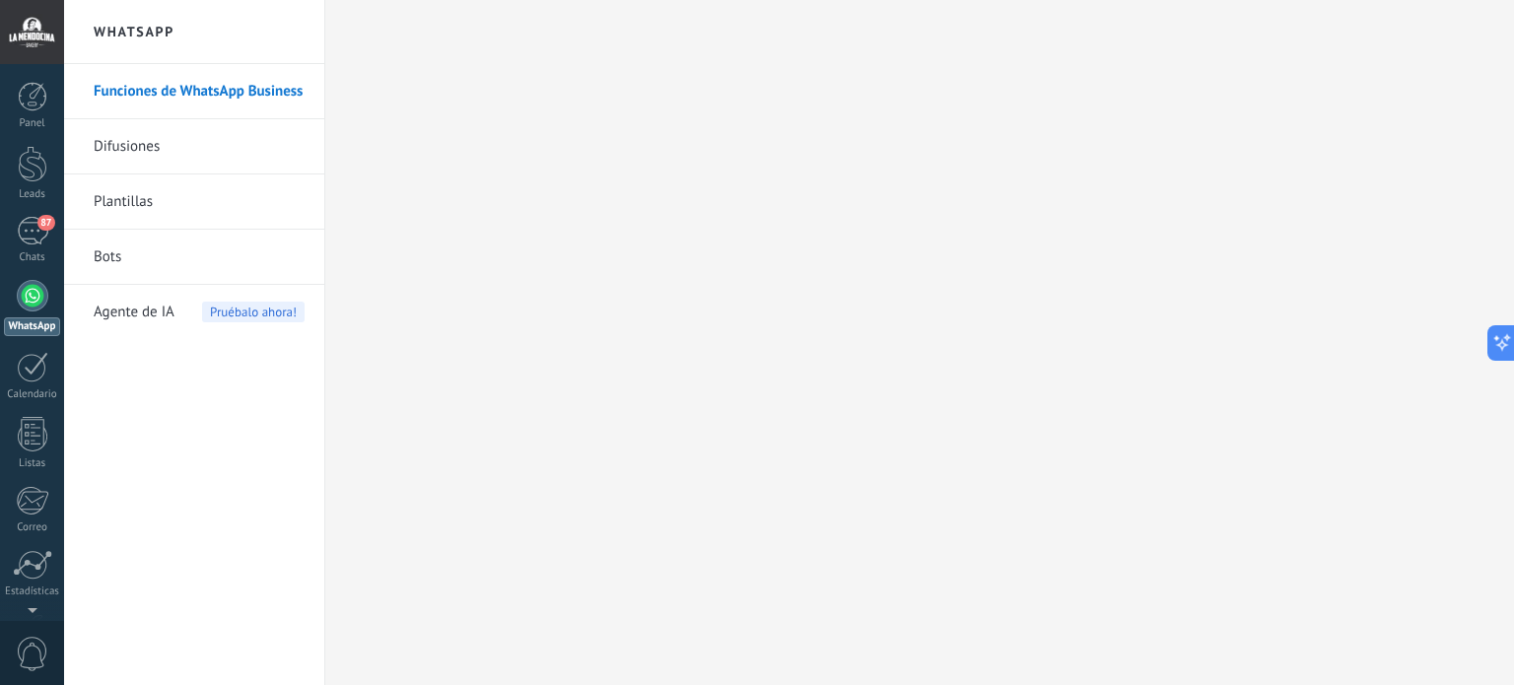
click at [146, 94] on link "Funciones de WhatsApp Business" at bounding box center [199, 91] width 211 height 55
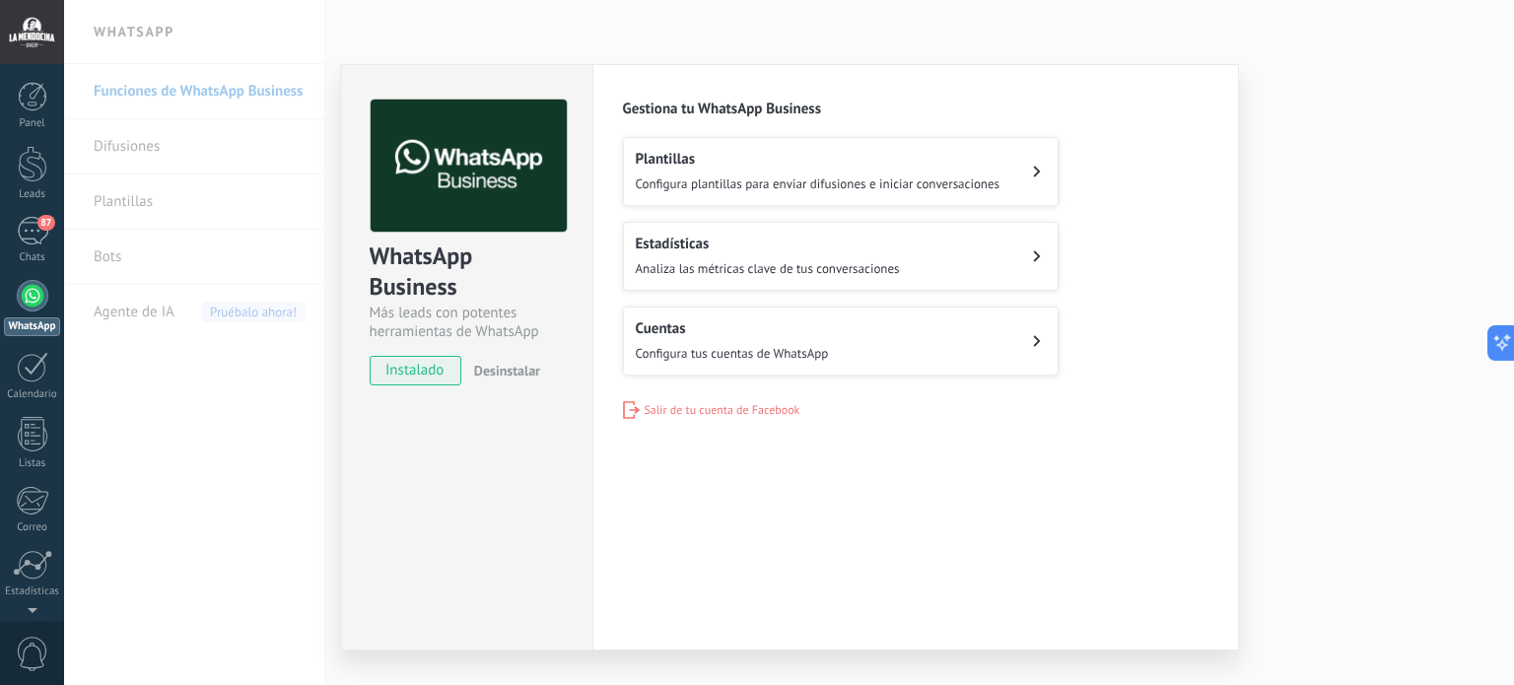
click at [268, 488] on div "WhatsApp Business Más leads con potentes herramientas de WhatsApp instalado Des…" at bounding box center [789, 342] width 1450 height 685
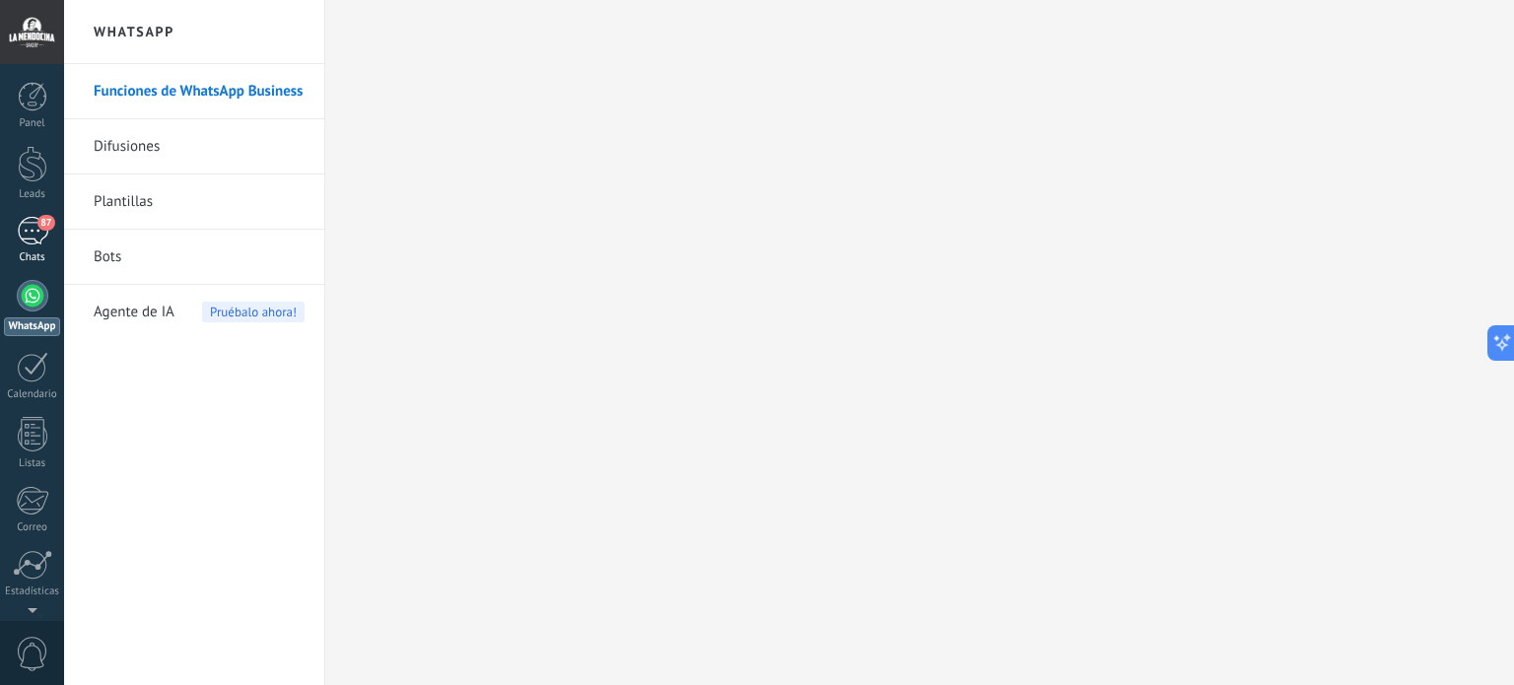
click at [39, 236] on div "87" at bounding box center [33, 231] width 32 height 29
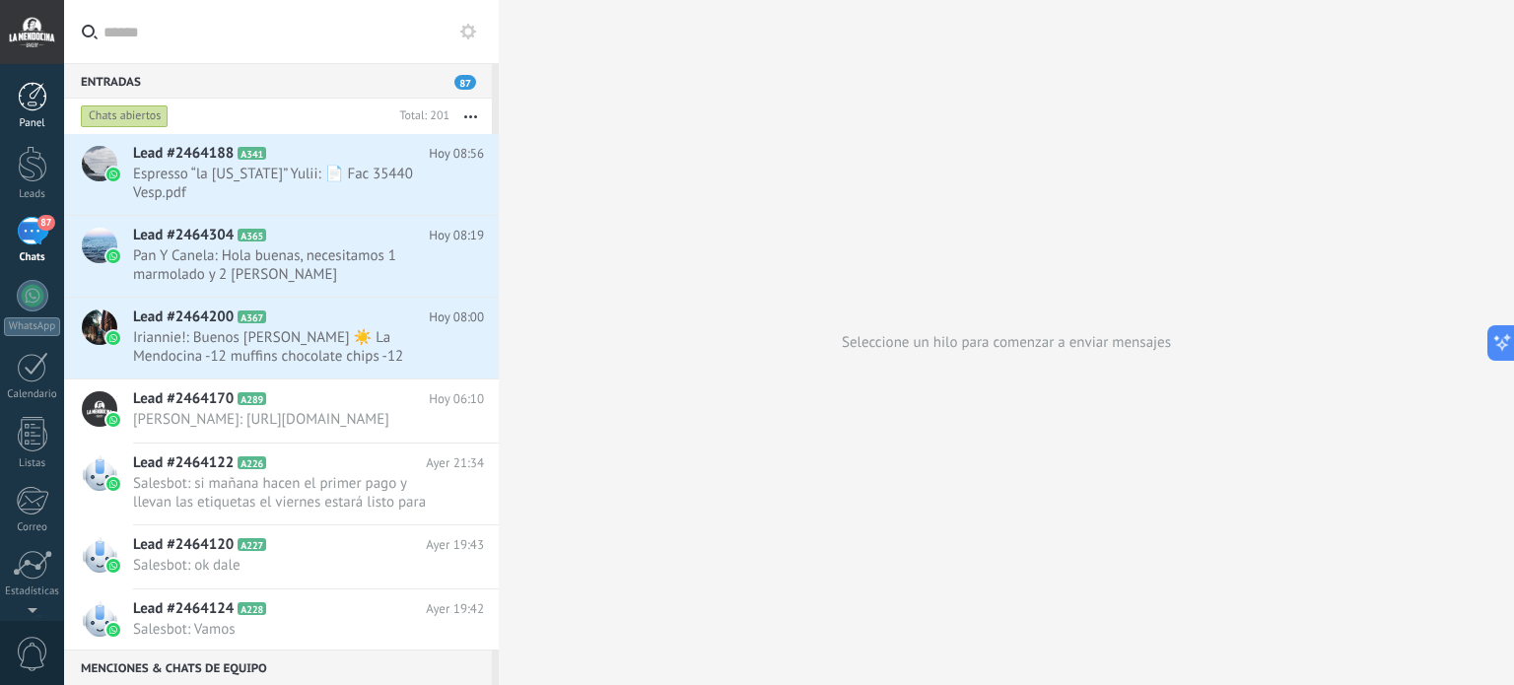
click at [33, 106] on div at bounding box center [33, 97] width 30 height 30
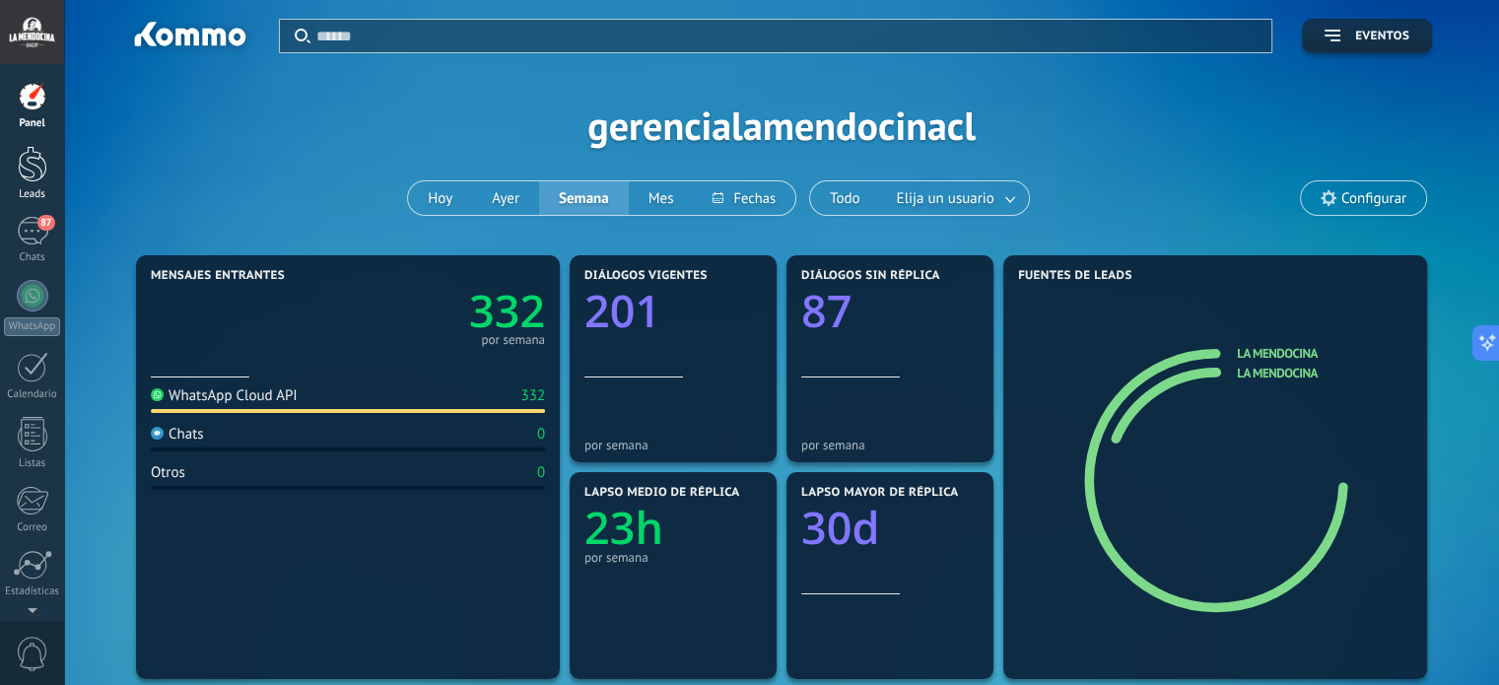
click at [31, 164] on div at bounding box center [33, 164] width 30 height 36
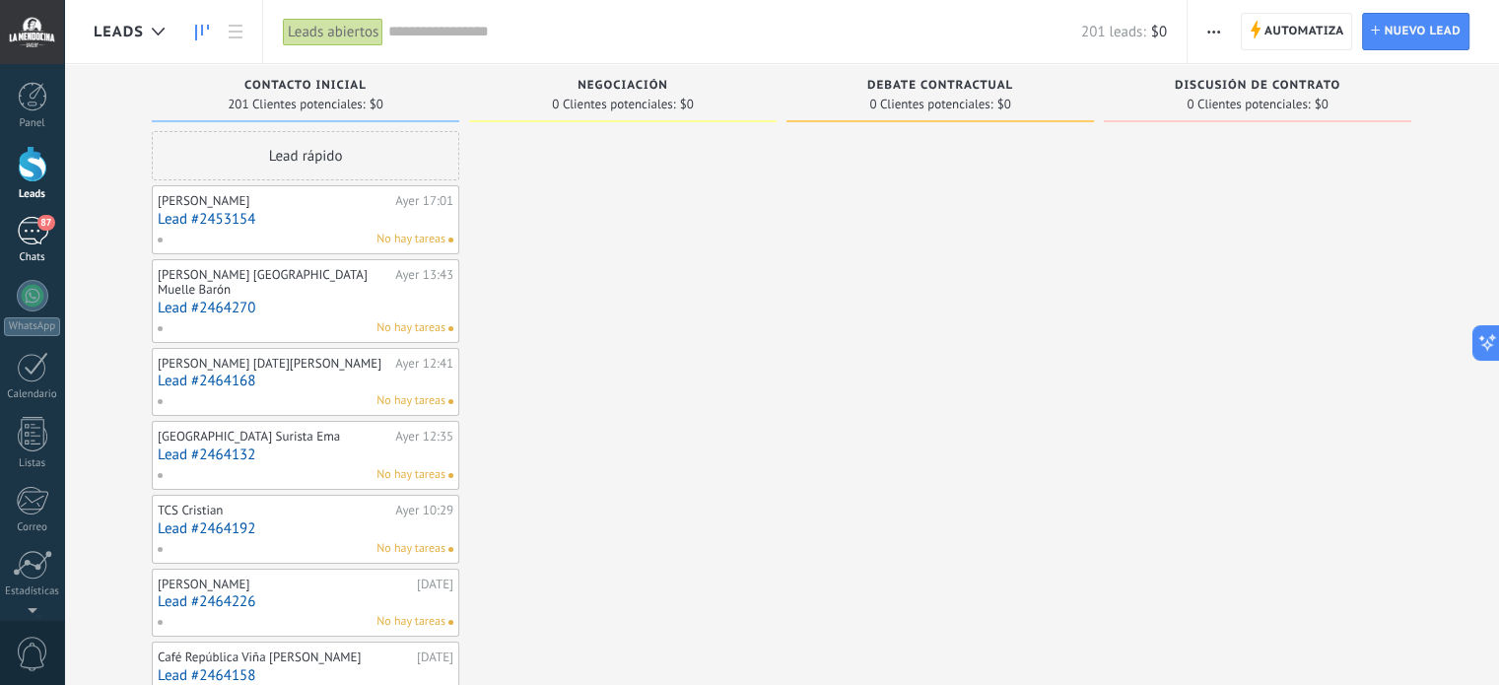
click at [35, 236] on div "87" at bounding box center [33, 231] width 32 height 29
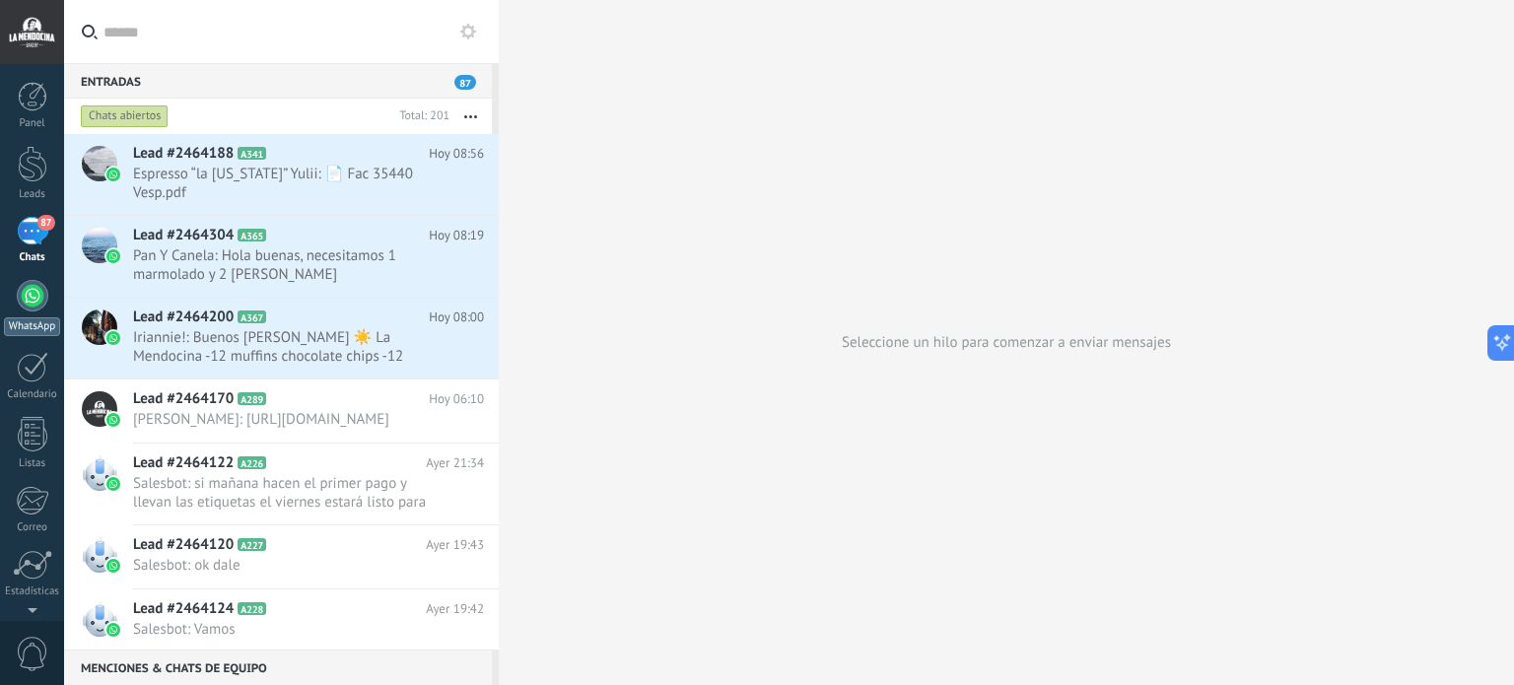
click at [31, 297] on div at bounding box center [33, 296] width 32 height 32
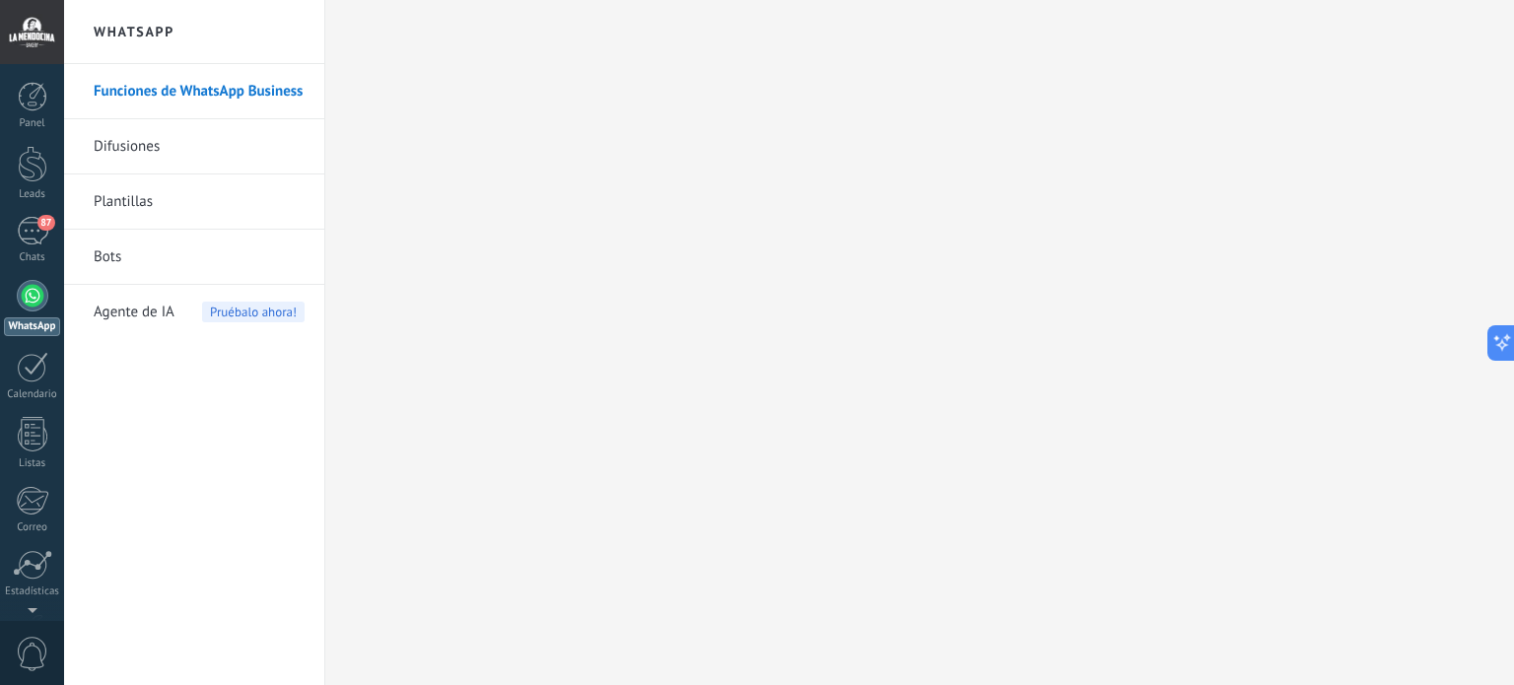
click at [35, 34] on div at bounding box center [32, 32] width 64 height 64
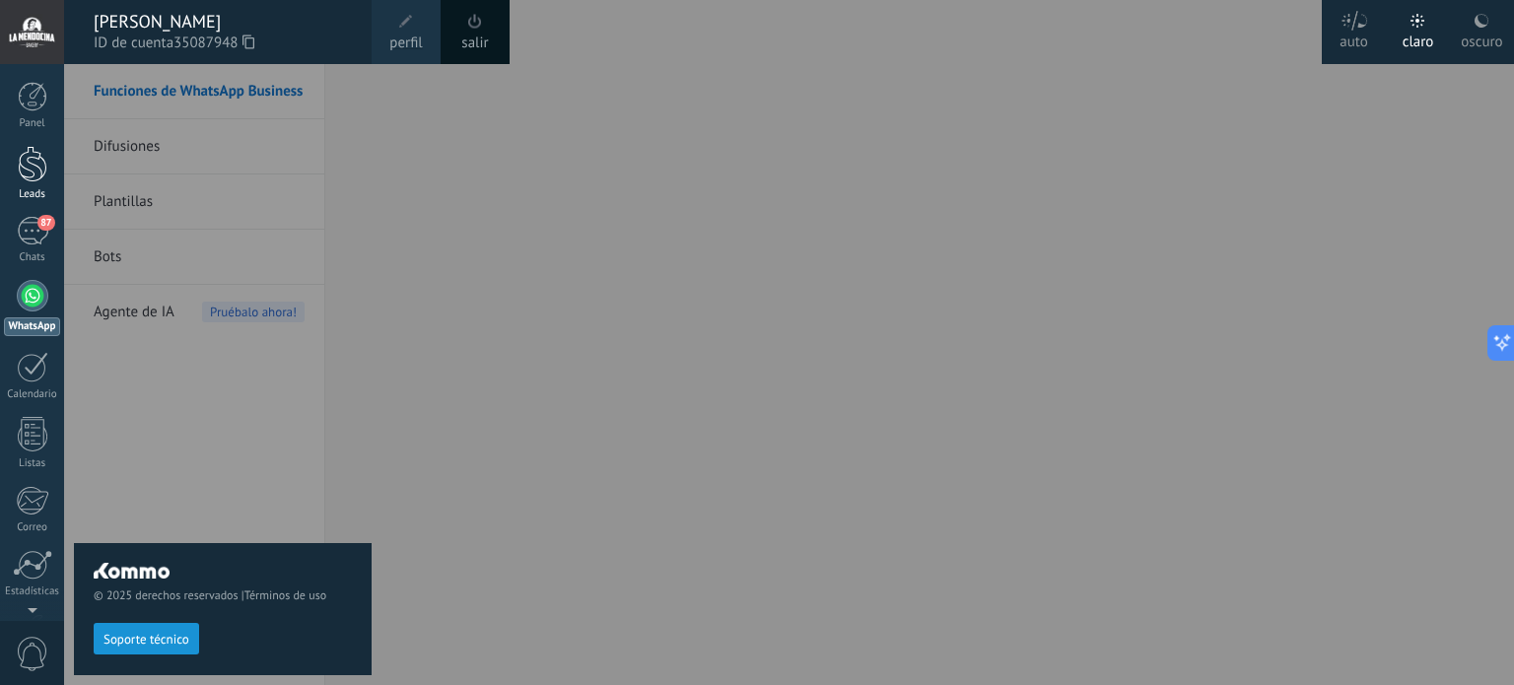
click at [54, 149] on link "Leads" at bounding box center [32, 173] width 64 height 55
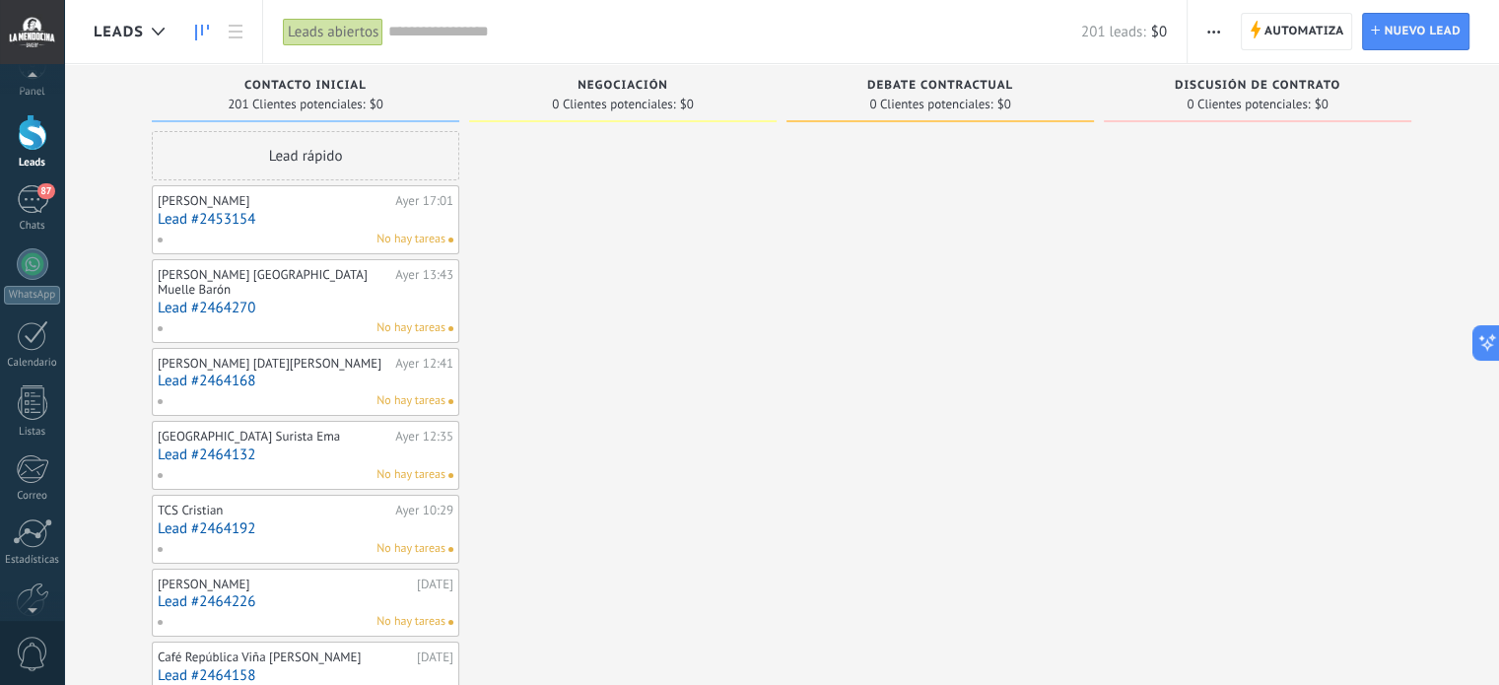
scroll to position [134, 0]
click at [32, 499] on div at bounding box center [33, 497] width 34 height 35
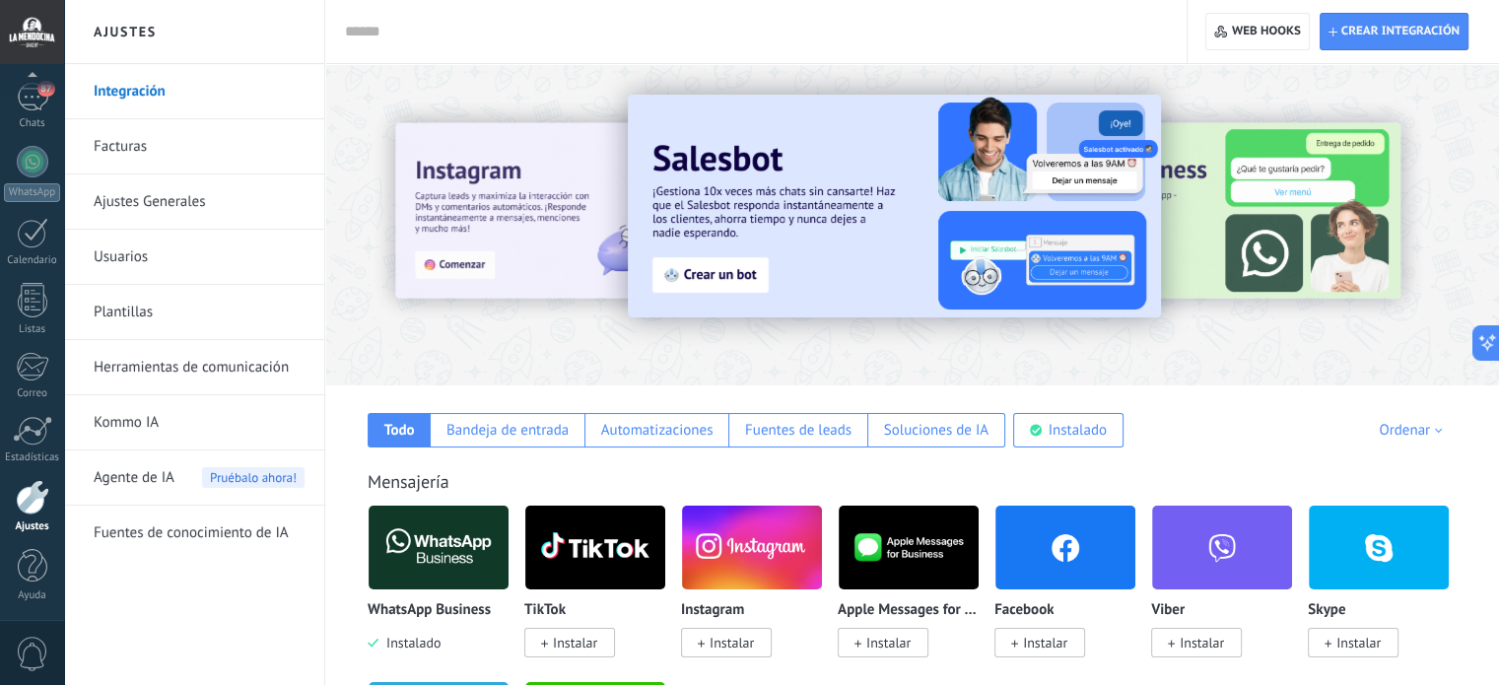
click at [132, 199] on link "Ajustes Generales" at bounding box center [199, 201] width 211 height 55
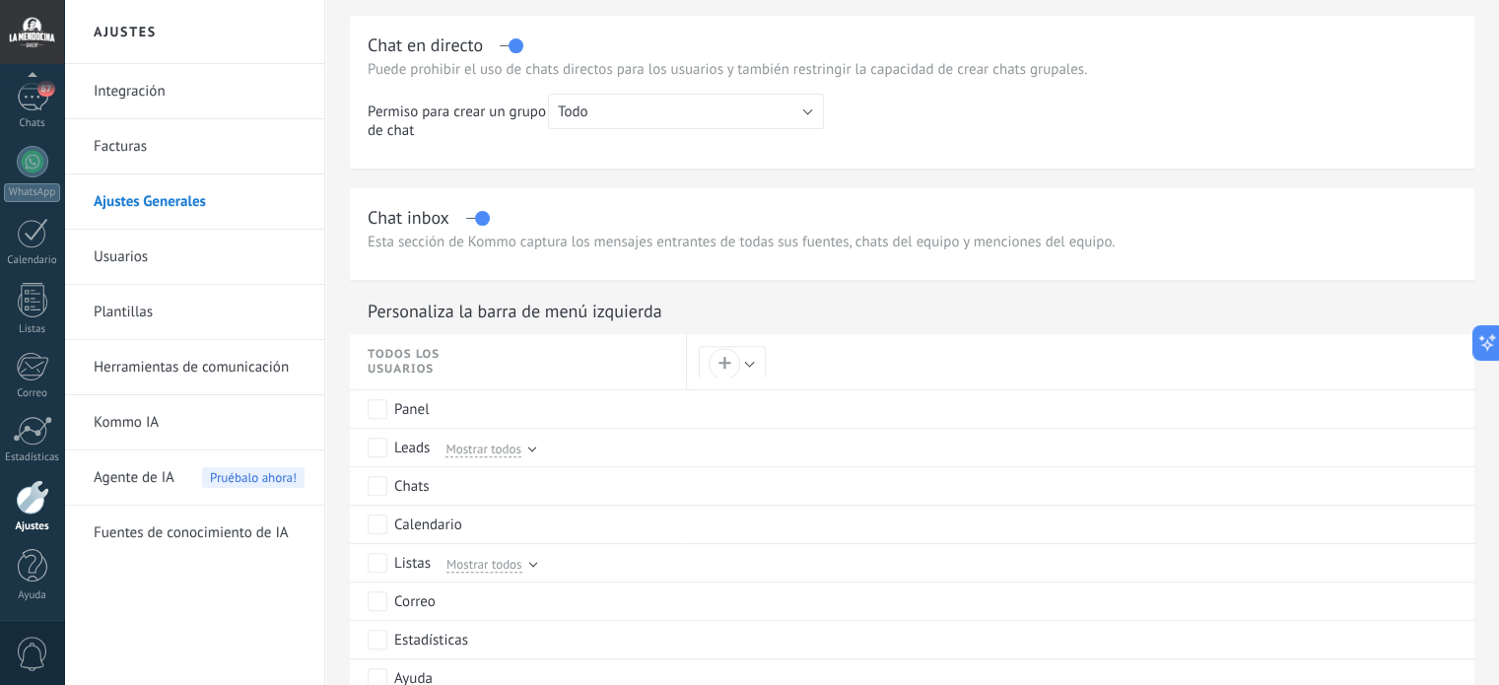
scroll to position [701, 0]
click at [165, 244] on link "Usuarios" at bounding box center [199, 257] width 211 height 55
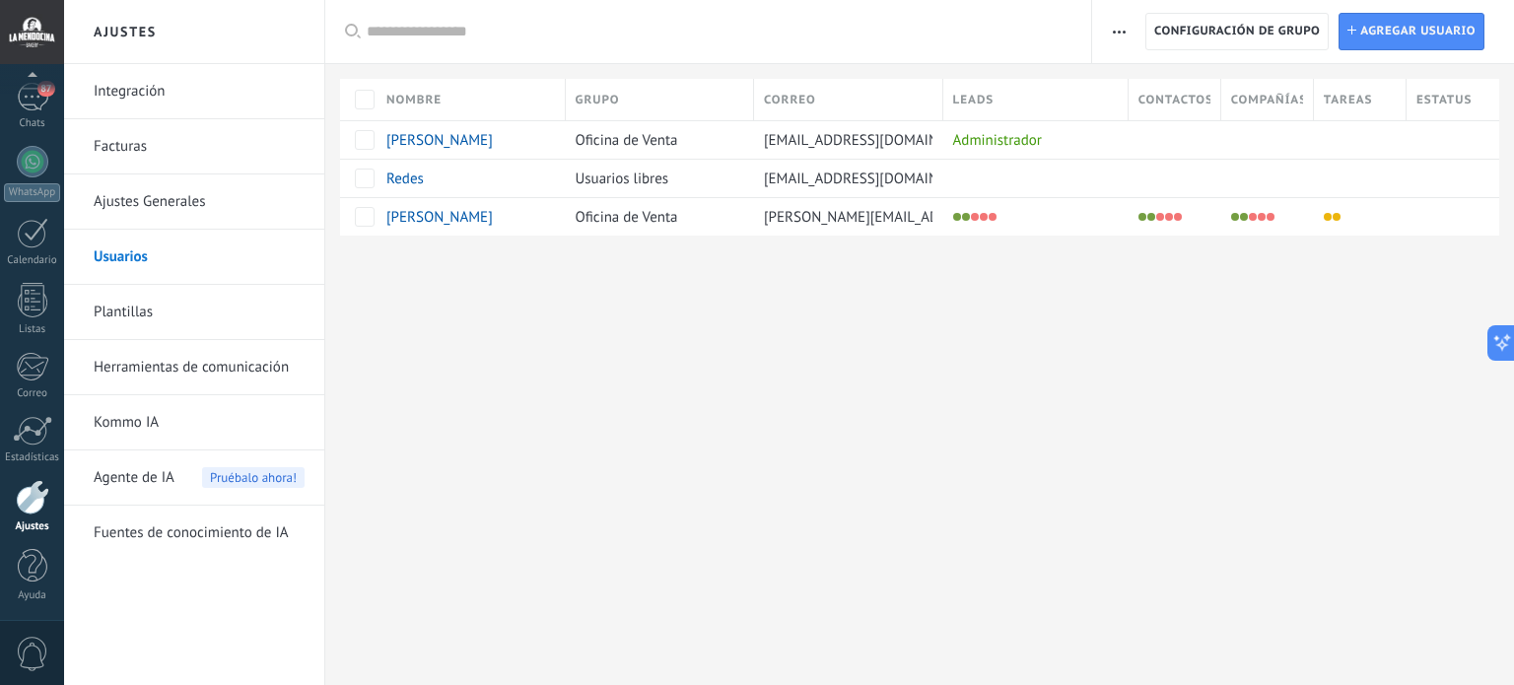
click at [163, 207] on link "Ajustes Generales" at bounding box center [199, 201] width 211 height 55
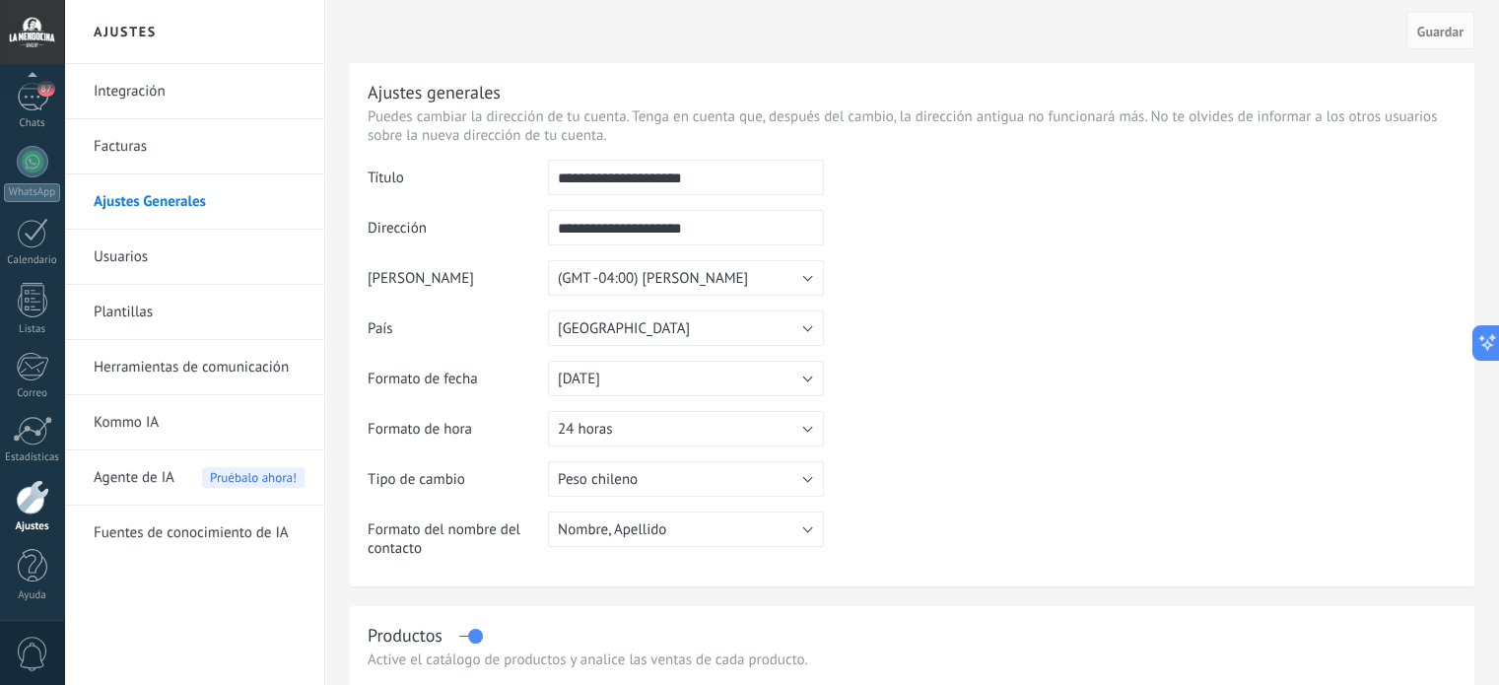
click at [161, 152] on link "Facturas" at bounding box center [199, 146] width 211 height 55
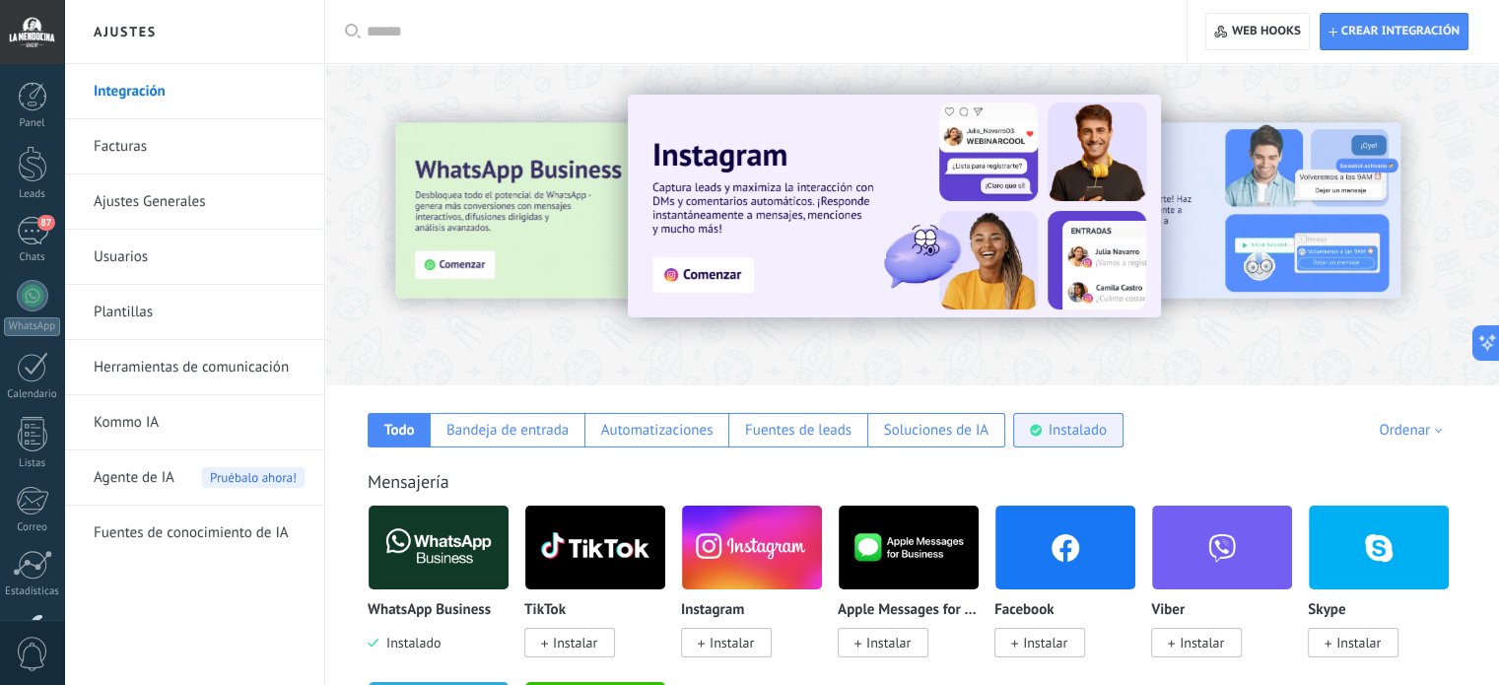
click at [1096, 432] on div "Instalado" at bounding box center [1078, 430] width 58 height 19
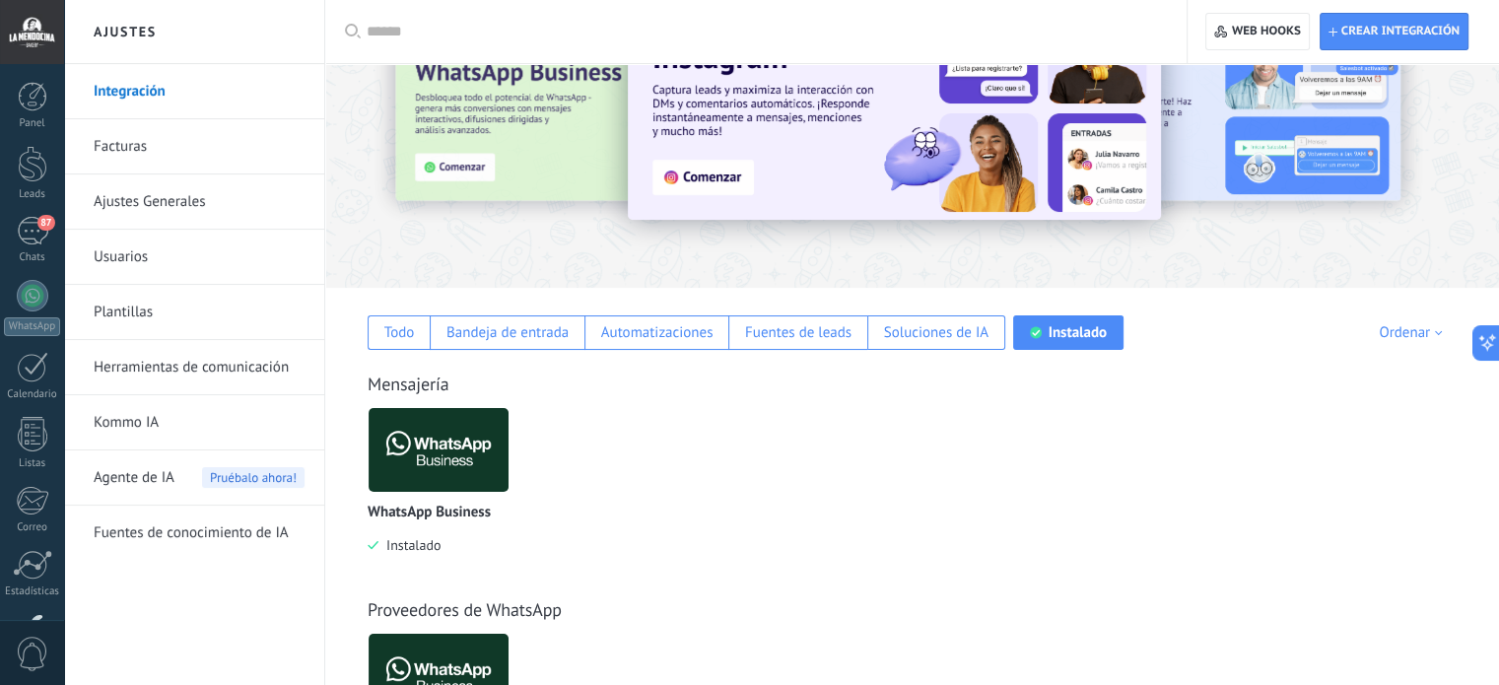
scroll to position [99, 0]
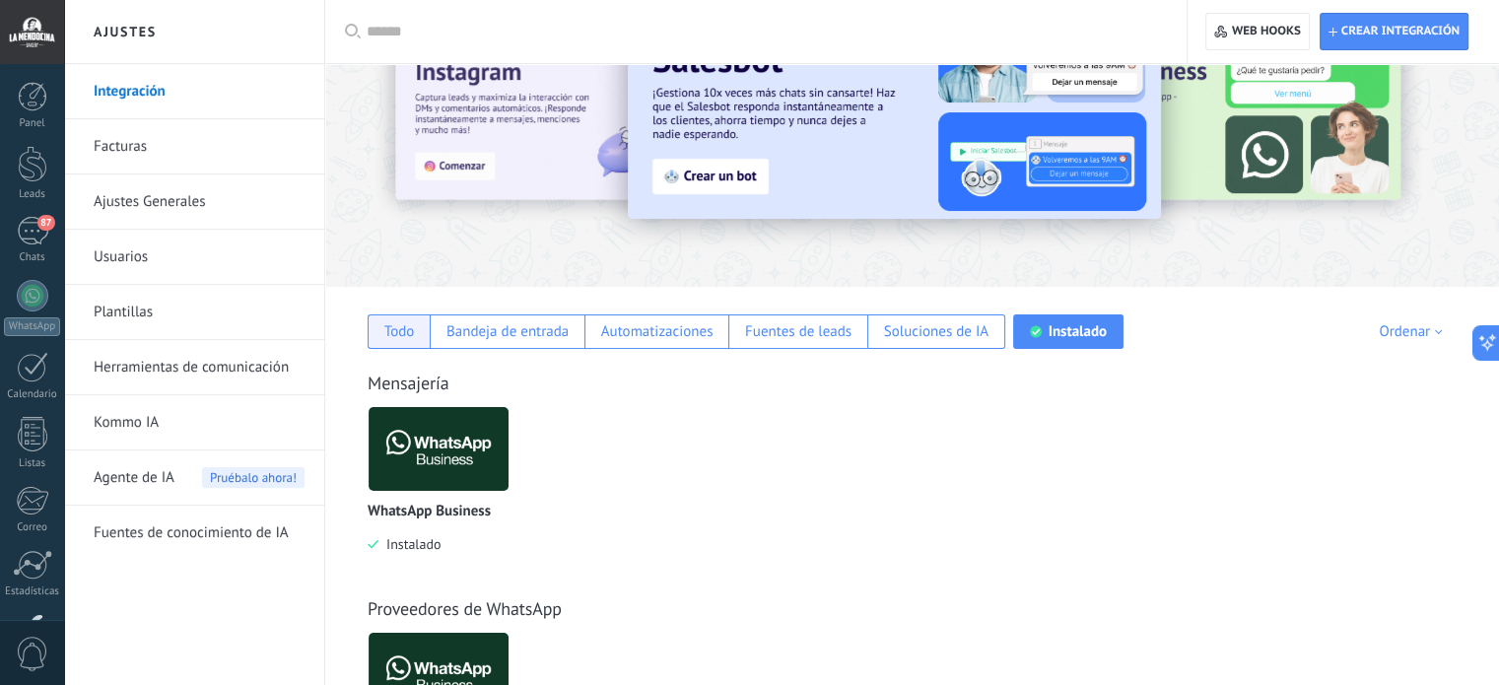
click at [409, 329] on div "Todo" at bounding box center [399, 331] width 31 height 19
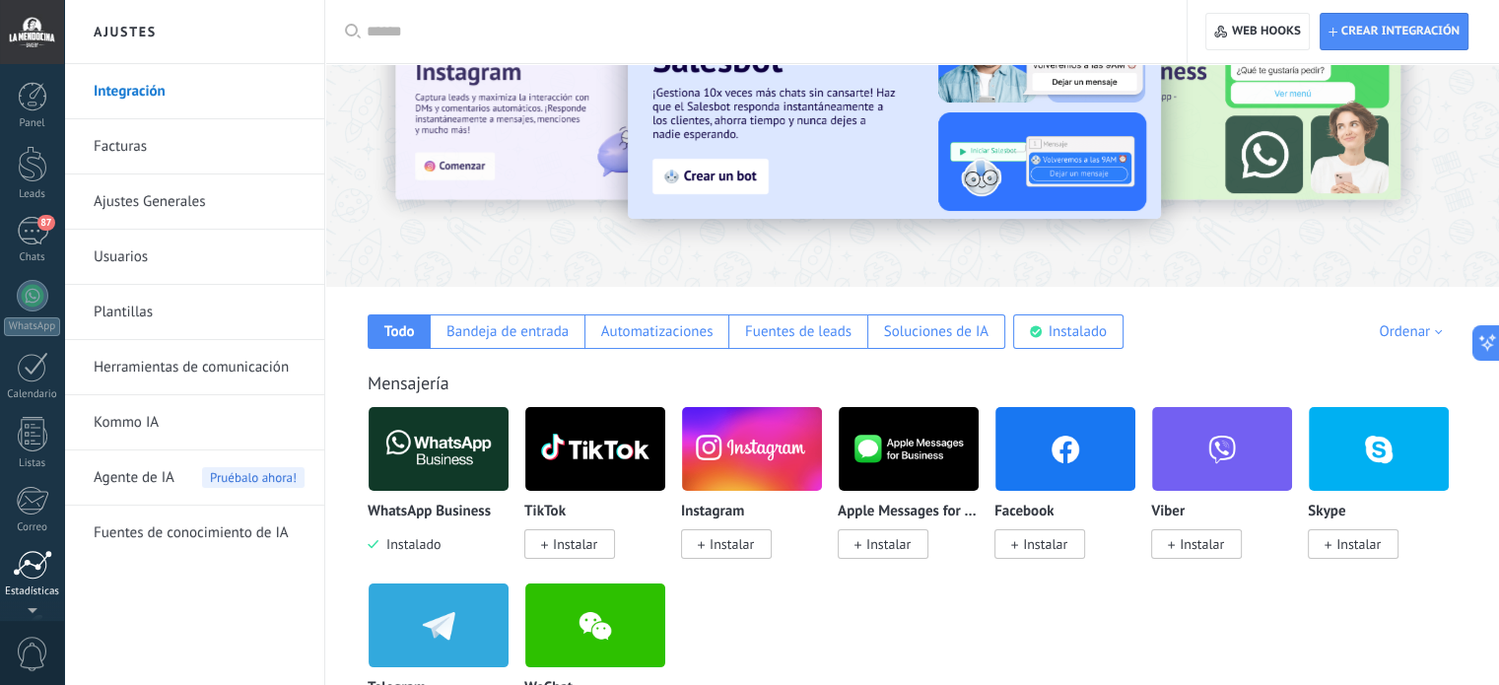
scroll to position [134, 0]
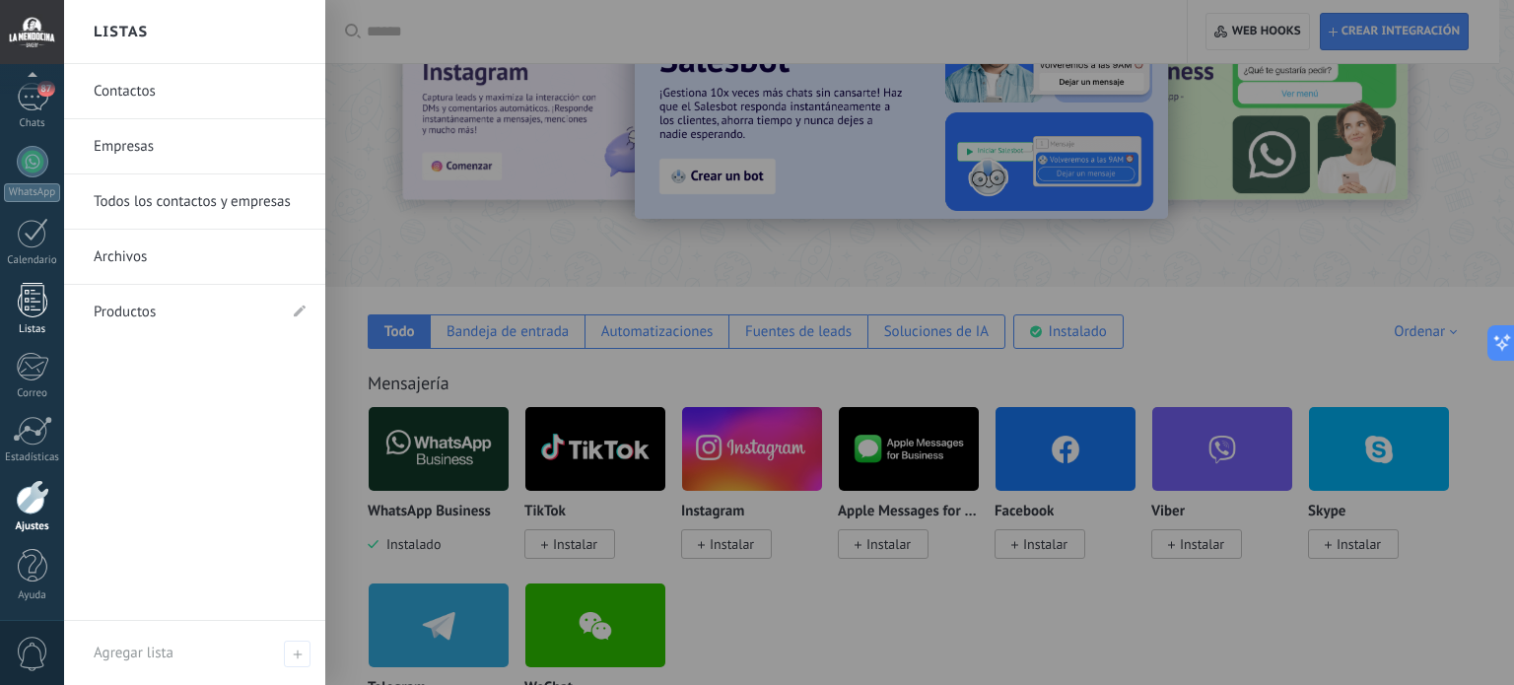
click at [38, 318] on link "Listas" at bounding box center [32, 309] width 64 height 53
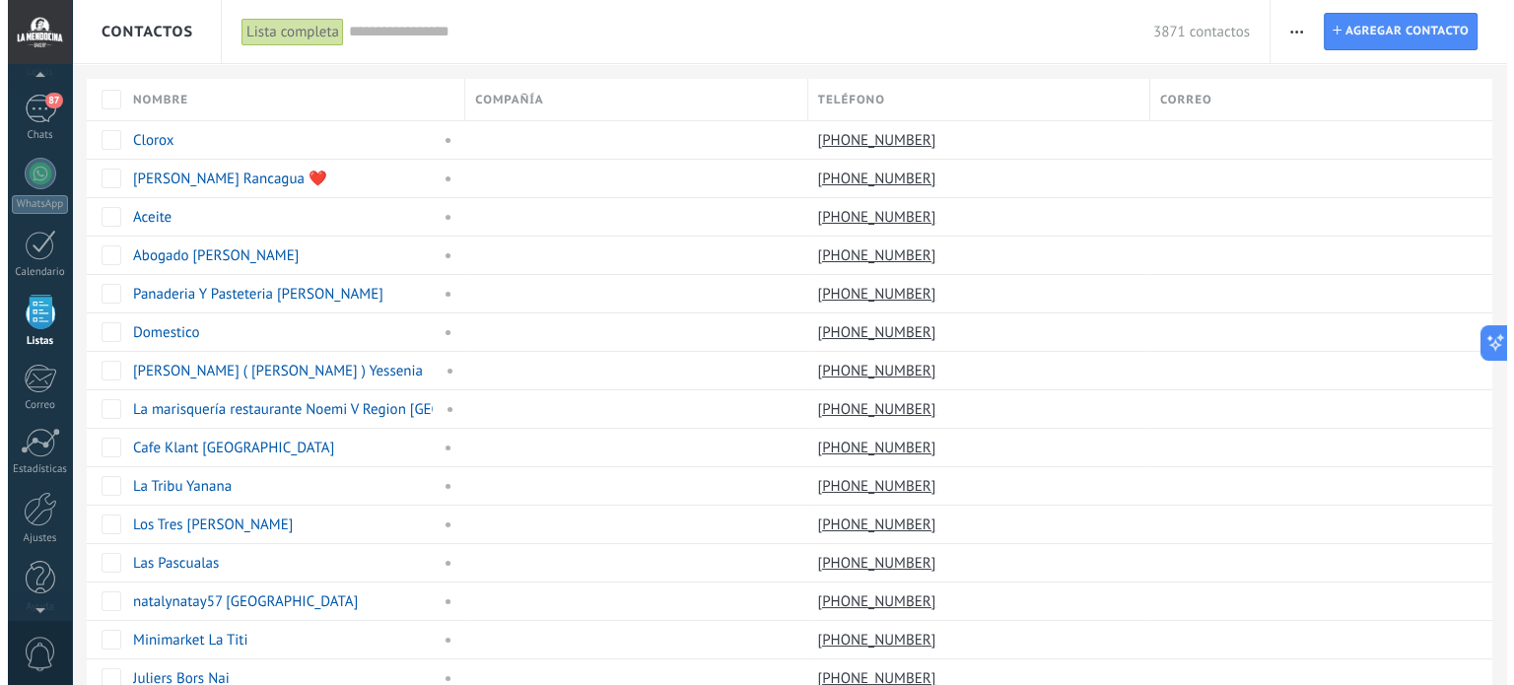
scroll to position [121, 0]
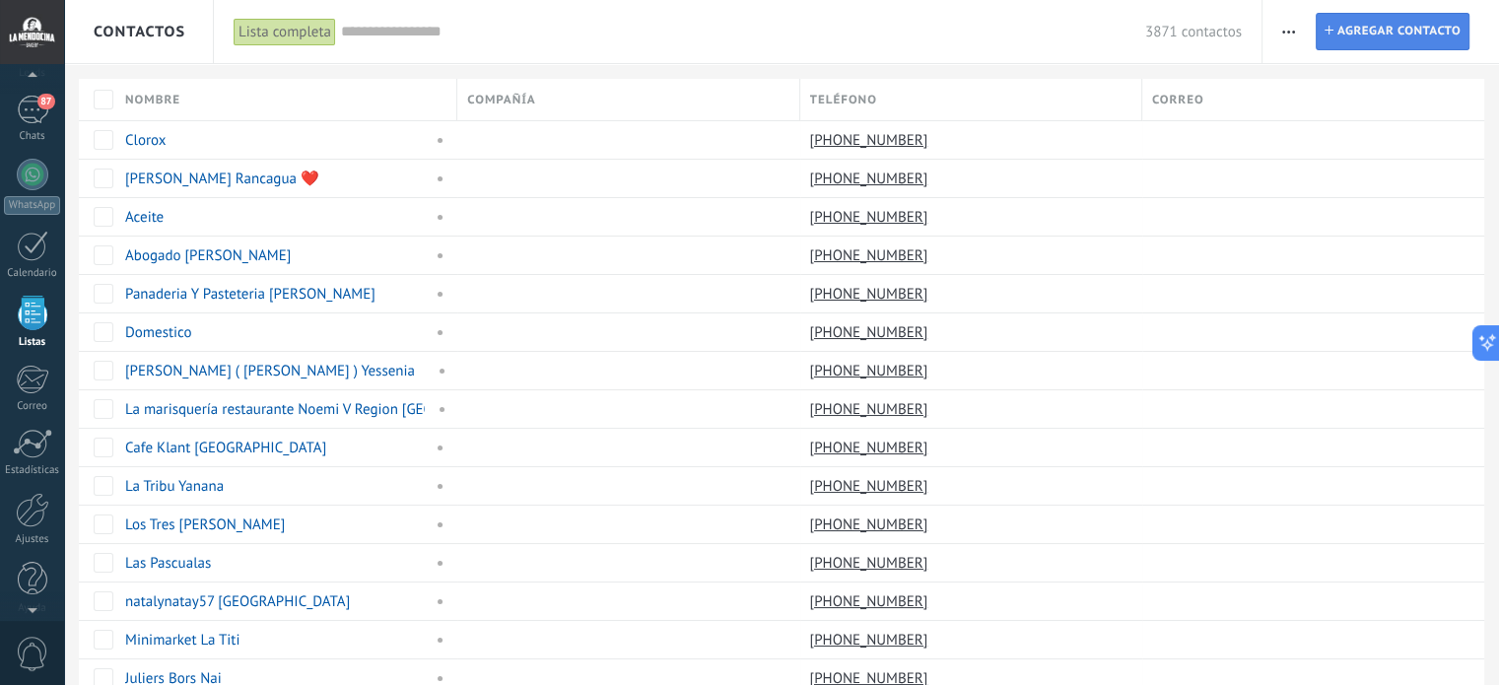
click at [1393, 29] on span "Agregar contacto" at bounding box center [1399, 31] width 123 height 35
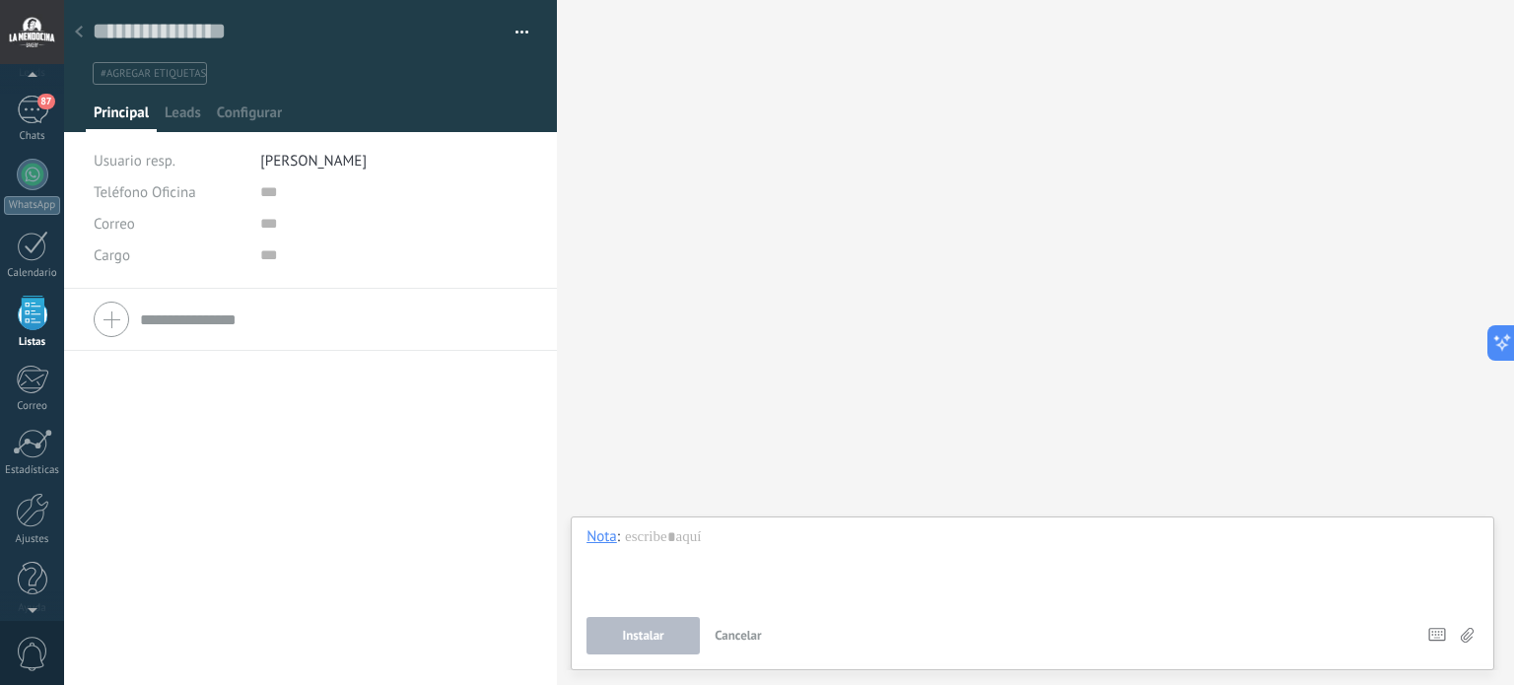
click at [81, 29] on use at bounding box center [79, 32] width 8 height 12
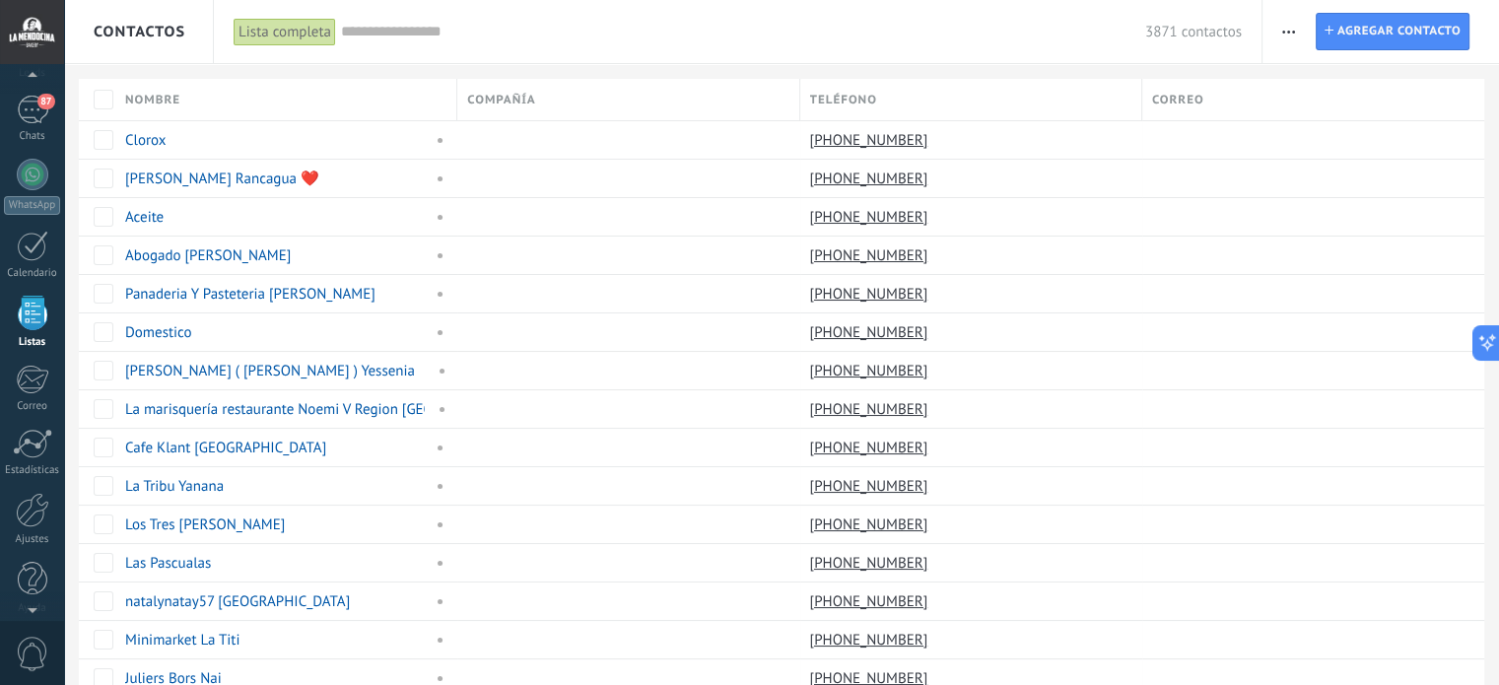
click at [1291, 32] on icon "button" at bounding box center [1289, 32] width 13 height 3
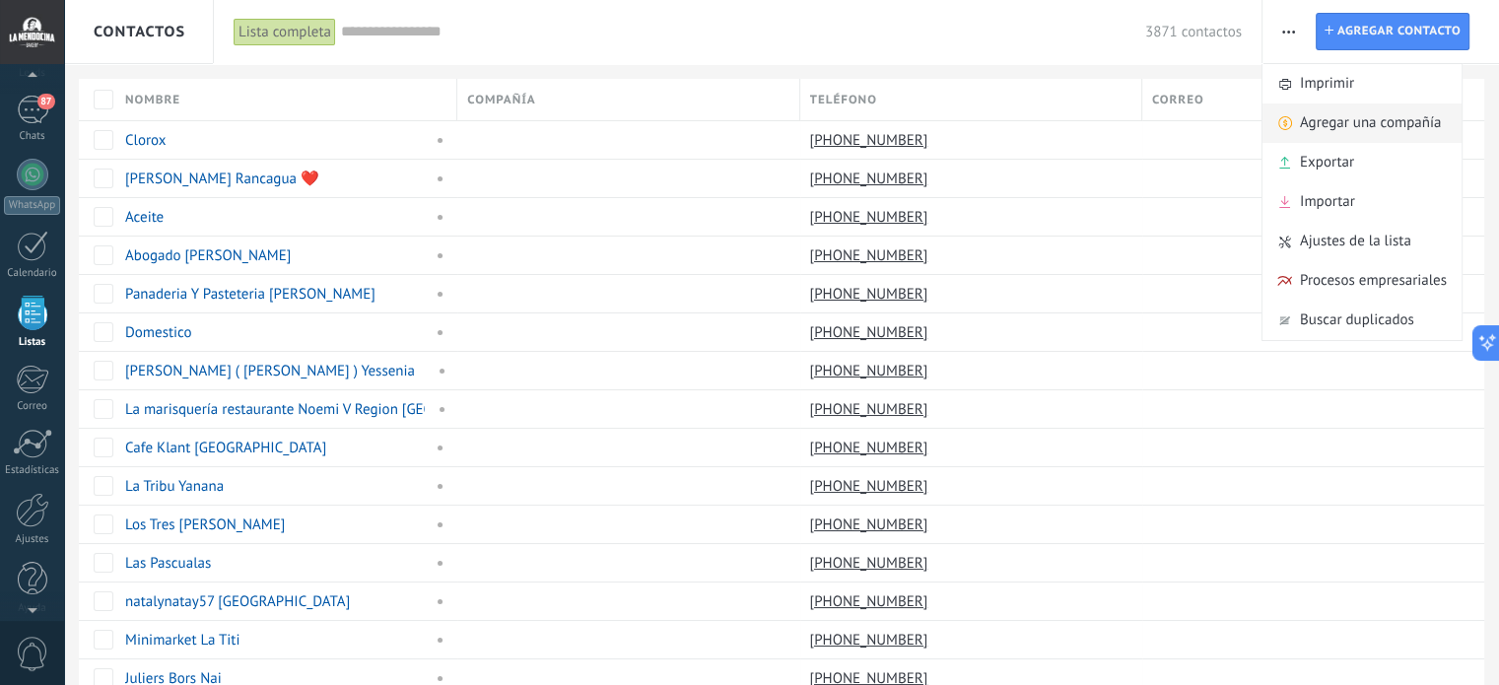
click at [1338, 118] on span "Agregar una compañía" at bounding box center [1370, 123] width 141 height 39
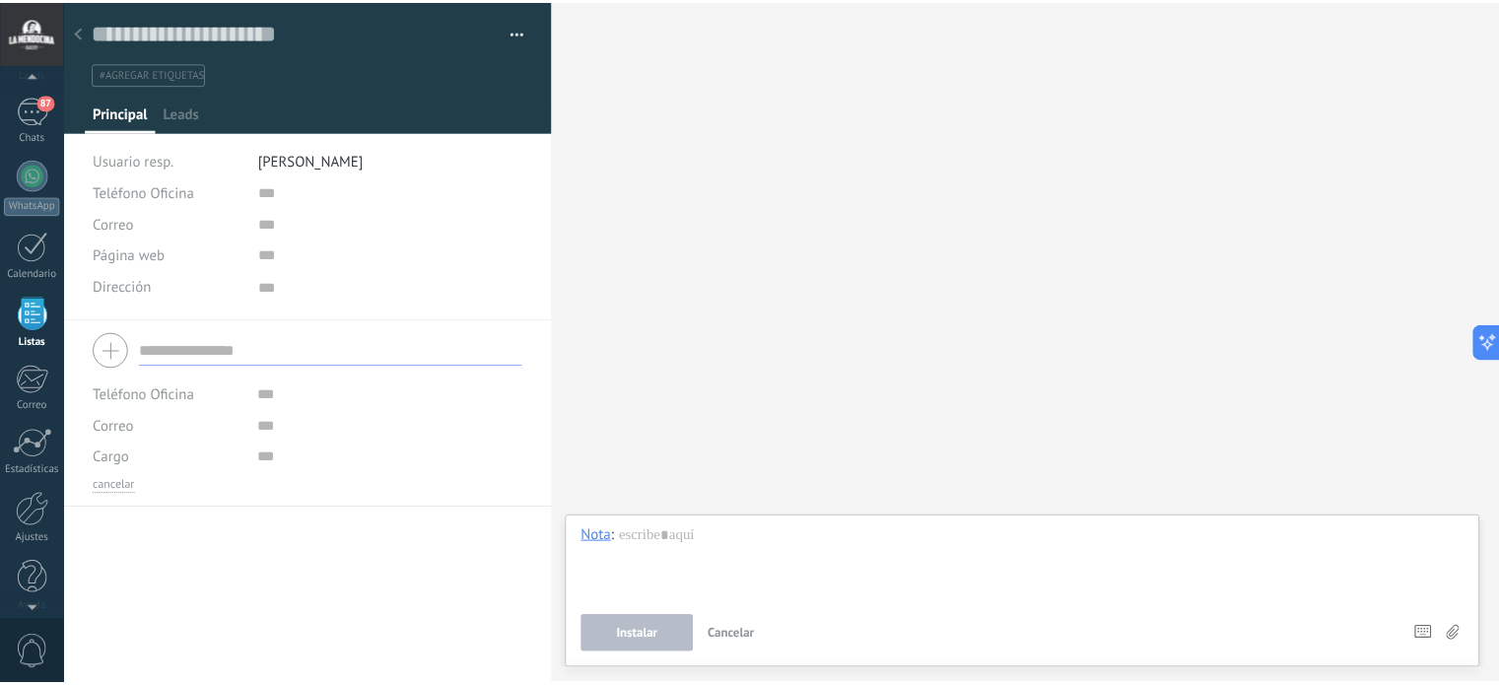
scroll to position [20, 0]
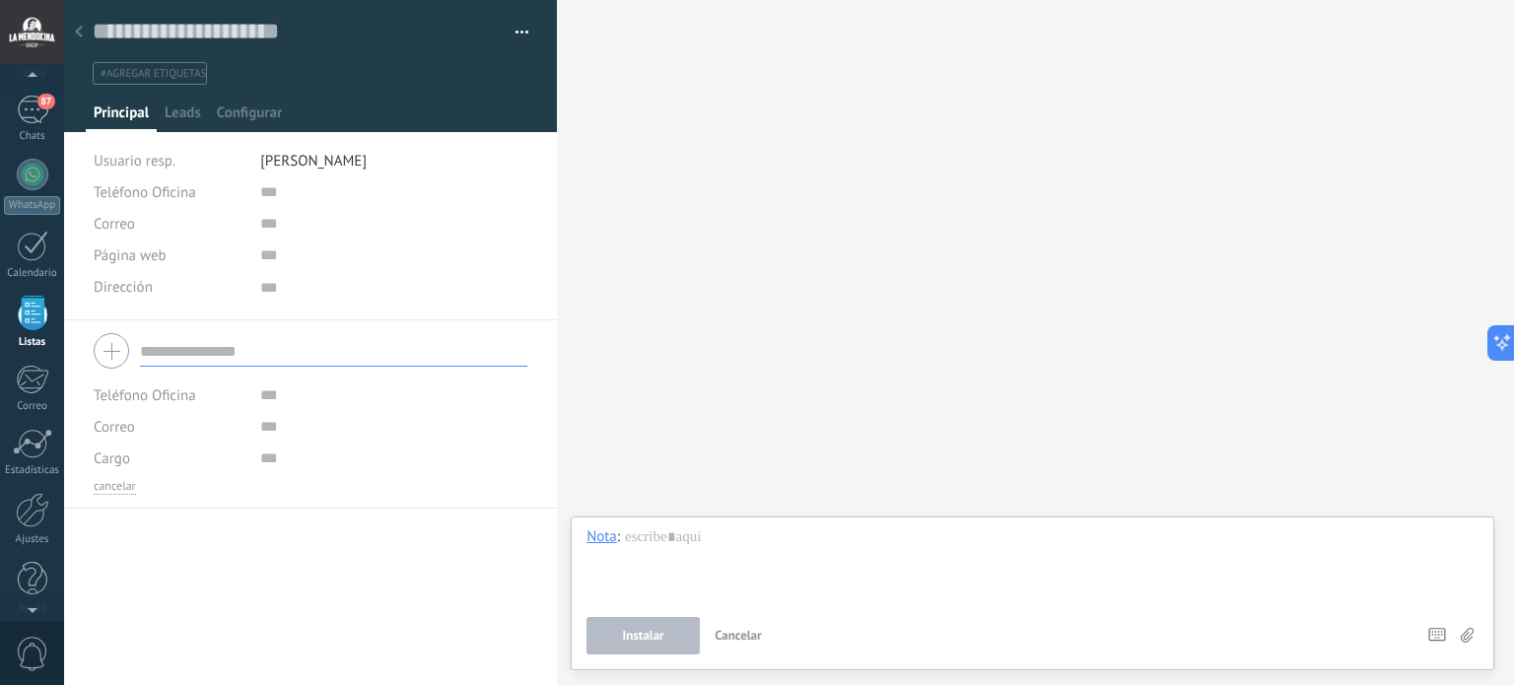
click at [78, 29] on icon at bounding box center [79, 32] width 8 height 12
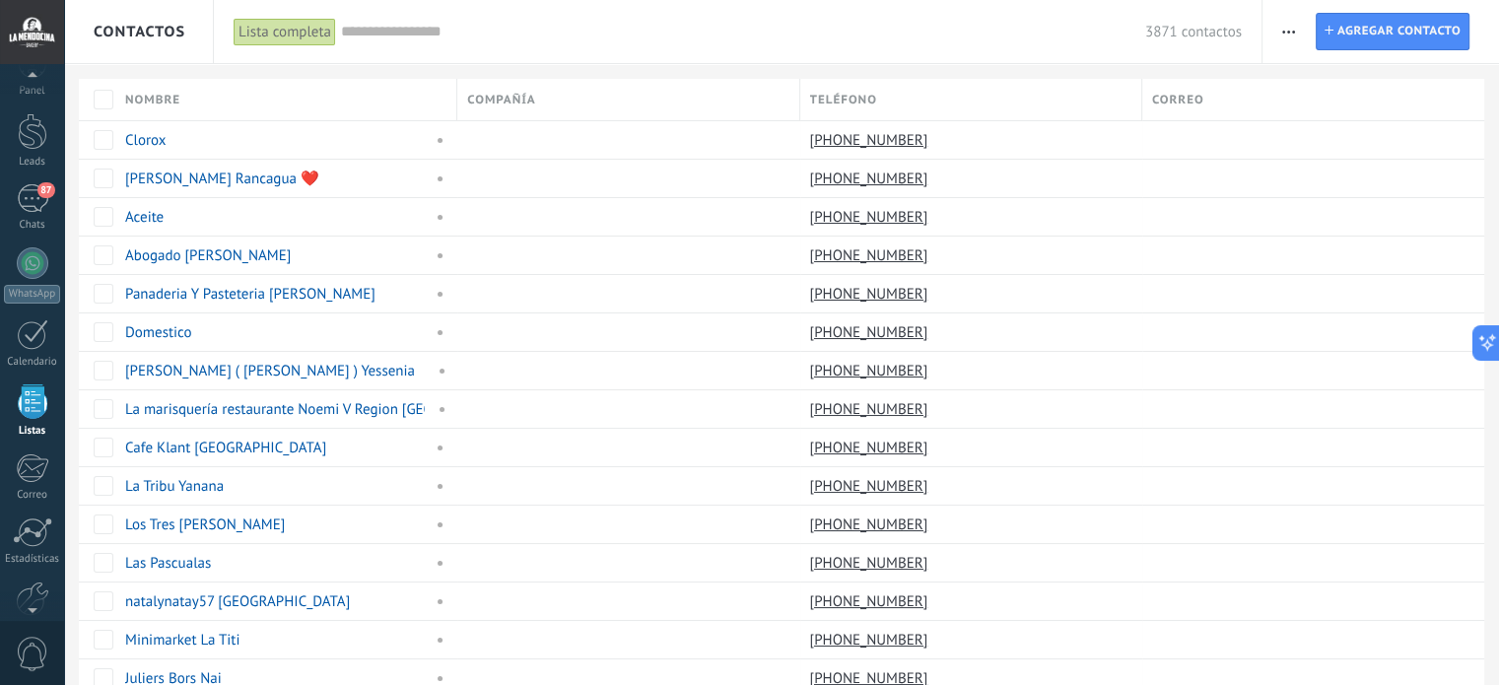
scroll to position [121, 0]
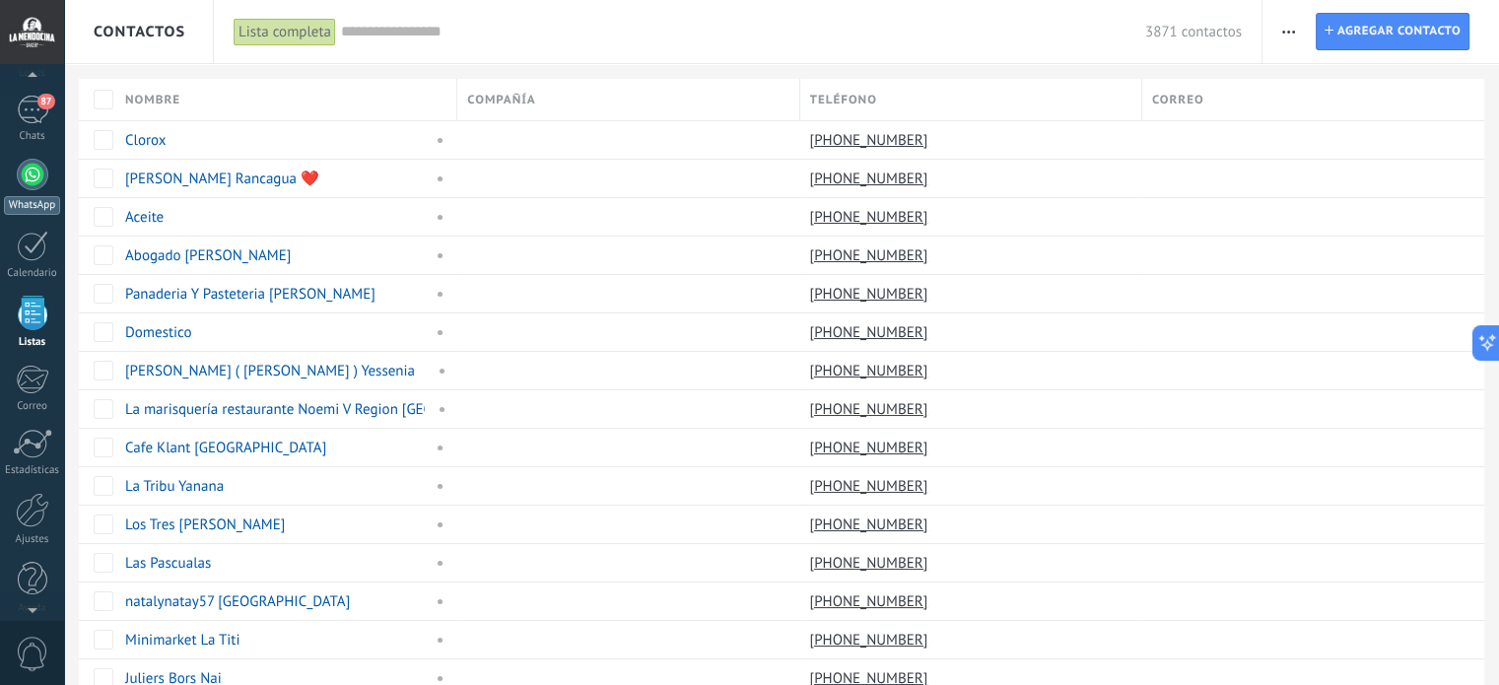
click at [35, 192] on link "WhatsApp" at bounding box center [32, 187] width 64 height 56
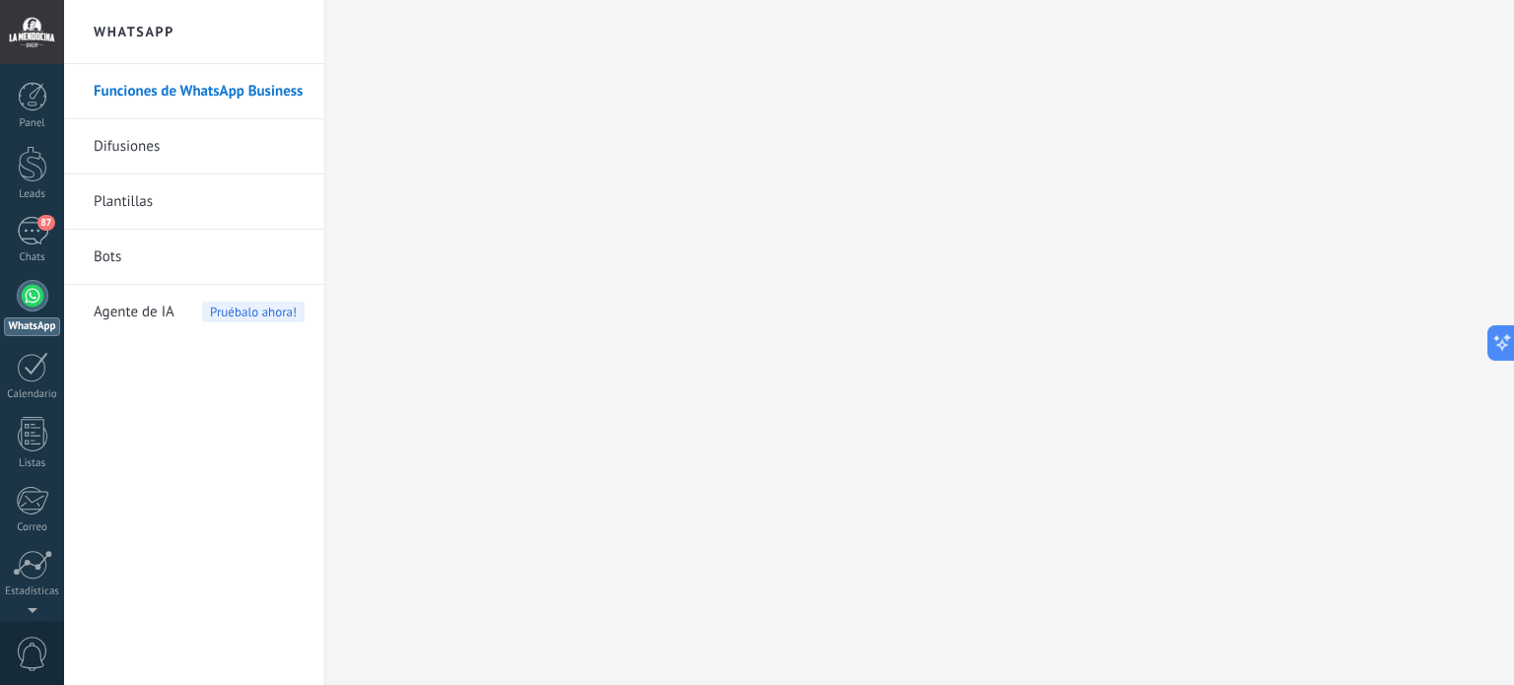
click at [146, 91] on link "Funciones de WhatsApp Business" at bounding box center [199, 91] width 211 height 55
click at [127, 142] on link "Difusiones" at bounding box center [199, 146] width 211 height 55
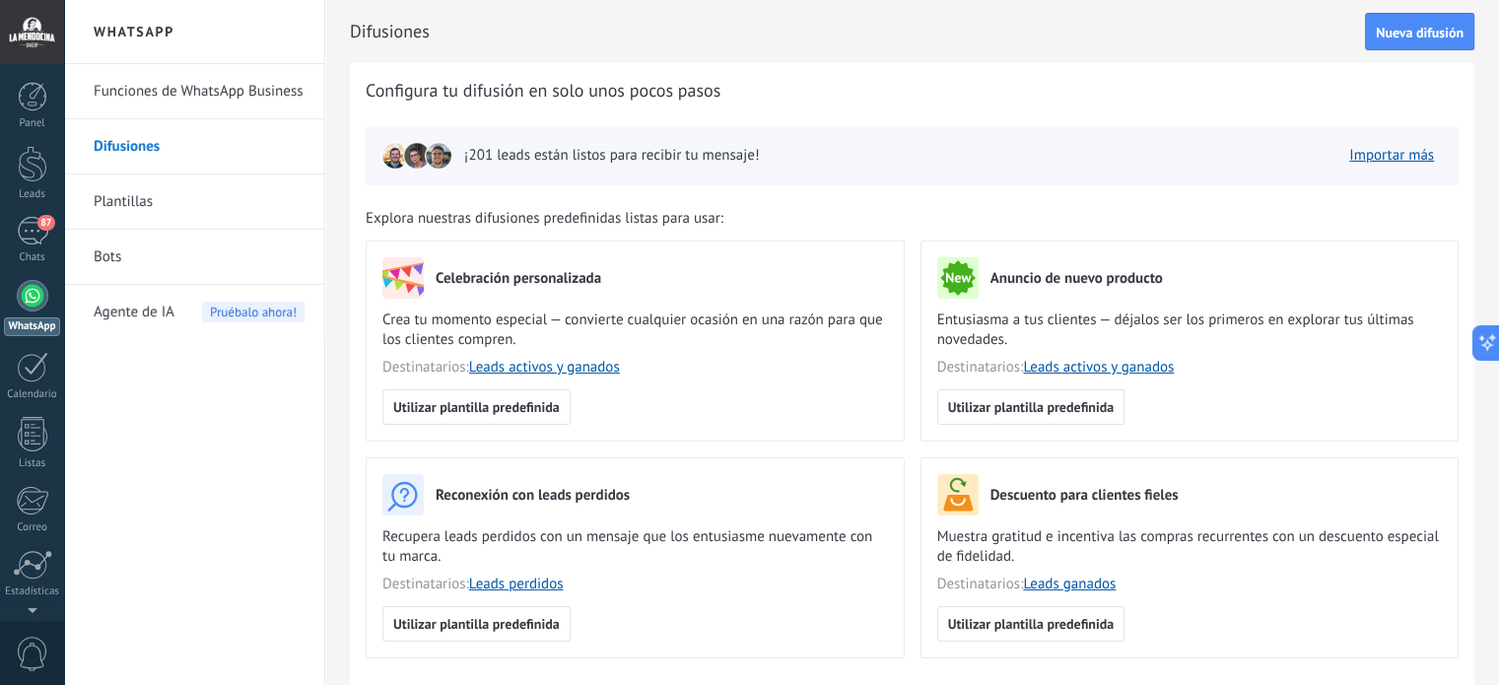
click at [119, 202] on link "Plantillas" at bounding box center [199, 201] width 211 height 55
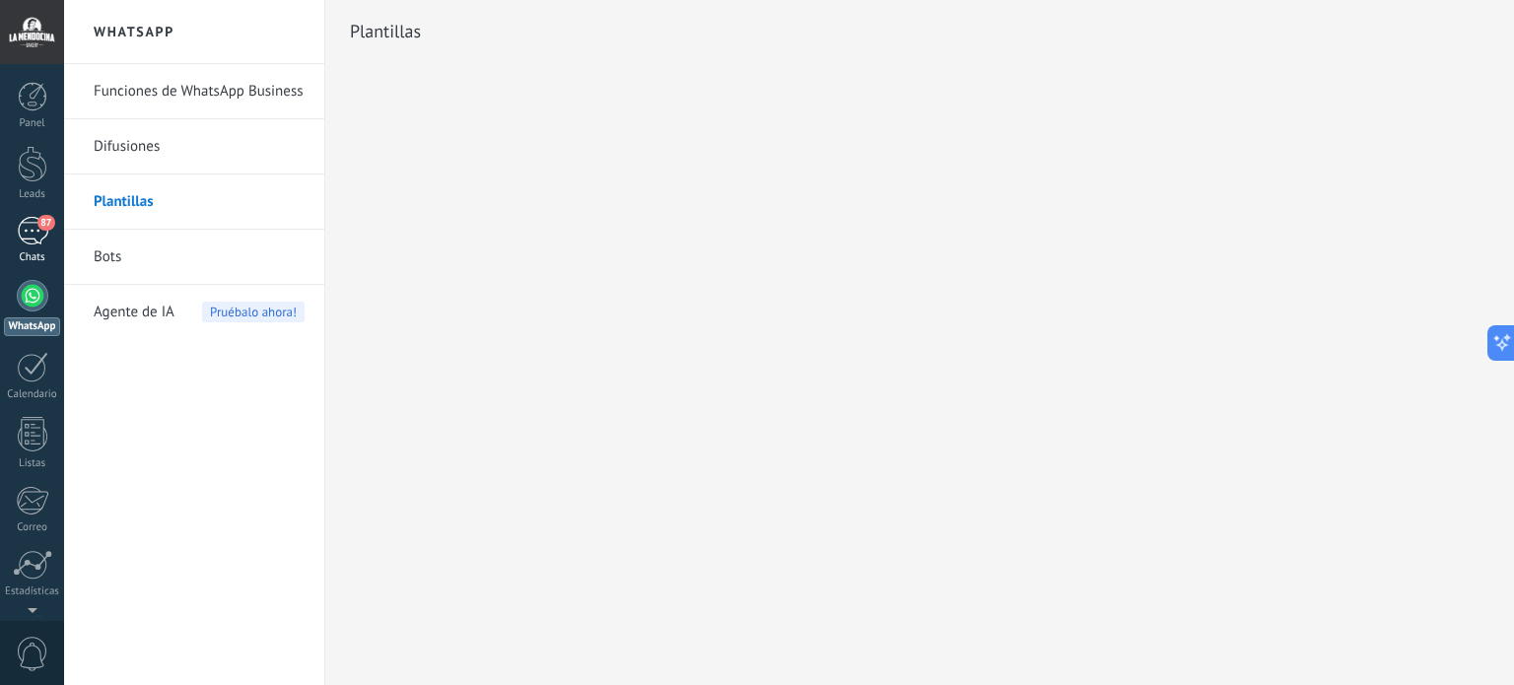
click at [46, 245] on link "87 Chats" at bounding box center [32, 240] width 64 height 47
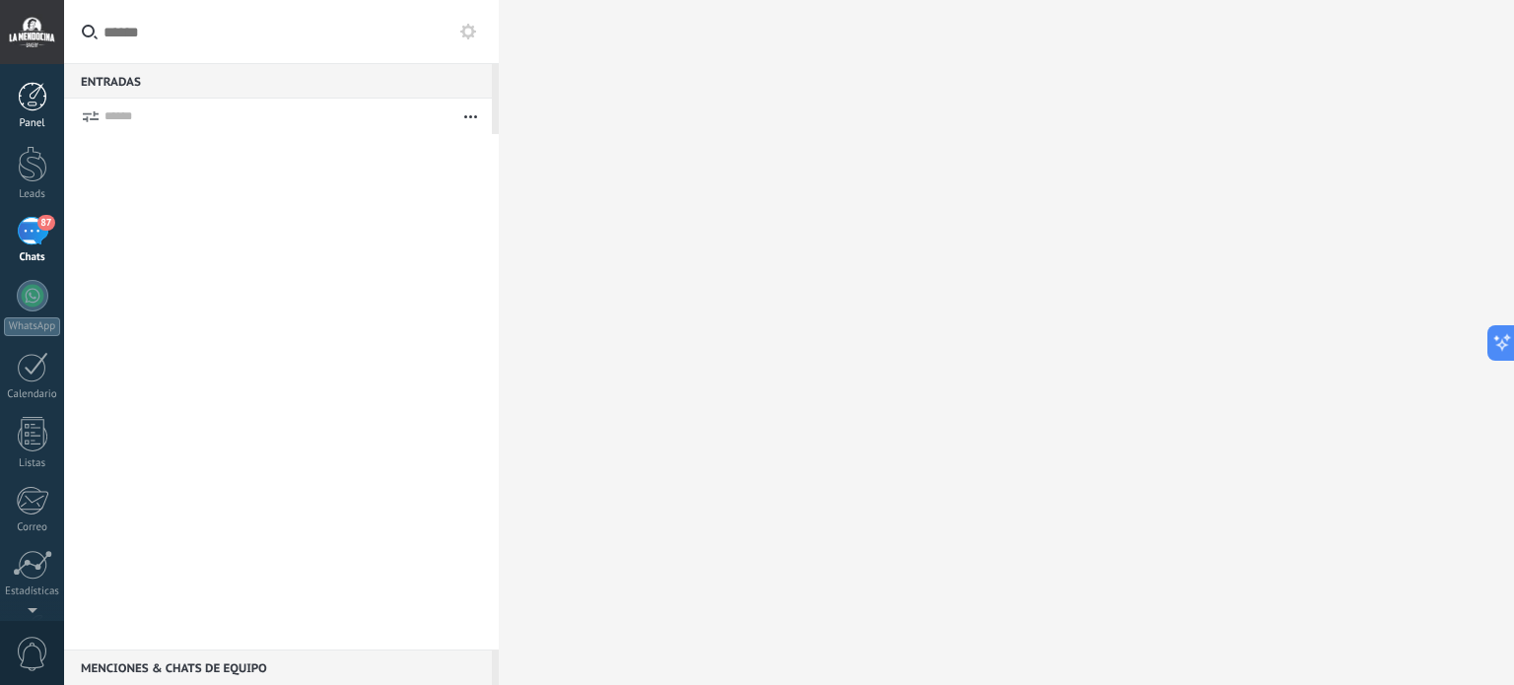
click at [37, 106] on div at bounding box center [33, 97] width 30 height 30
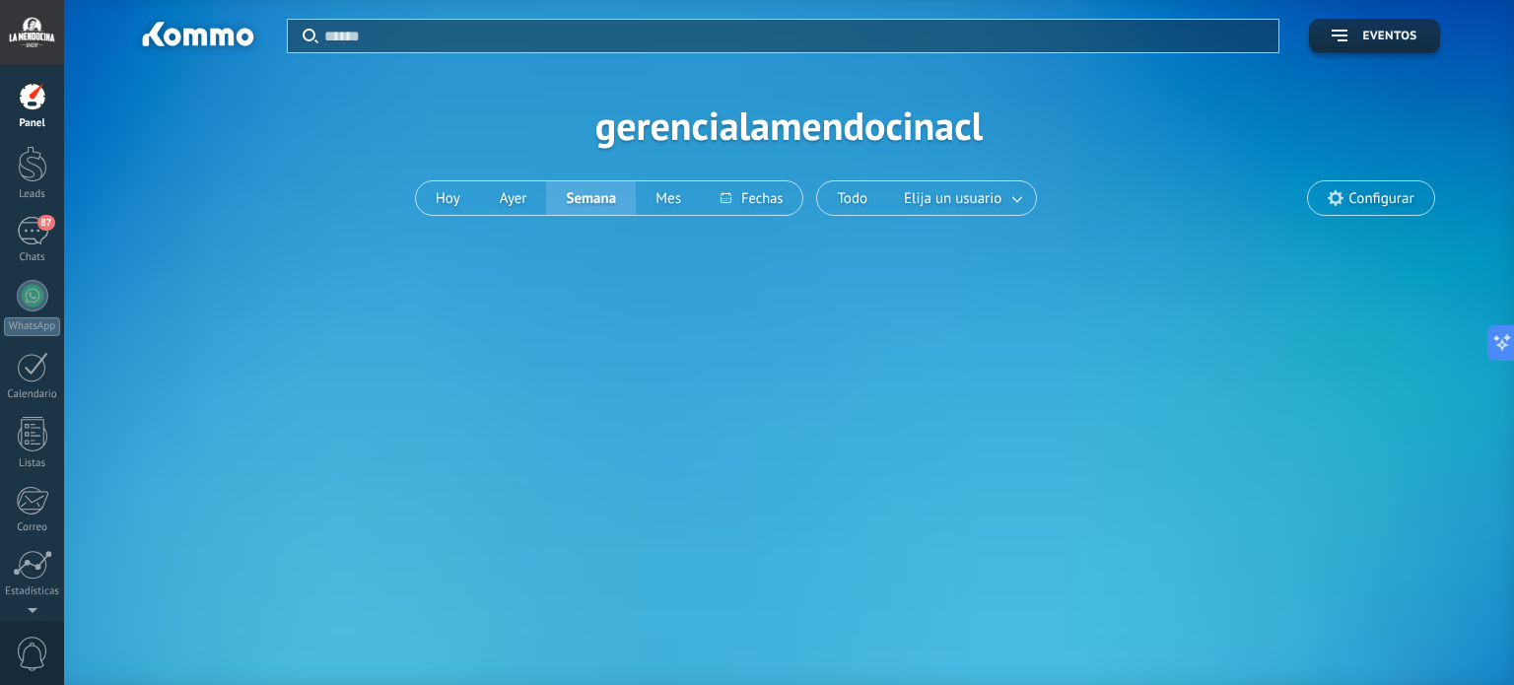
click at [1380, 193] on span "Configurar" at bounding box center [1381, 198] width 65 height 17
click at [1331, 196] on use at bounding box center [1336, 198] width 16 height 16
click at [1381, 200] on span "Configurar" at bounding box center [1381, 198] width 65 height 17
click at [1404, 196] on span "Configurar" at bounding box center [1381, 198] width 65 height 17
click at [1409, 199] on span "Configurar" at bounding box center [1381, 198] width 65 height 17
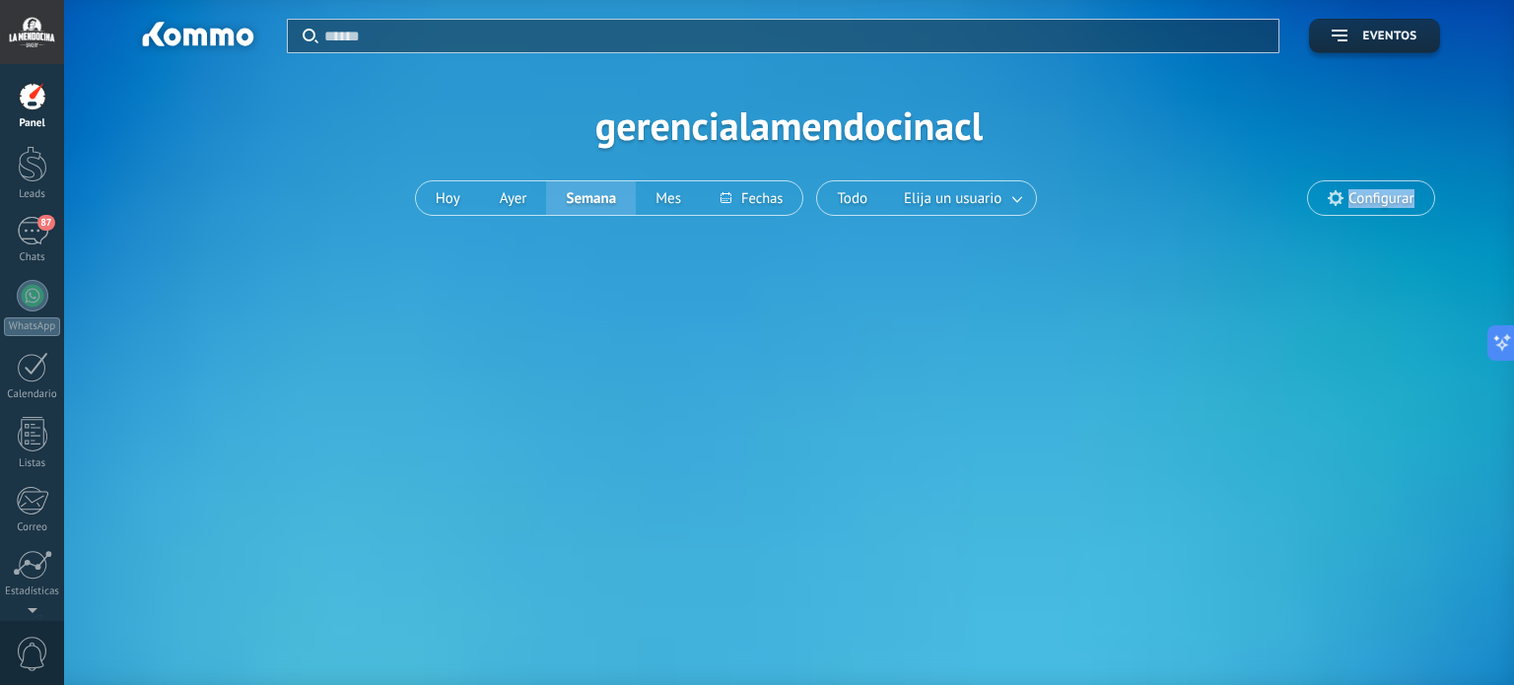
click at [1409, 199] on span "Configurar" at bounding box center [1381, 198] width 65 height 17
click at [1021, 198] on link at bounding box center [1018, 198] width 35 height 33
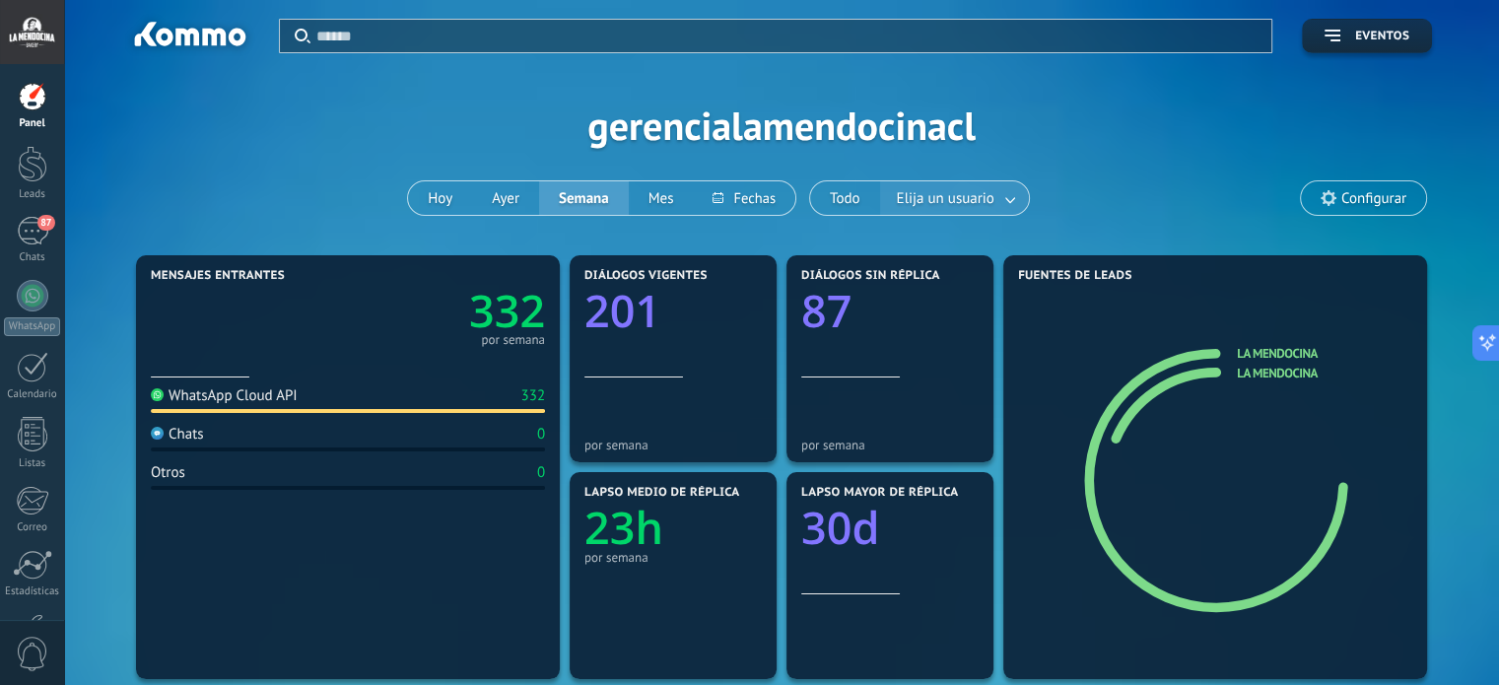
click at [1008, 200] on link at bounding box center [1011, 198] width 35 height 33
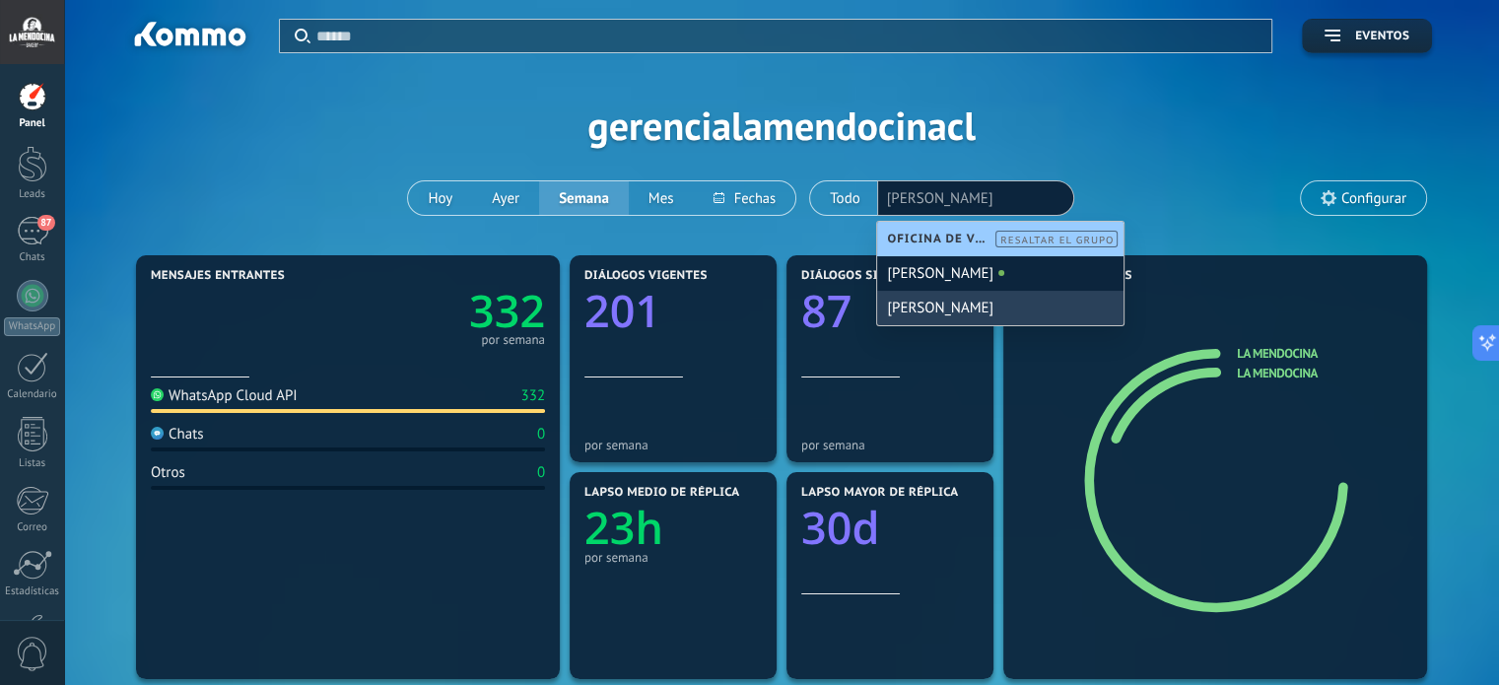
click at [945, 313] on div "[PERSON_NAME]" at bounding box center [1000, 308] width 246 height 35
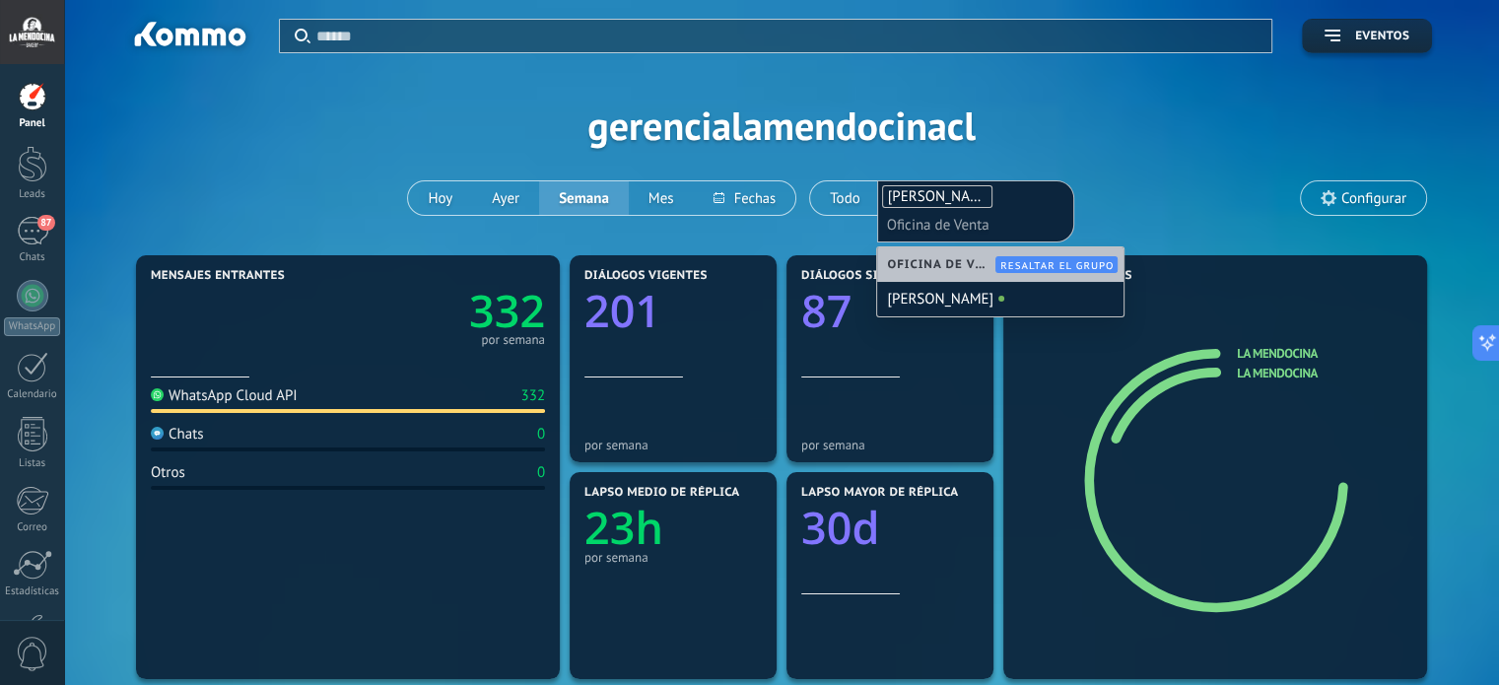
click at [1149, 187] on div "Aplicar Eventos gerencialamendocinacl [DATE] [DATE] Semana Mes" at bounding box center [782, 125] width 1376 height 250
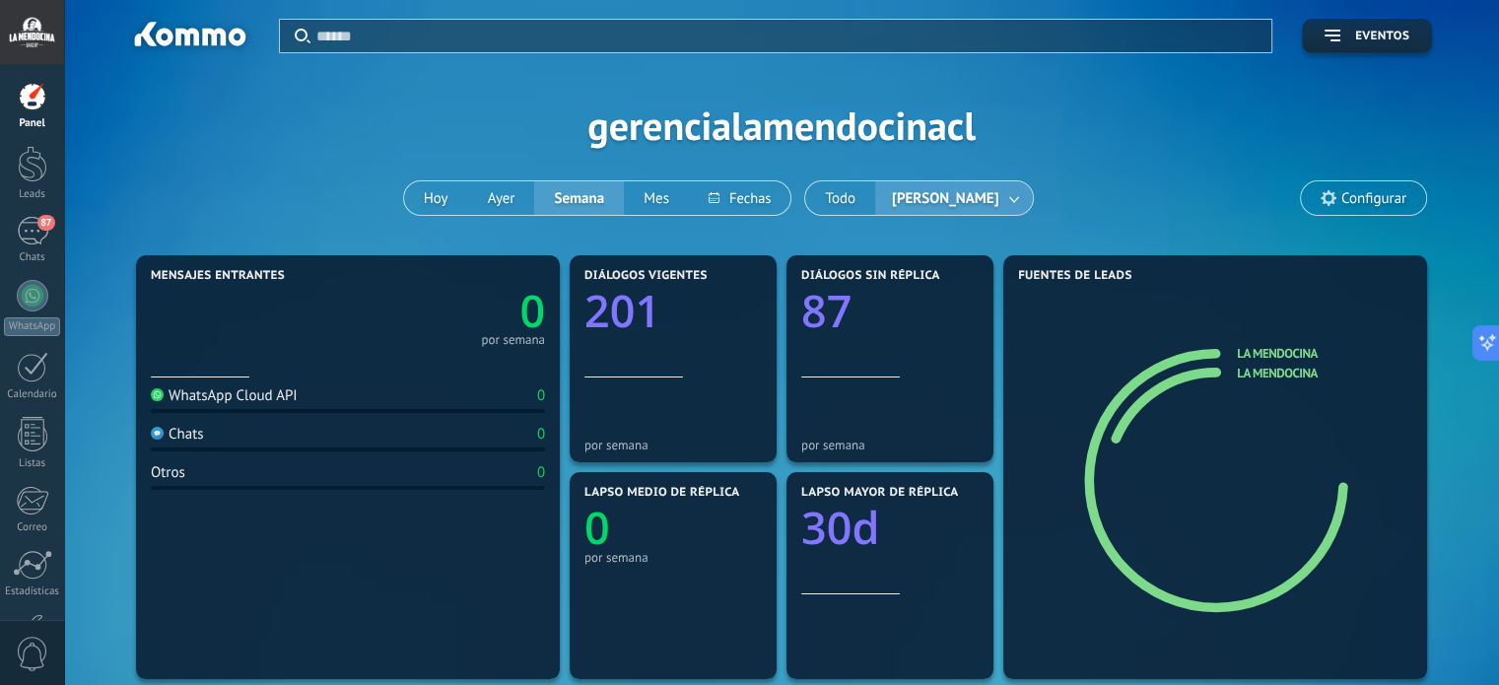
click at [252, 397] on div "WhatsApp Cloud API" at bounding box center [224, 395] width 147 height 19
click at [1360, 197] on span "Configurar" at bounding box center [1374, 198] width 65 height 17
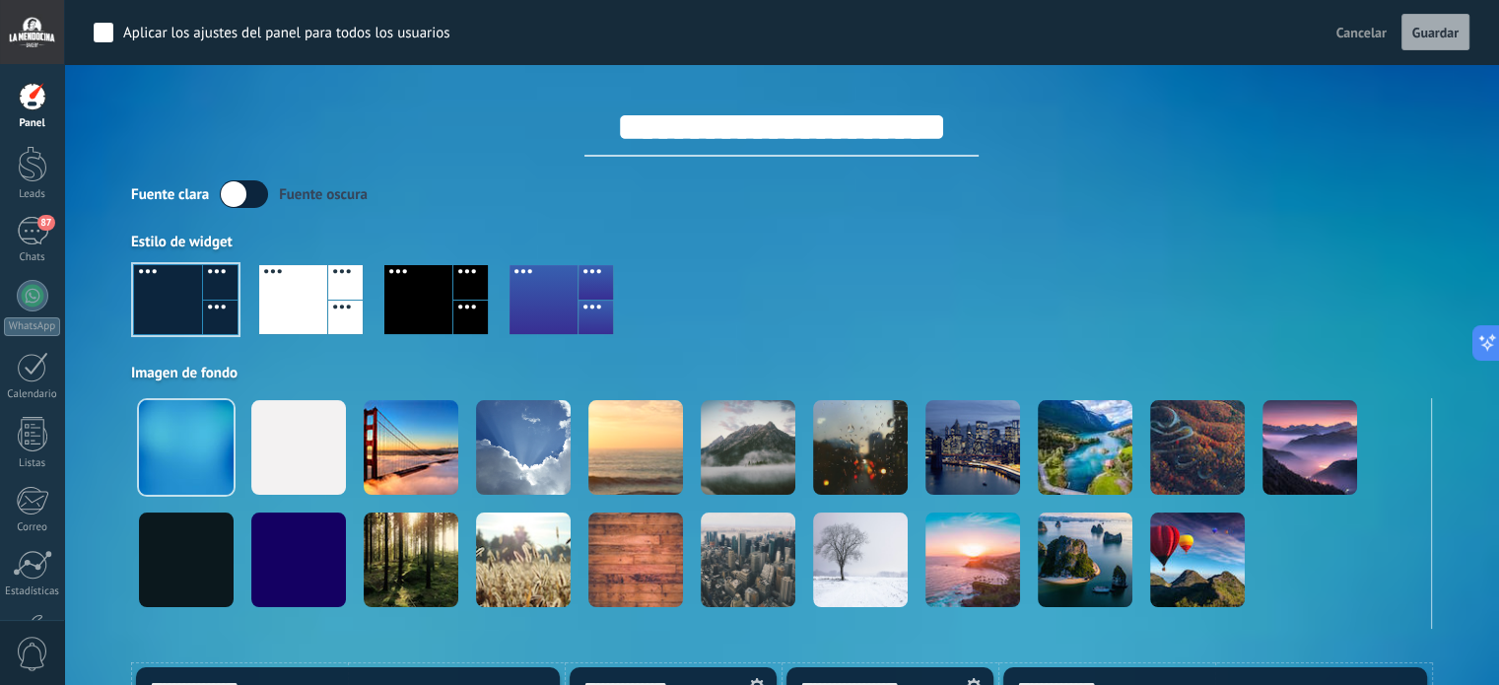
click at [191, 32] on div "Aplicar los ajustes del panel para todos los usuarios" at bounding box center [286, 34] width 327 height 20
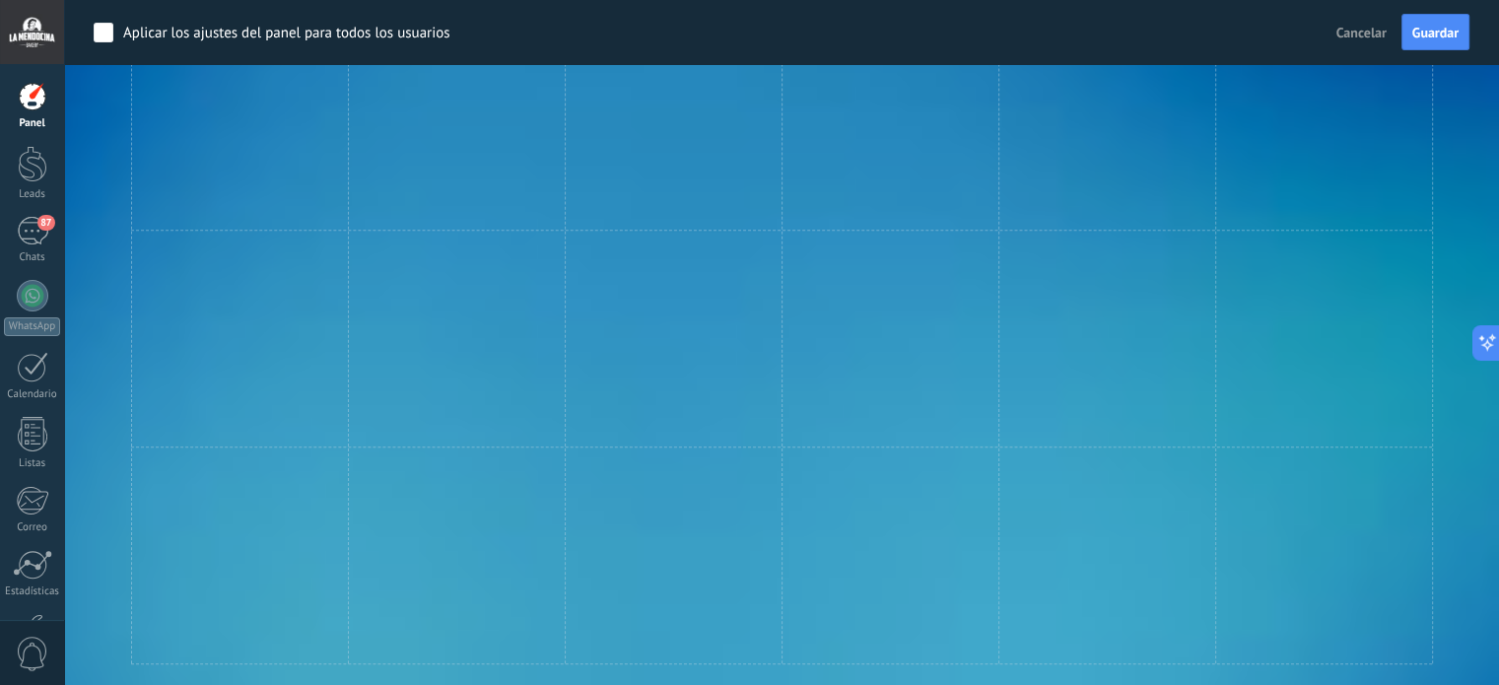
scroll to position [1555, 0]
click at [34, 307] on div at bounding box center [33, 296] width 32 height 32
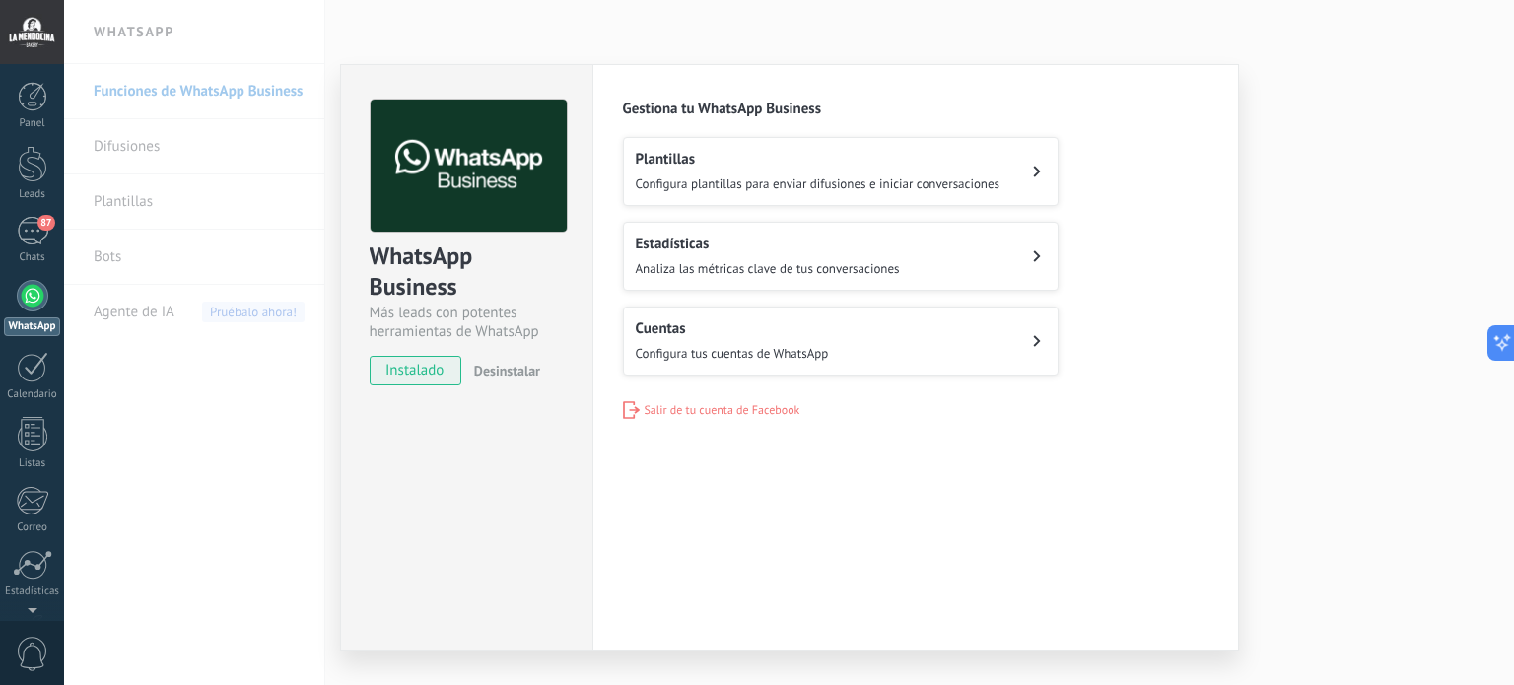
drag, startPoint x: 403, startPoint y: 370, endPoint x: 733, endPoint y: 464, distance: 343.5
click at [733, 464] on div "WhatsApp Business Más leads con potentes herramientas de WhatsApp instalado Des…" at bounding box center [789, 357] width 899 height 587
click at [1024, 336] on button "Cuentas Configura tus cuentas de WhatsApp" at bounding box center [841, 341] width 436 height 69
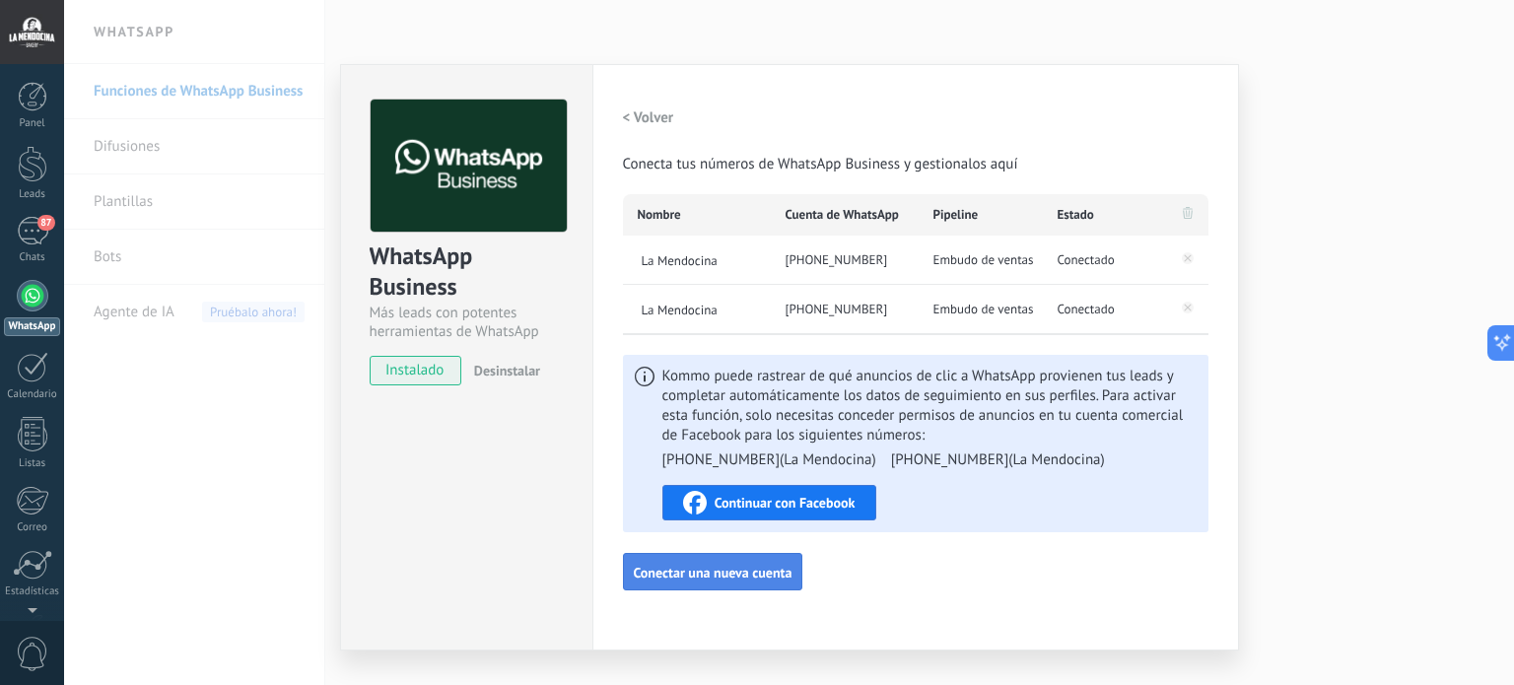
click at [726, 575] on span "Conectar una nueva cuenta" at bounding box center [713, 573] width 159 height 14
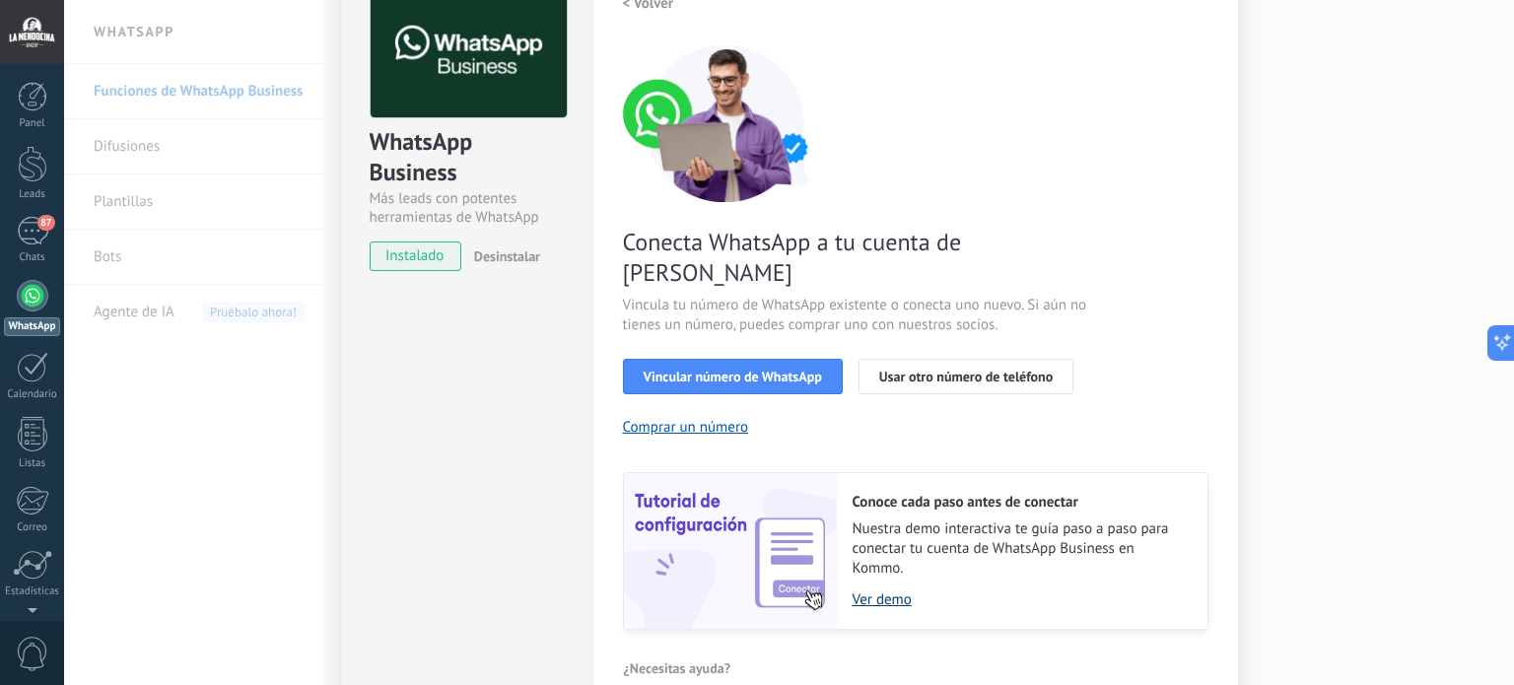
scroll to position [189, 0]
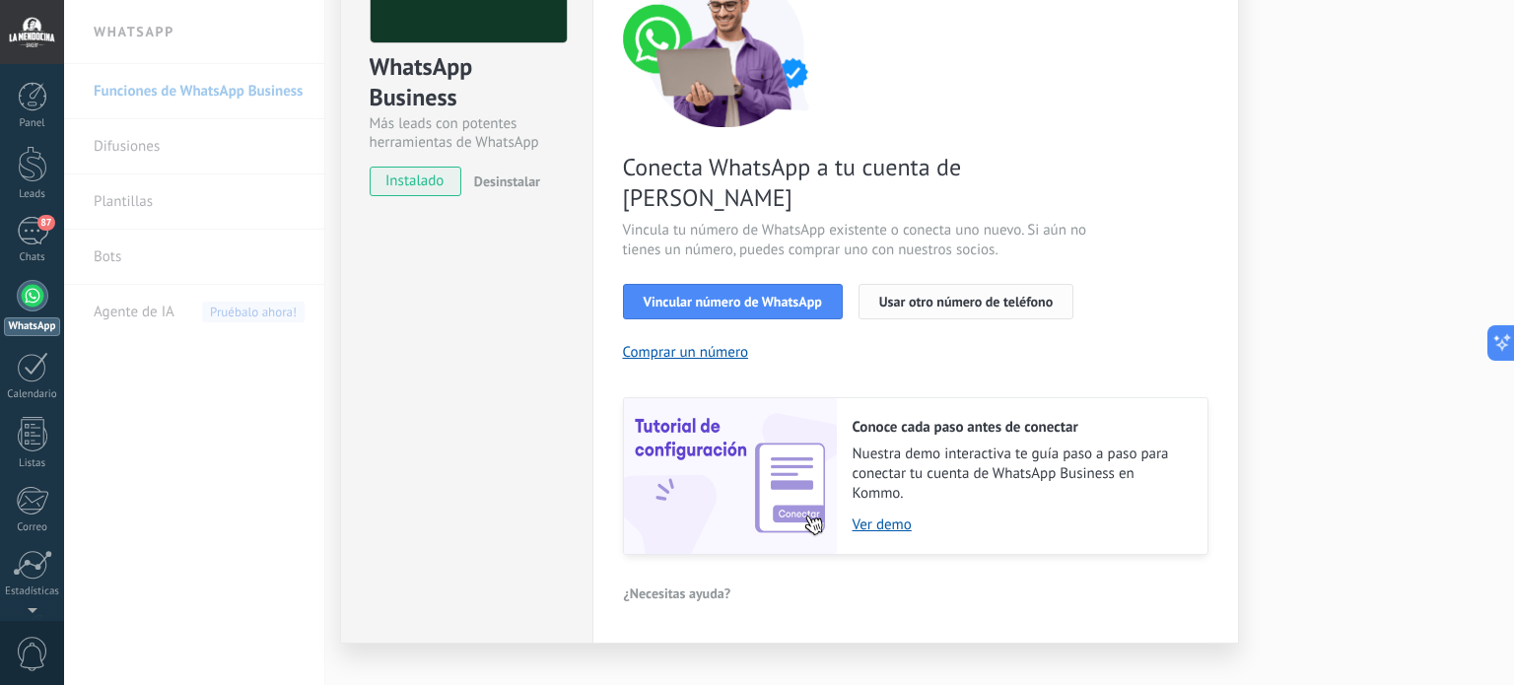
click at [945, 295] on span "Usar otro número de teléfono" at bounding box center [966, 302] width 174 height 14
click at [242, 516] on div "WhatsApp Business Más leads con potentes herramientas de WhatsApp instalado Des…" at bounding box center [789, 342] width 1450 height 685
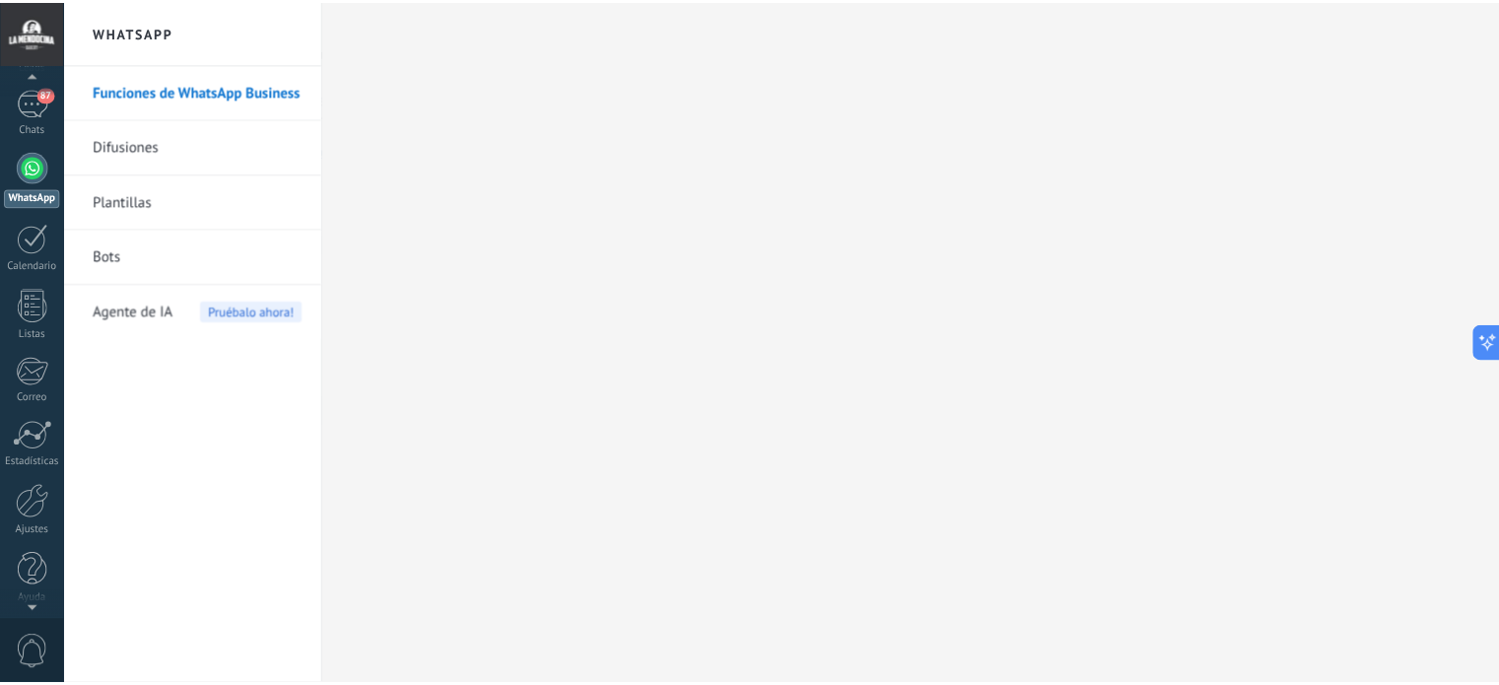
scroll to position [134, 0]
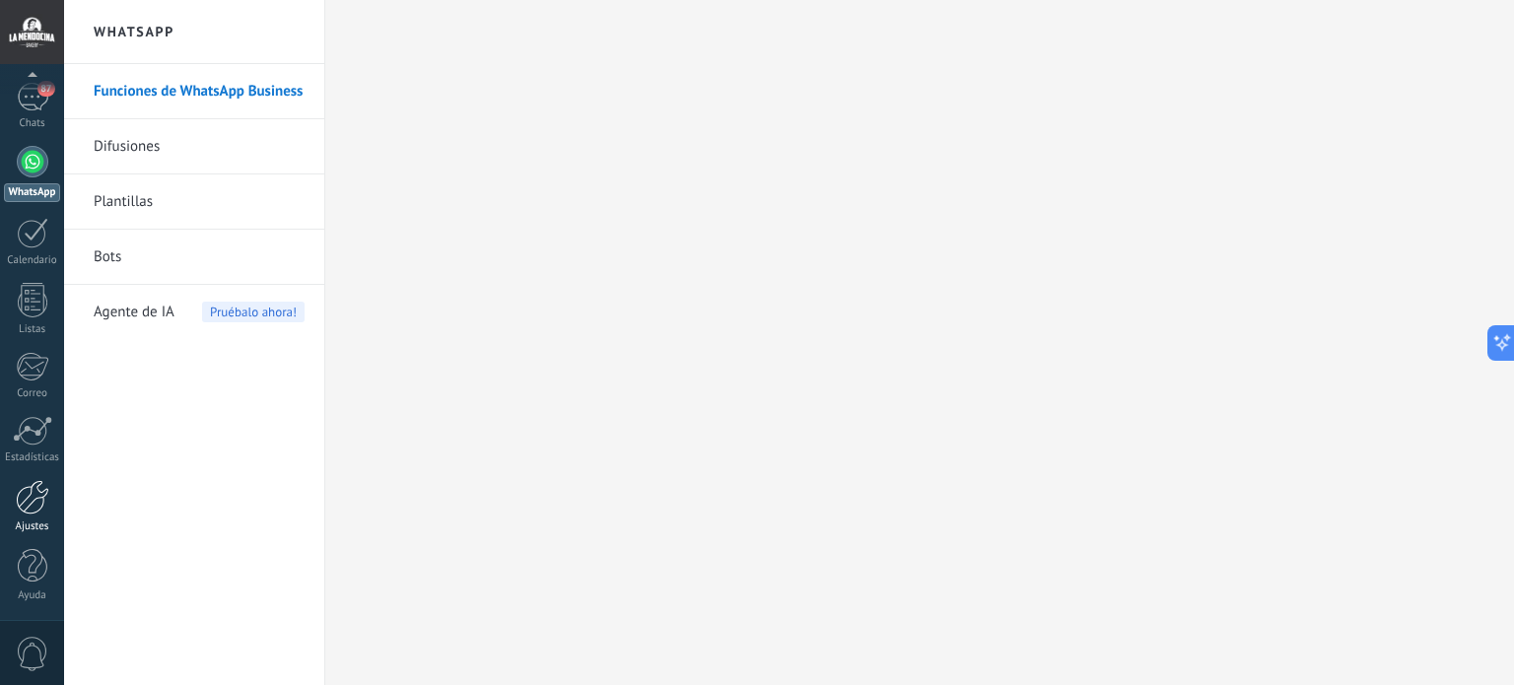
click at [27, 507] on div at bounding box center [33, 497] width 34 height 35
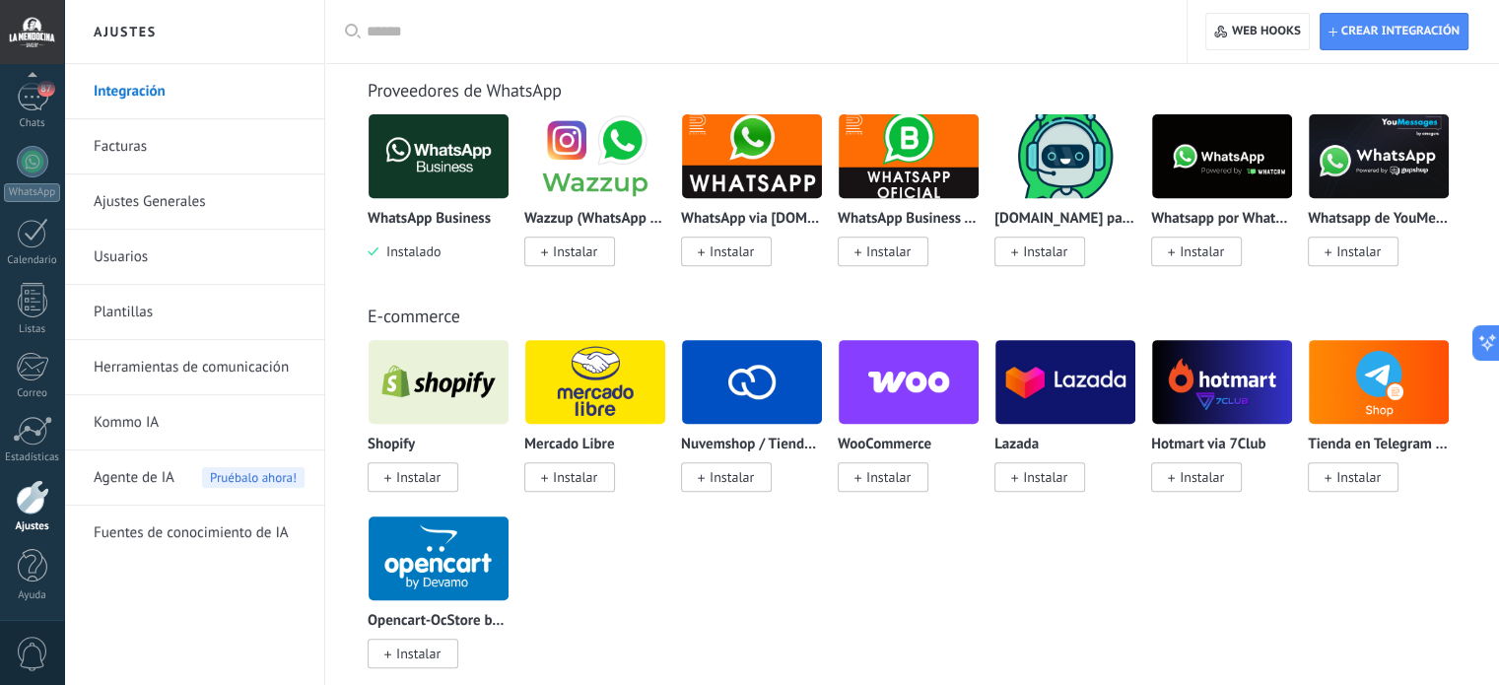
scroll to position [789, 0]
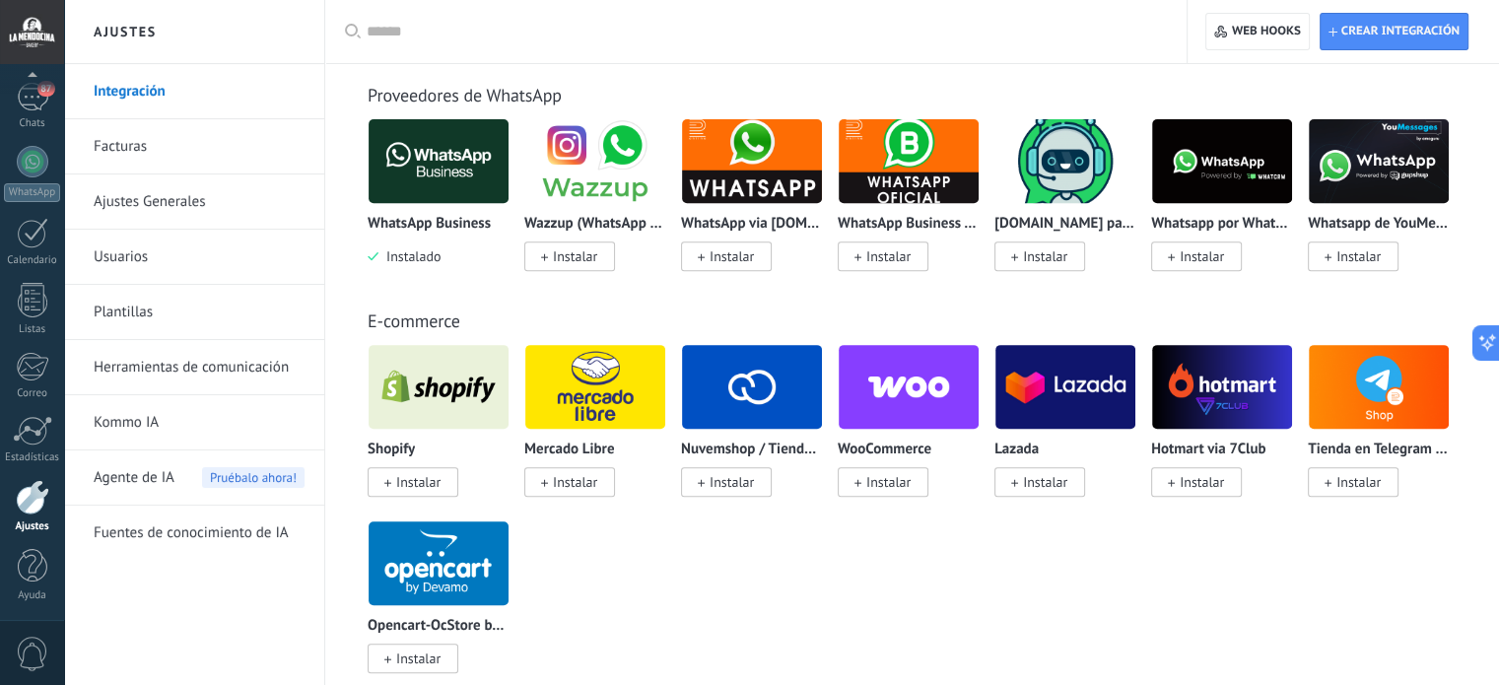
click at [1210, 165] on img at bounding box center [1222, 161] width 140 height 96
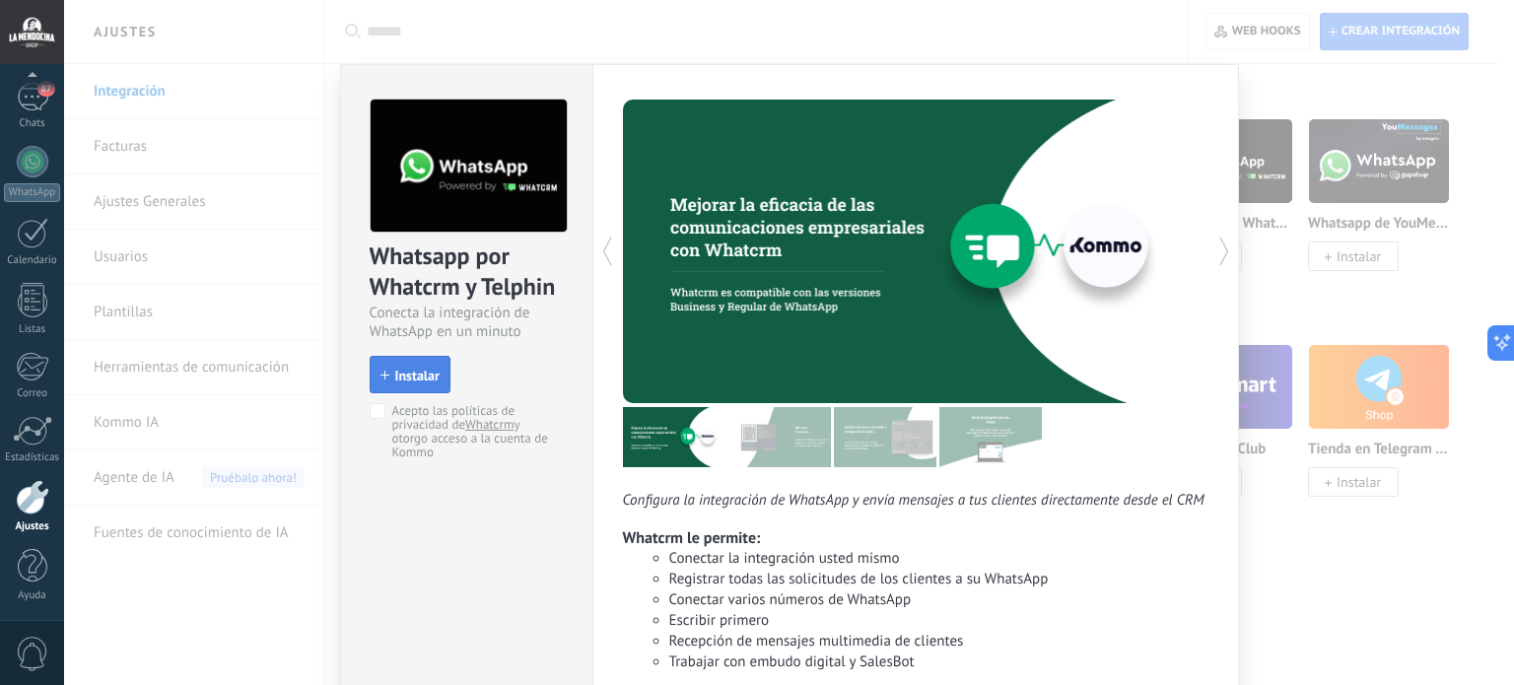
click at [411, 375] on span "Instalar" at bounding box center [417, 376] width 44 height 14
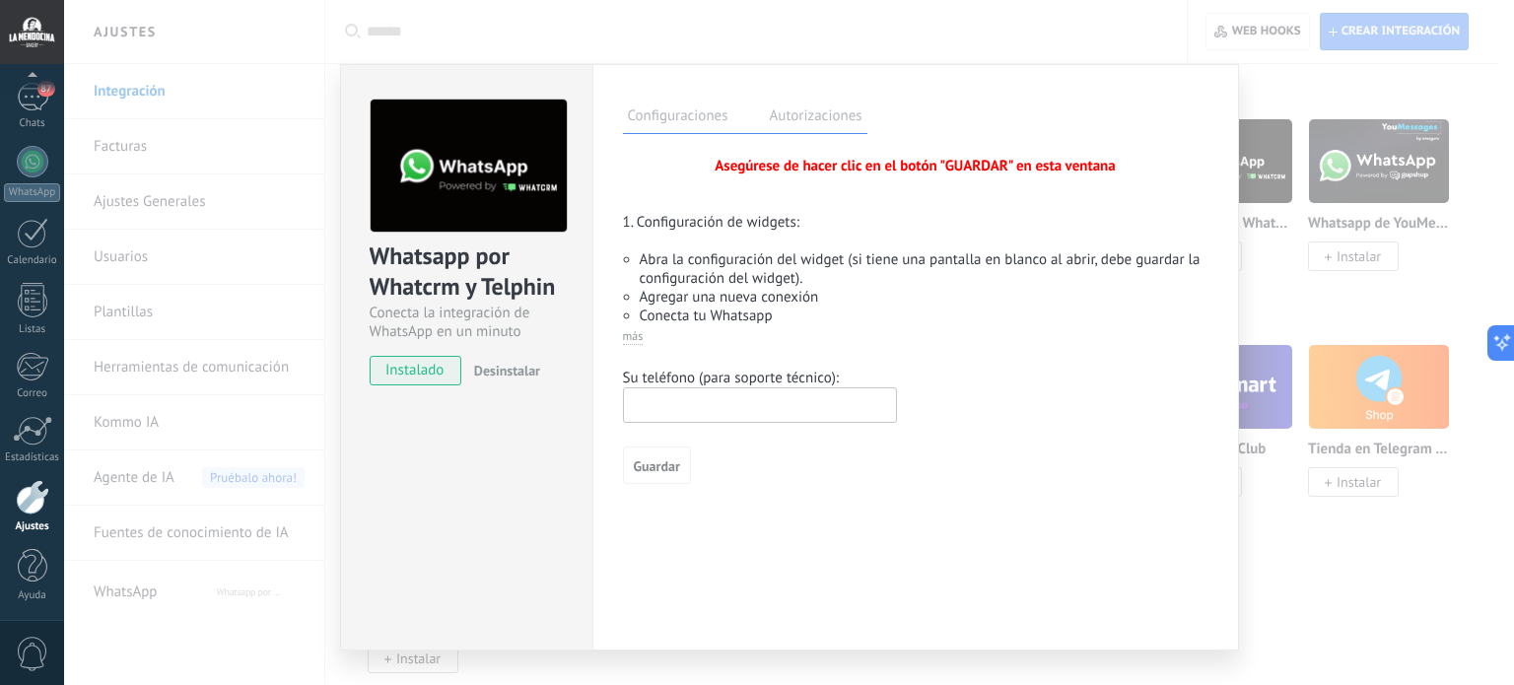
click at [780, 400] on input "text" at bounding box center [760, 404] width 274 height 35
click at [763, 407] on input "text" at bounding box center [760, 404] width 274 height 35
type input "**********"
click at [670, 464] on span "Guardar" at bounding box center [657, 466] width 46 height 14
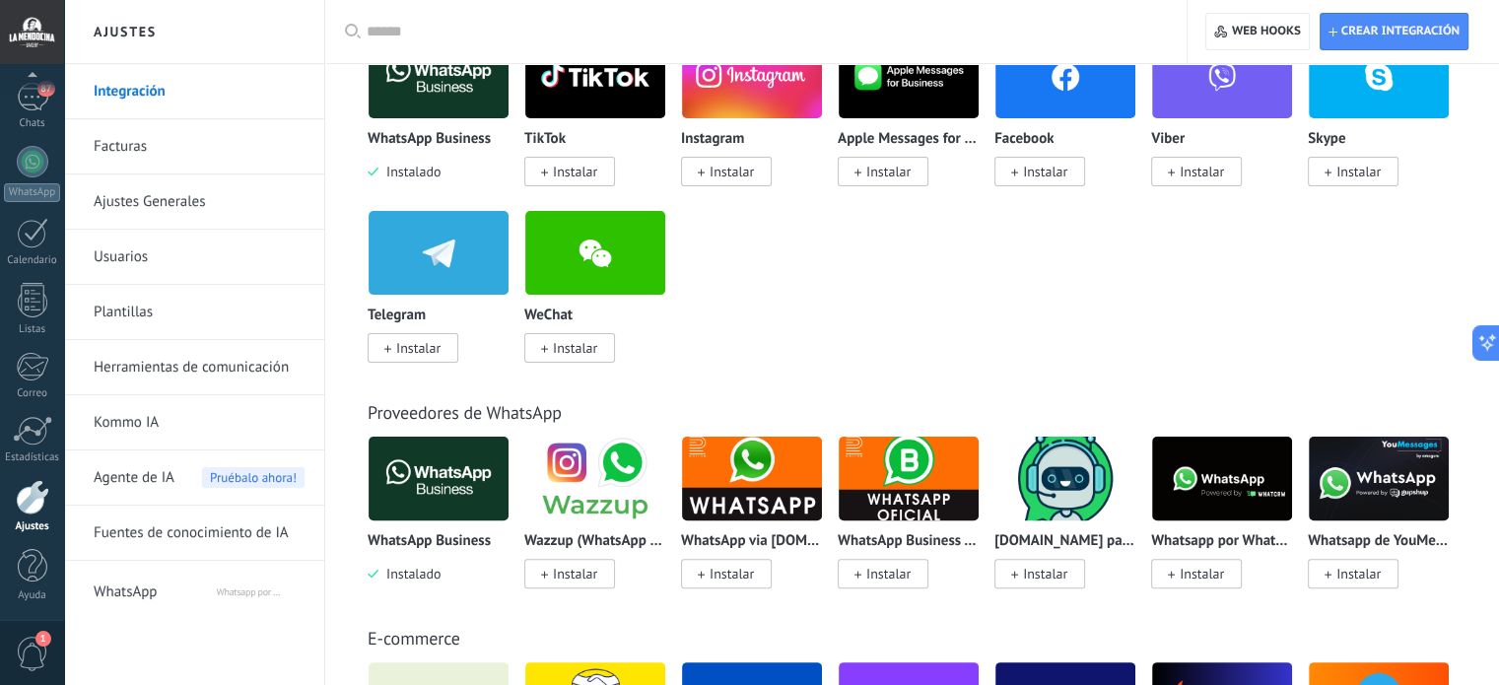
scroll to position [493, 0]
